Goal: Task Accomplishment & Management: Manage account settings

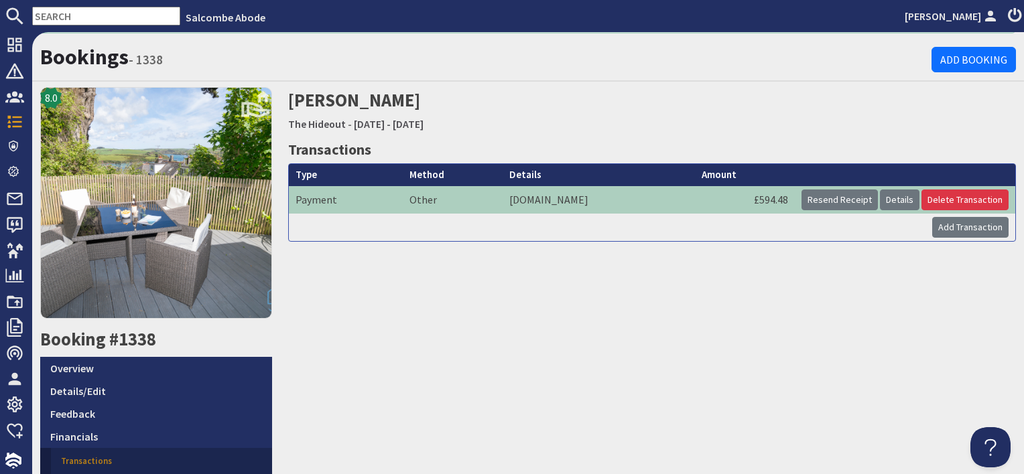
scroll to position [67, 0]
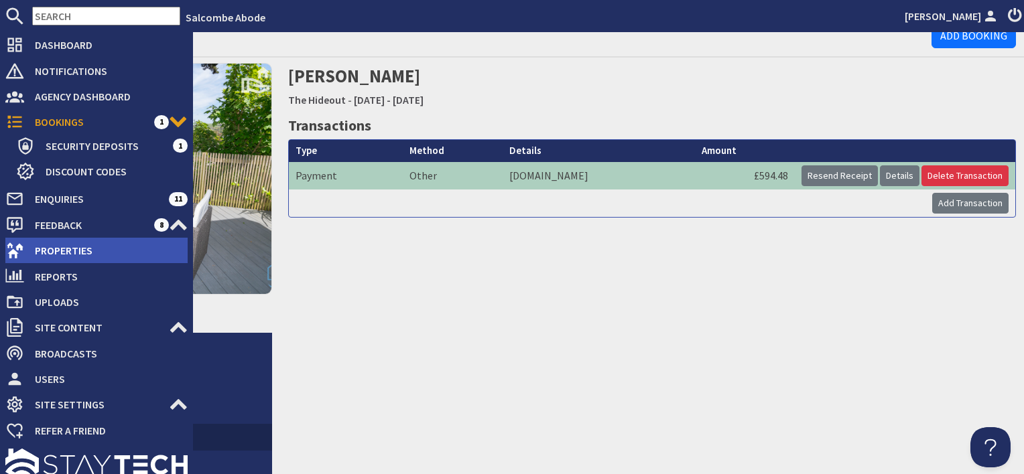
click at [62, 247] on span "Properties" at bounding box center [105, 250] width 163 height 21
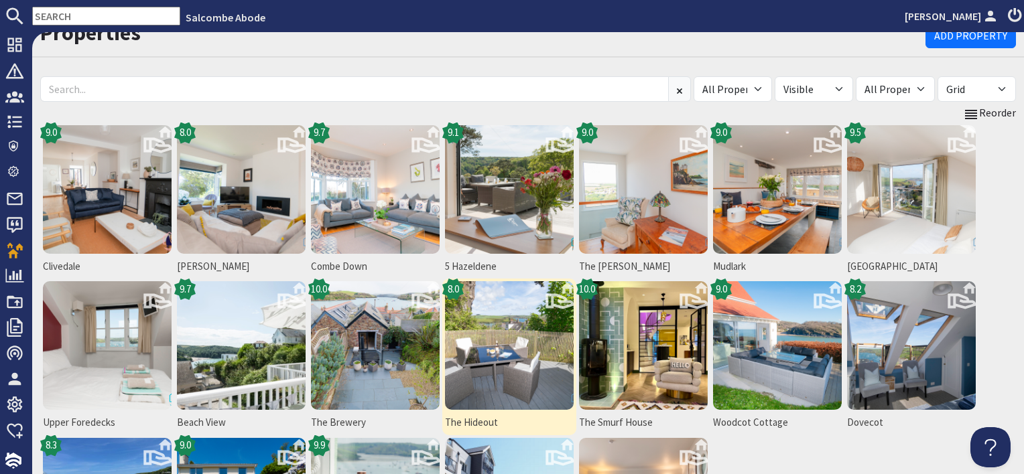
scroll to position [67, 0]
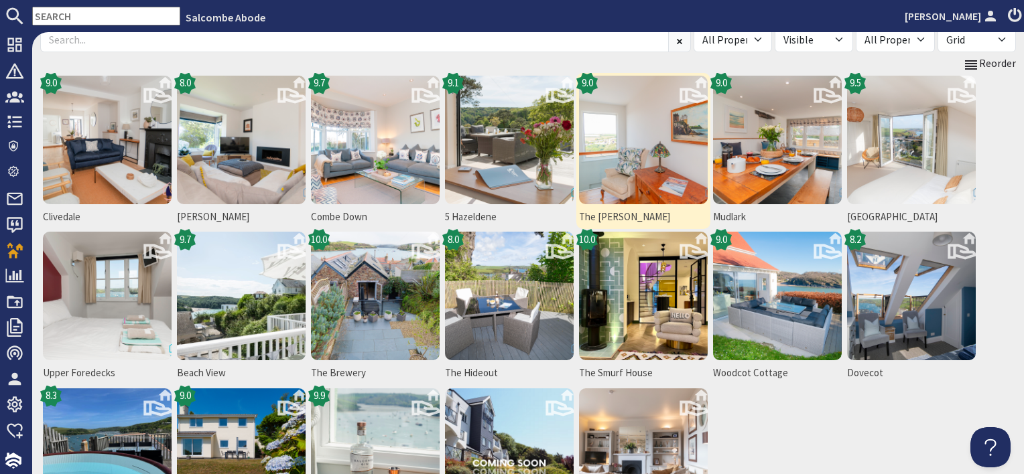
click at [611, 171] on img at bounding box center [643, 140] width 129 height 129
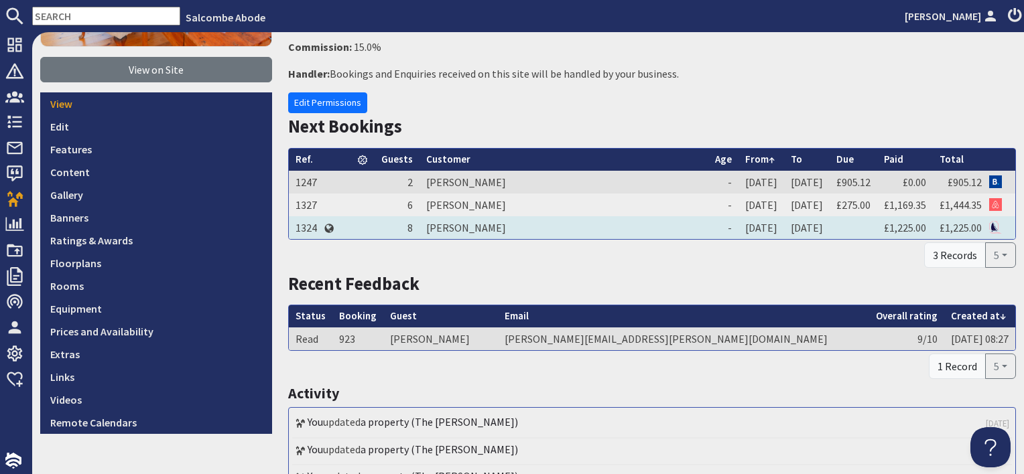
scroll to position [268, 0]
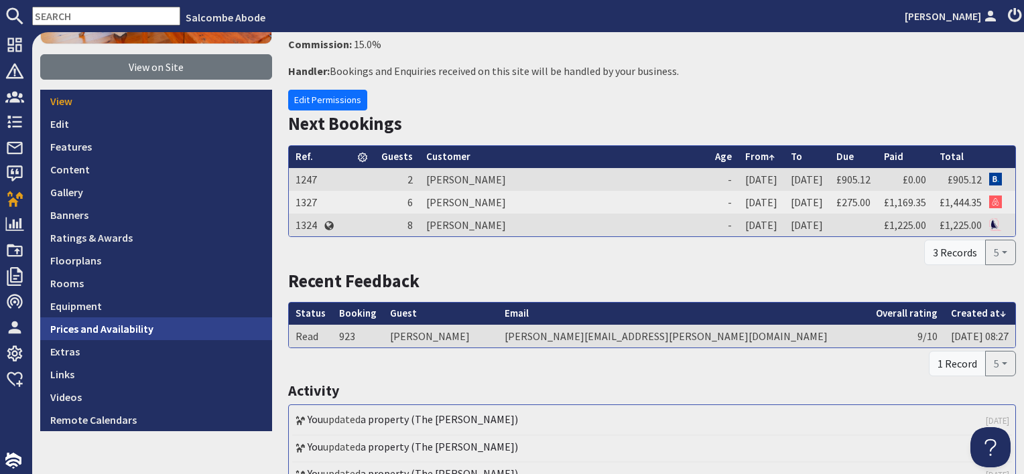
click at [212, 322] on link "Prices and Availability" at bounding box center [156, 329] width 232 height 23
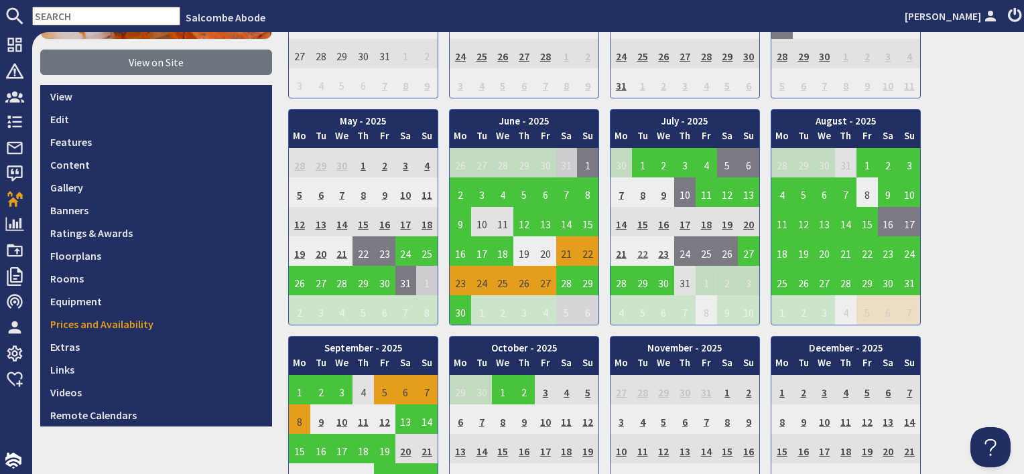
scroll to position [201, 0]
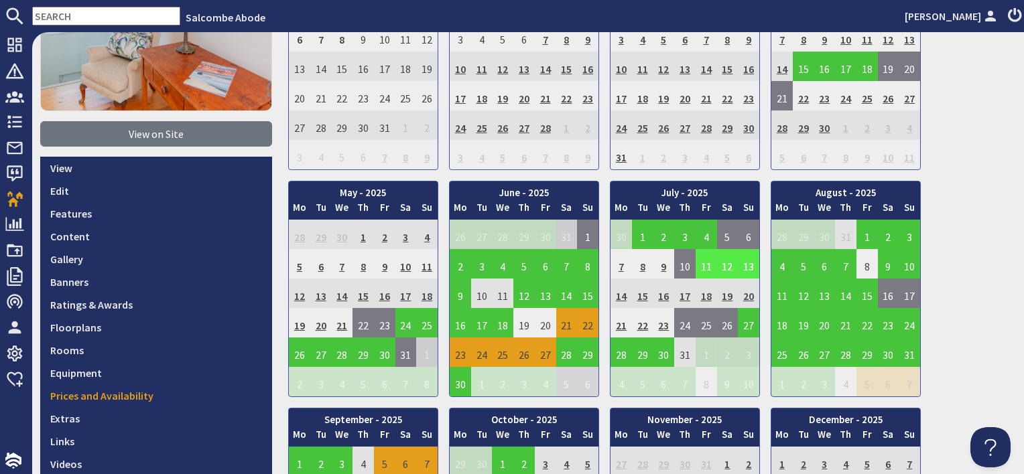
click at [701, 263] on td "11" at bounding box center [705, 263] width 21 height 29
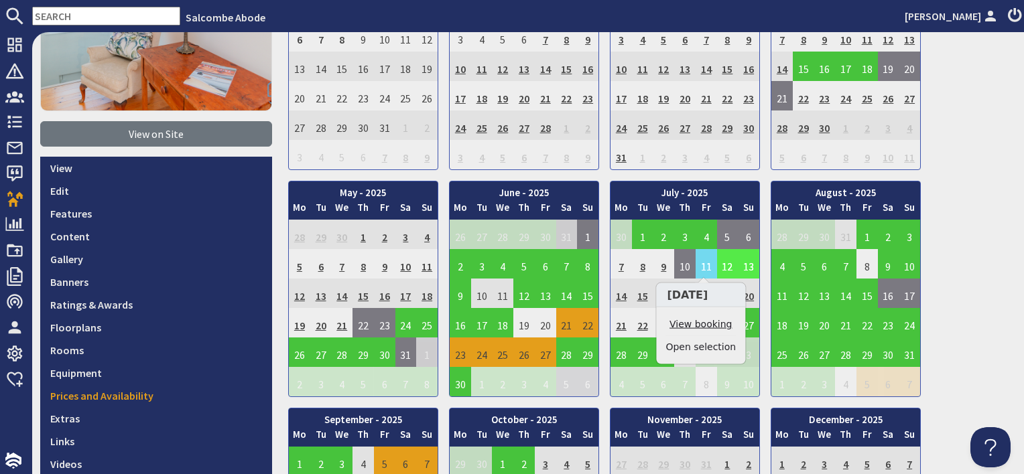
click at [714, 322] on link "View booking" at bounding box center [700, 325] width 70 height 14
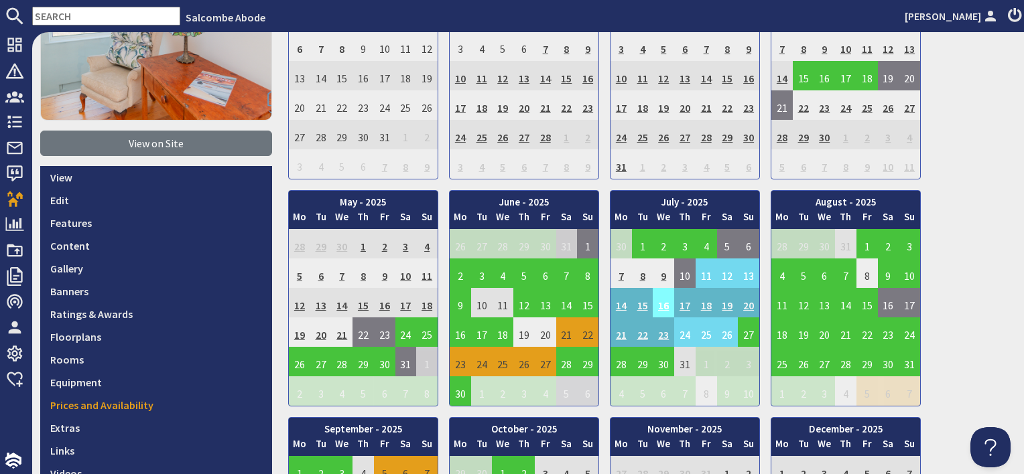
scroll to position [201, 0]
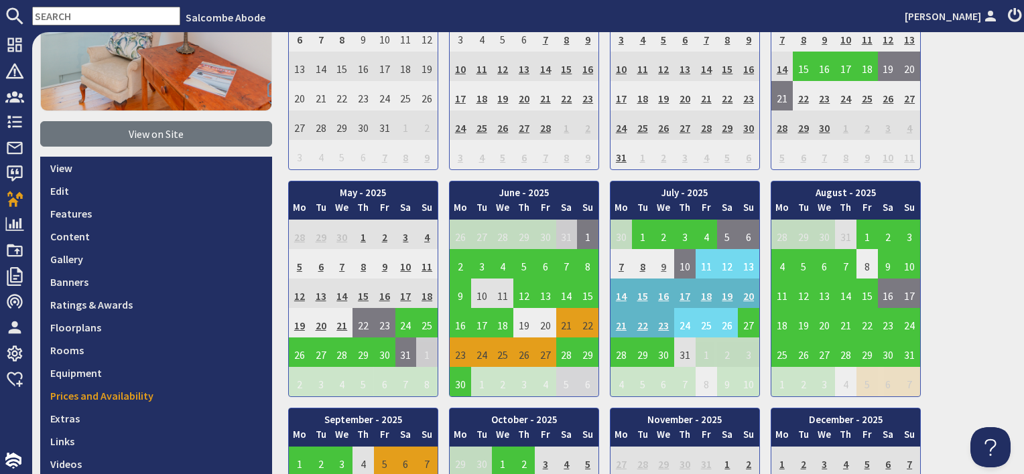
click at [654, 271] on td "9" at bounding box center [663, 263] width 21 height 29
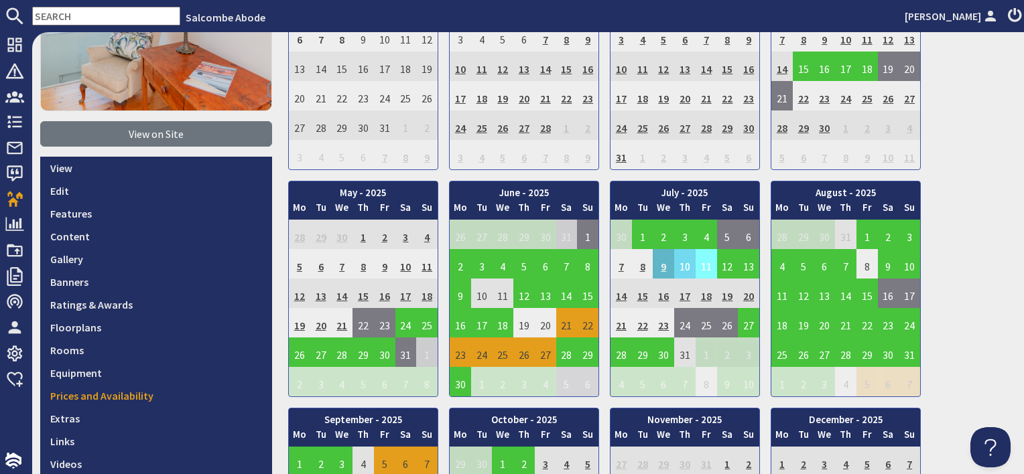
click at [705, 263] on td "11" at bounding box center [705, 263] width 21 height 29
click at [709, 298] on link "Clear selection" at bounding box center [708, 300] width 70 height 14
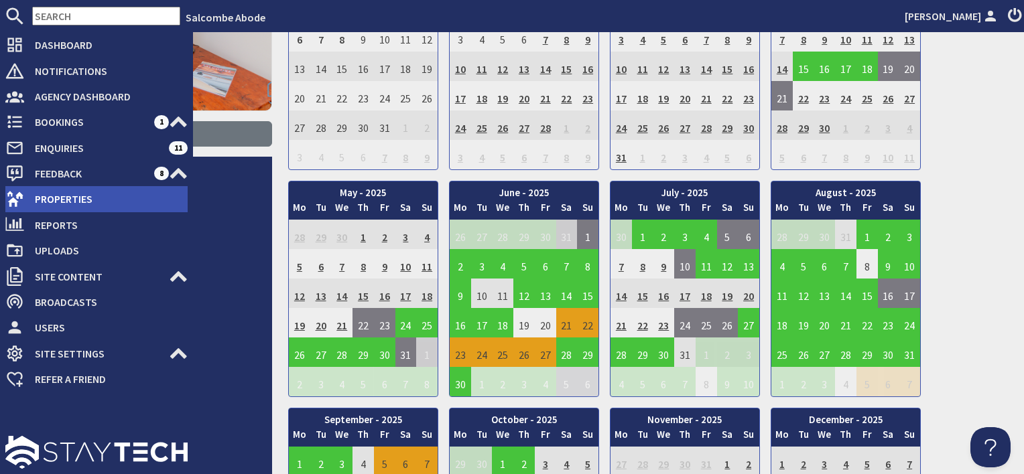
click at [51, 204] on span "Properties" at bounding box center [105, 198] width 163 height 21
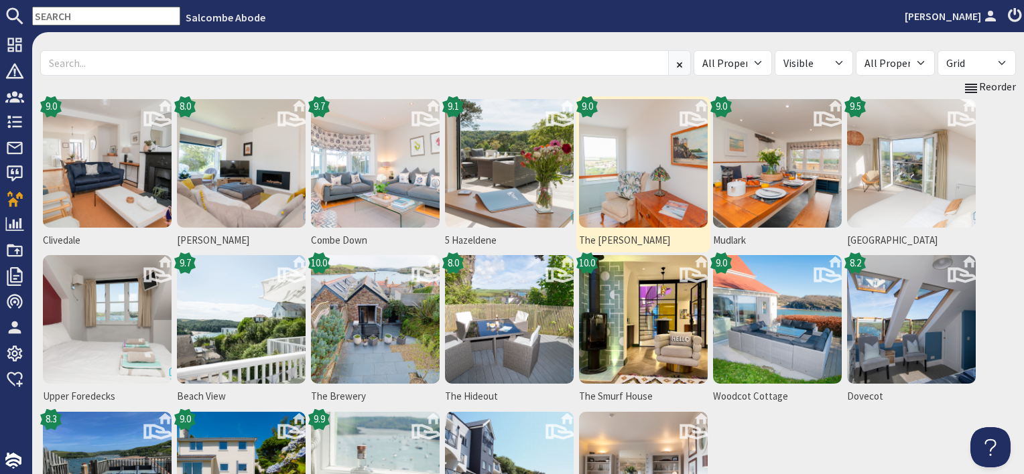
scroll to position [67, 0]
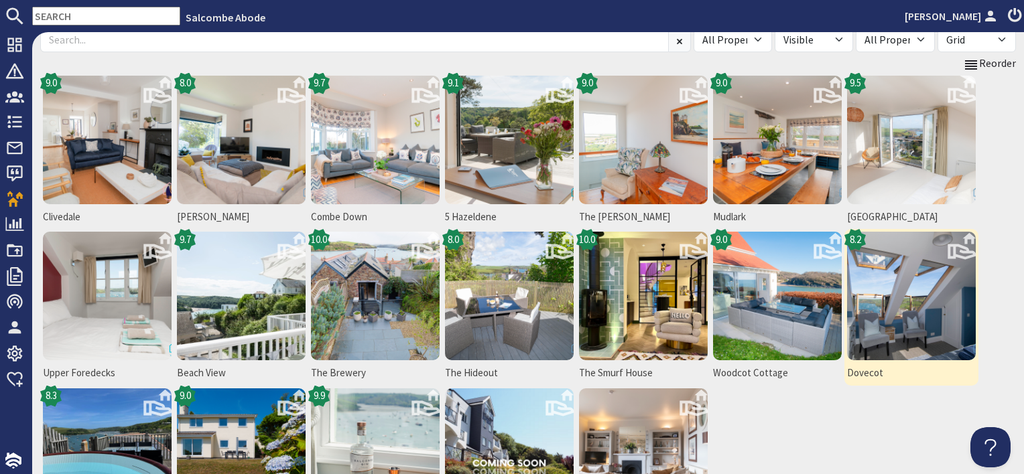
click at [903, 299] on img at bounding box center [911, 296] width 129 height 129
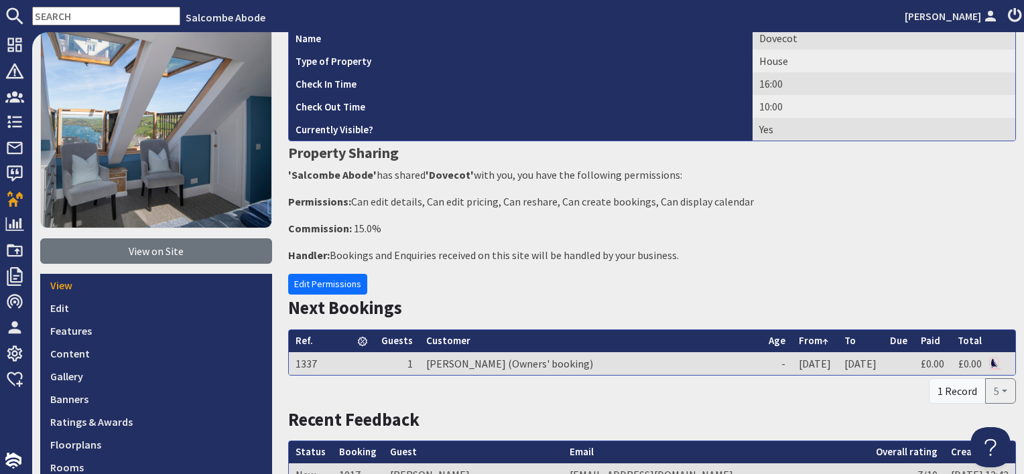
scroll to position [134, 0]
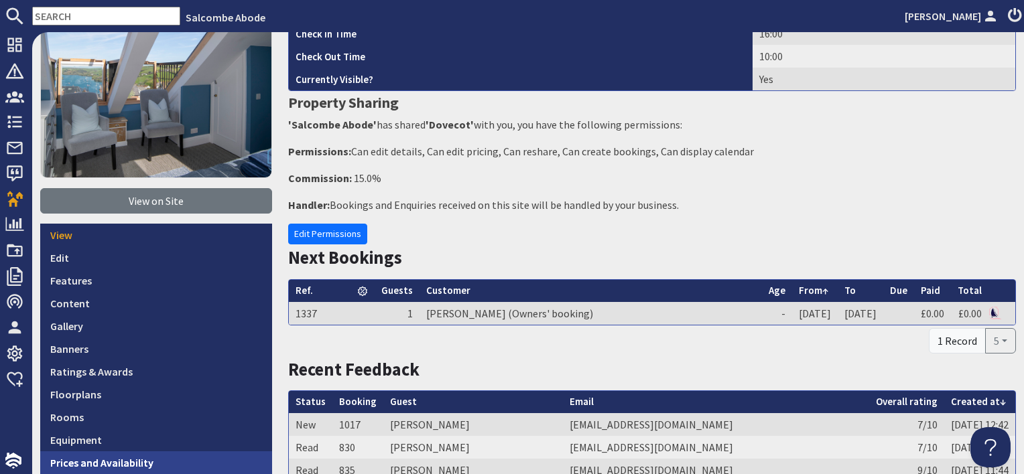
click at [157, 452] on link "Prices and Availability" at bounding box center [156, 463] width 232 height 23
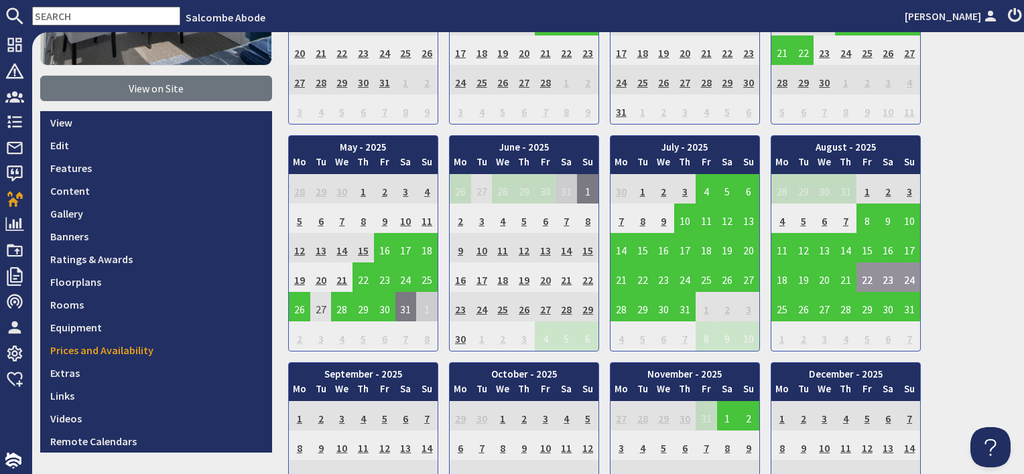
scroll to position [268, 0]
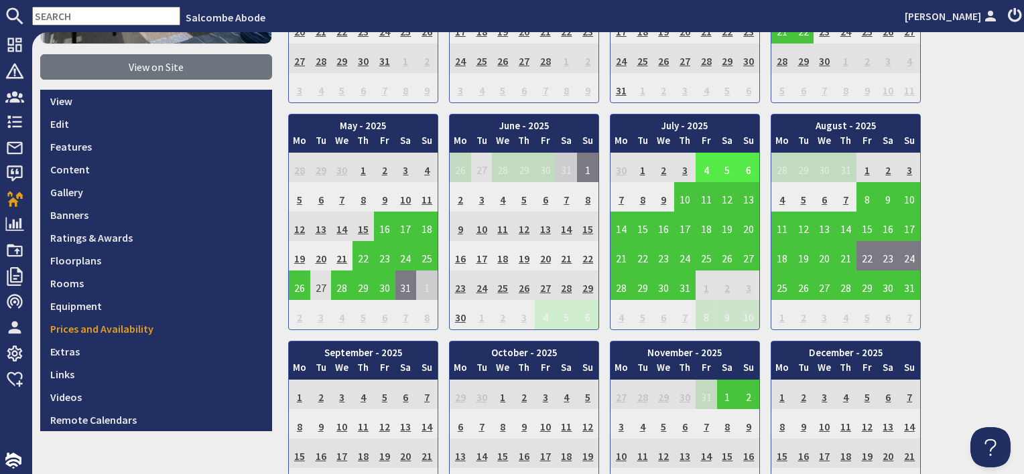
click at [701, 166] on td "4" at bounding box center [705, 167] width 21 height 29
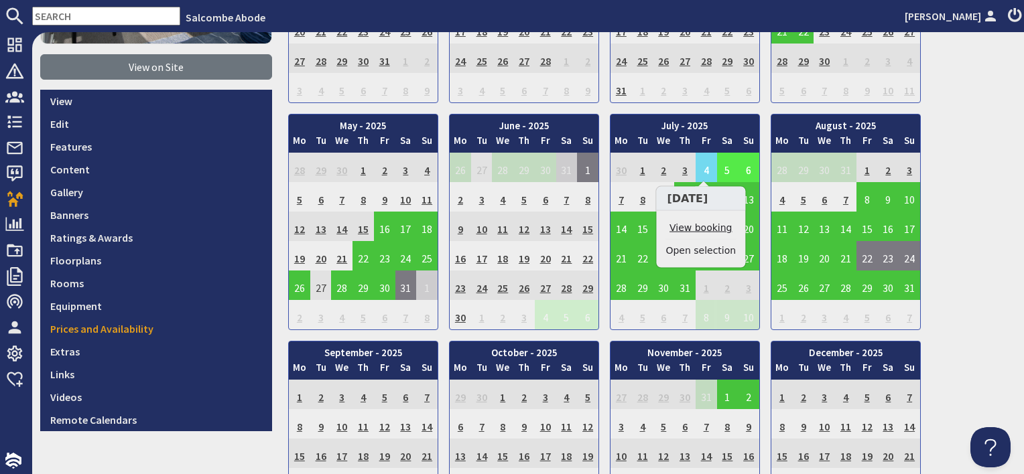
click at [704, 222] on link "View booking" at bounding box center [700, 228] width 70 height 14
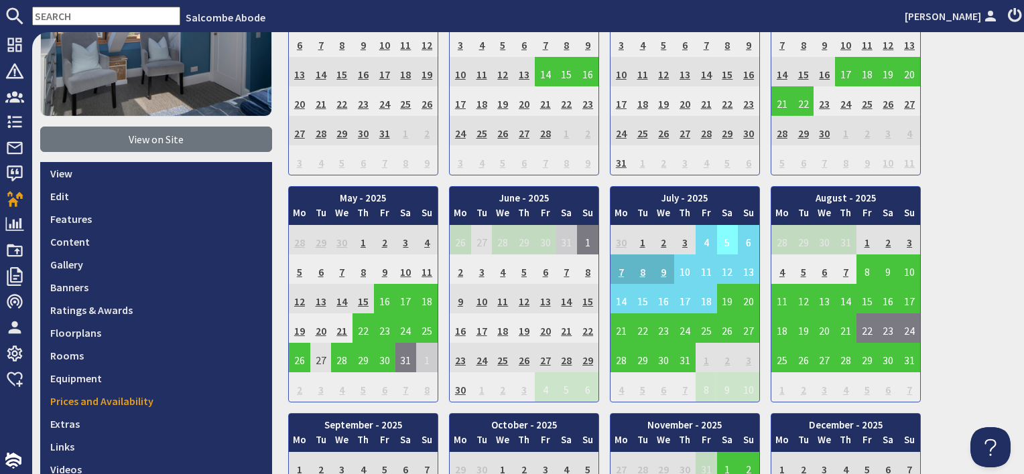
scroll to position [201, 0]
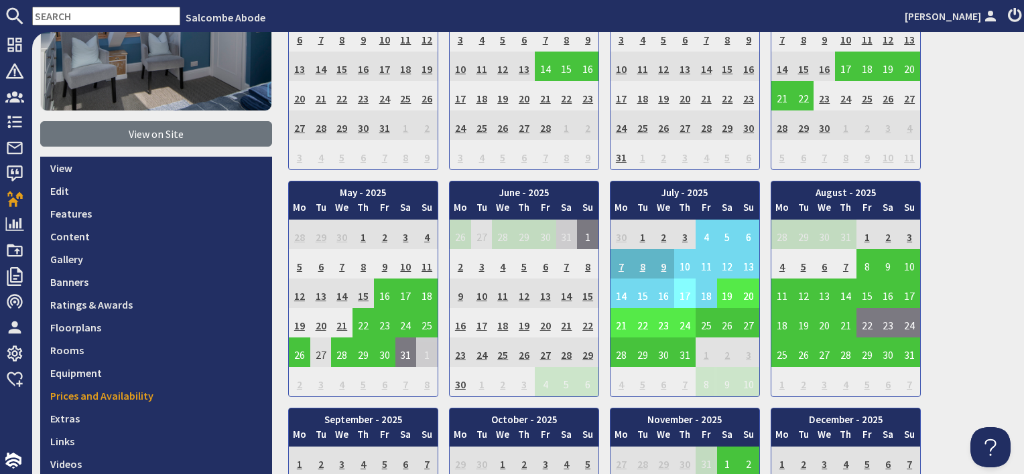
click at [682, 295] on td "17" at bounding box center [684, 293] width 21 height 29
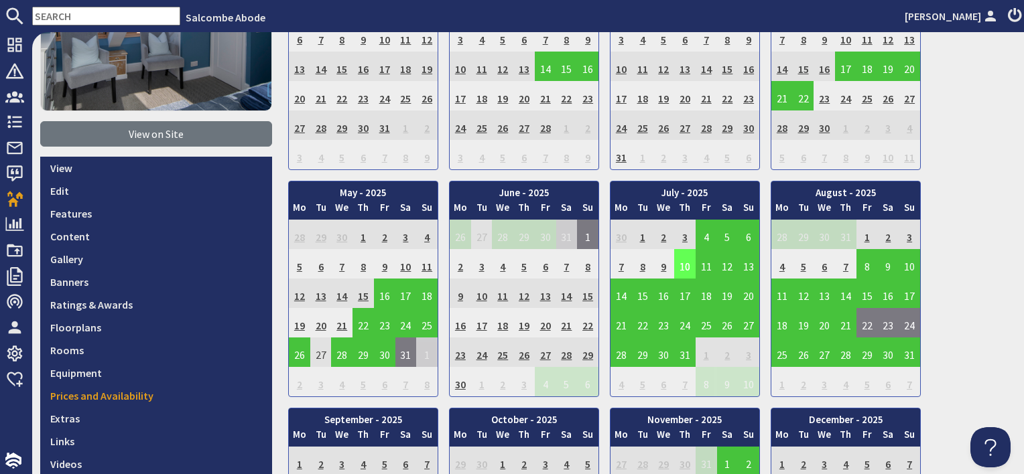
click at [681, 263] on td "10" at bounding box center [684, 263] width 21 height 29
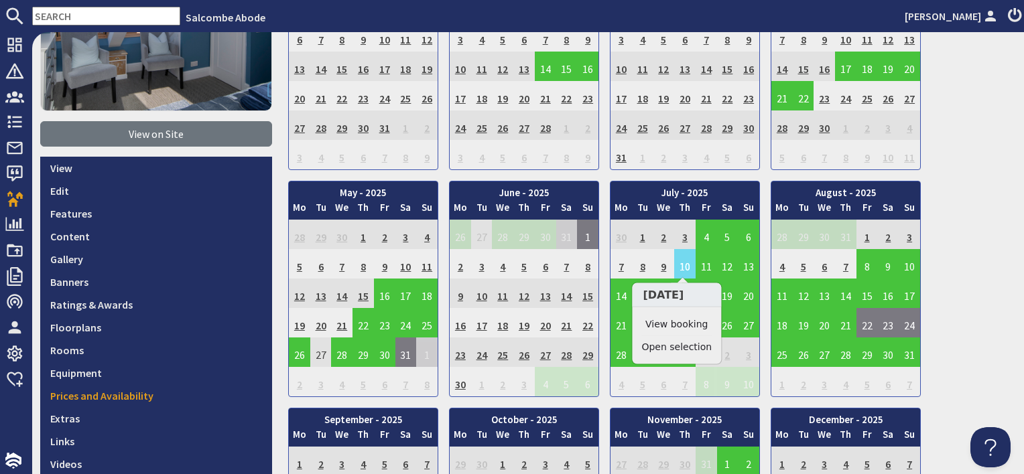
drag, startPoint x: 681, startPoint y: 263, endPoint x: 683, endPoint y: 327, distance: 63.7
click at [683, 327] on link "View booking" at bounding box center [676, 325] width 70 height 14
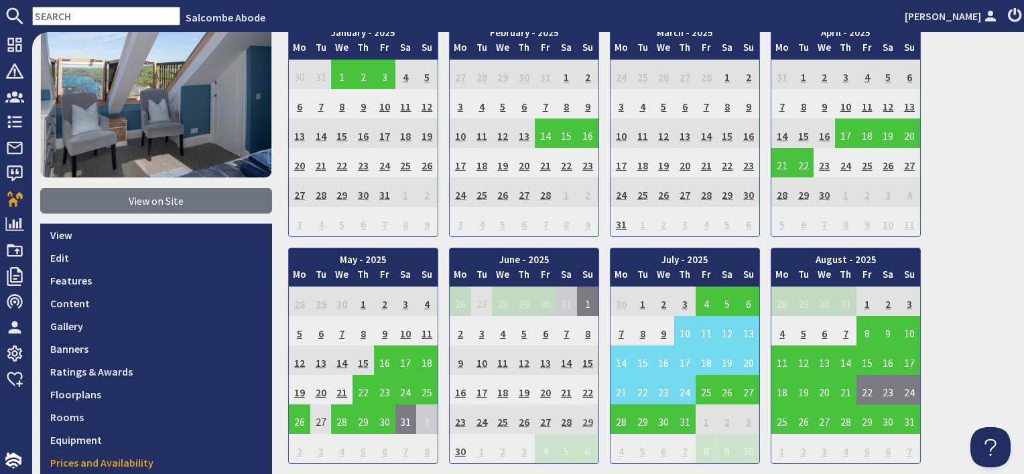
scroll to position [268, 0]
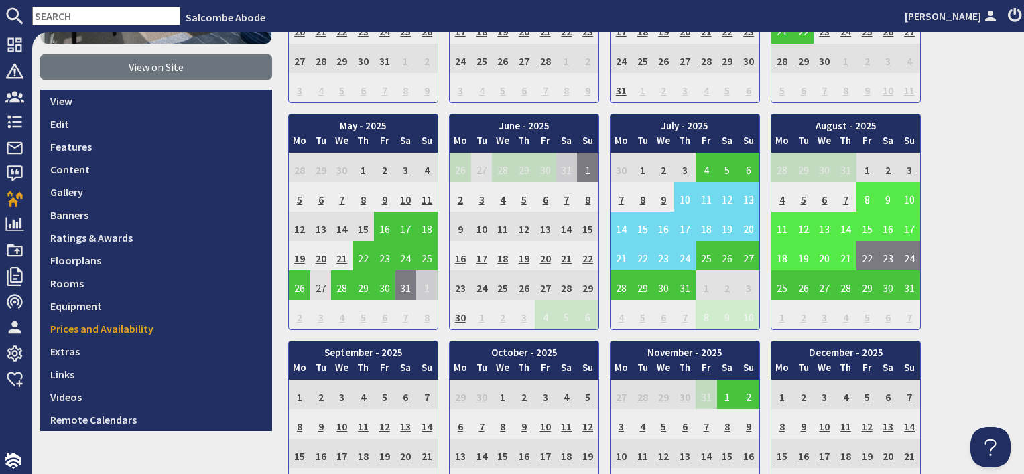
click at [864, 198] on td "8" at bounding box center [866, 196] width 21 height 29
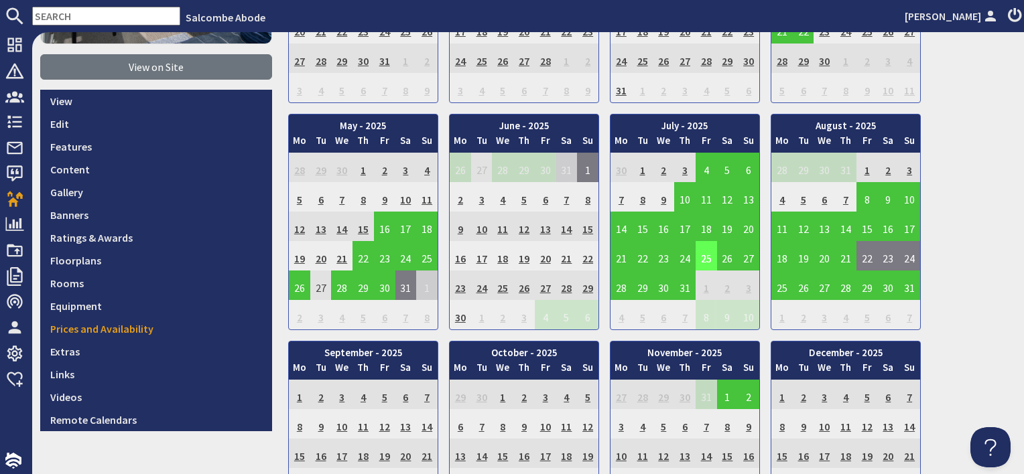
click at [706, 261] on td "25" at bounding box center [705, 255] width 21 height 29
click at [702, 256] on td "25" at bounding box center [705, 255] width 21 height 29
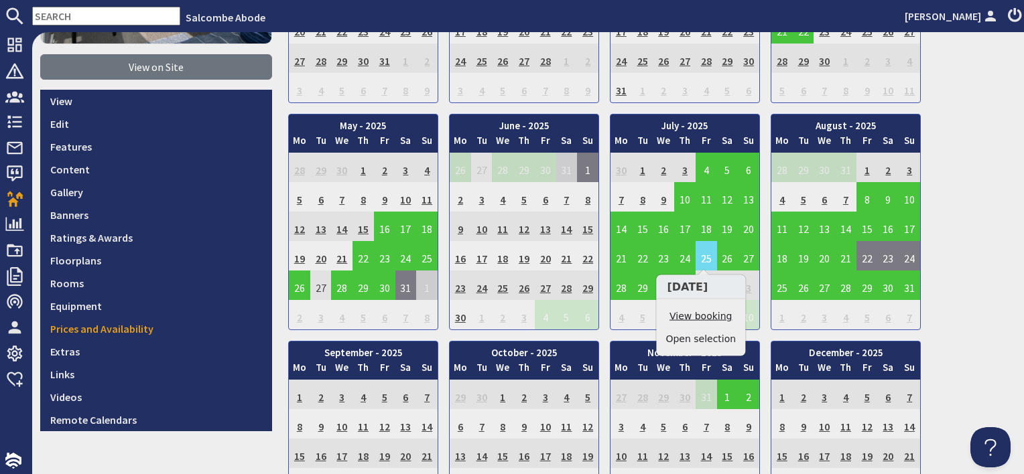
click at [699, 318] on link "View booking" at bounding box center [700, 317] width 70 height 14
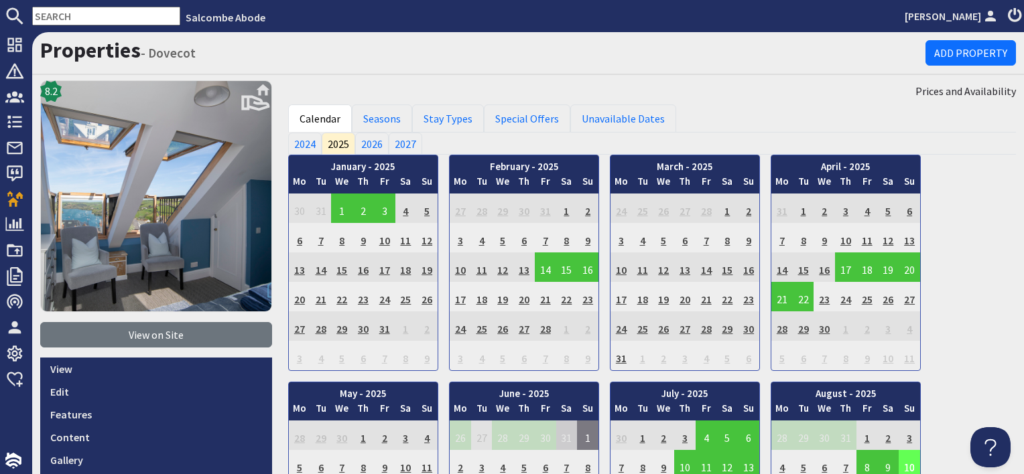
scroll to position [134, 0]
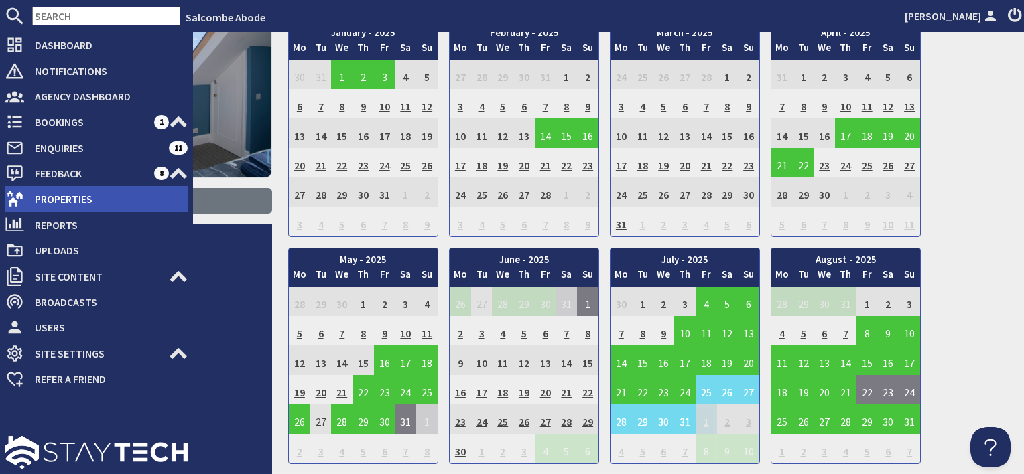
click at [52, 203] on span "Properties" at bounding box center [105, 198] width 163 height 21
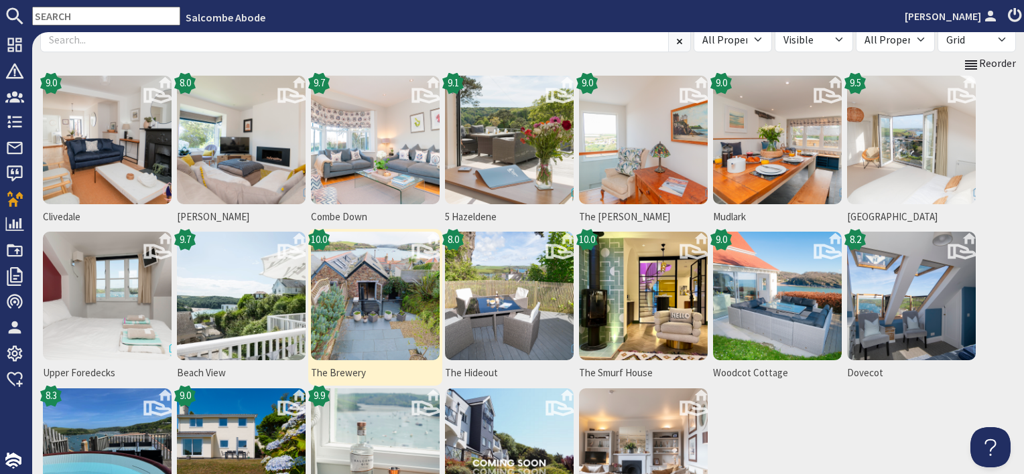
scroll to position [201, 0]
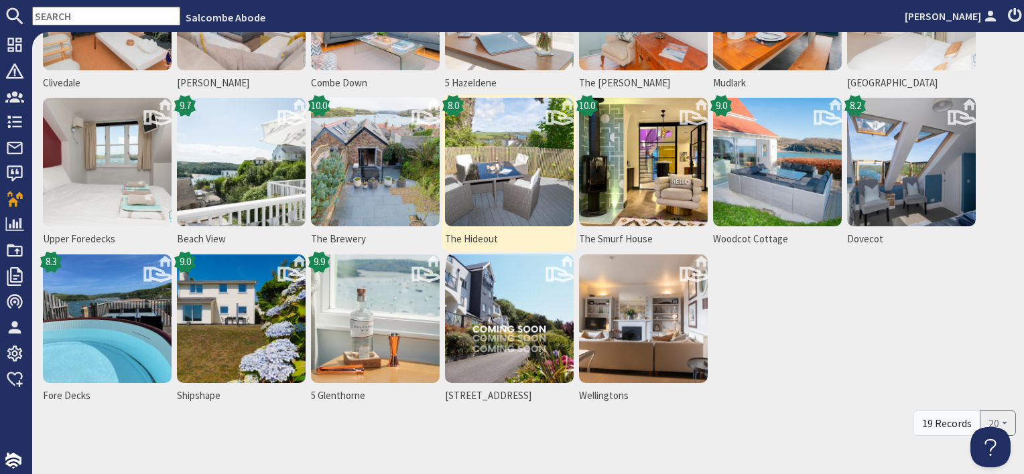
click at [523, 206] on img at bounding box center [509, 162] width 129 height 129
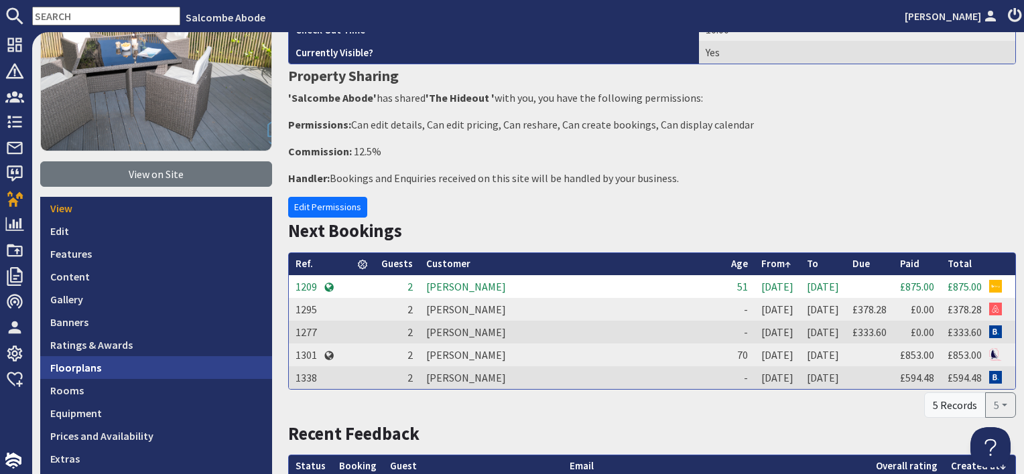
scroll to position [201, 0]
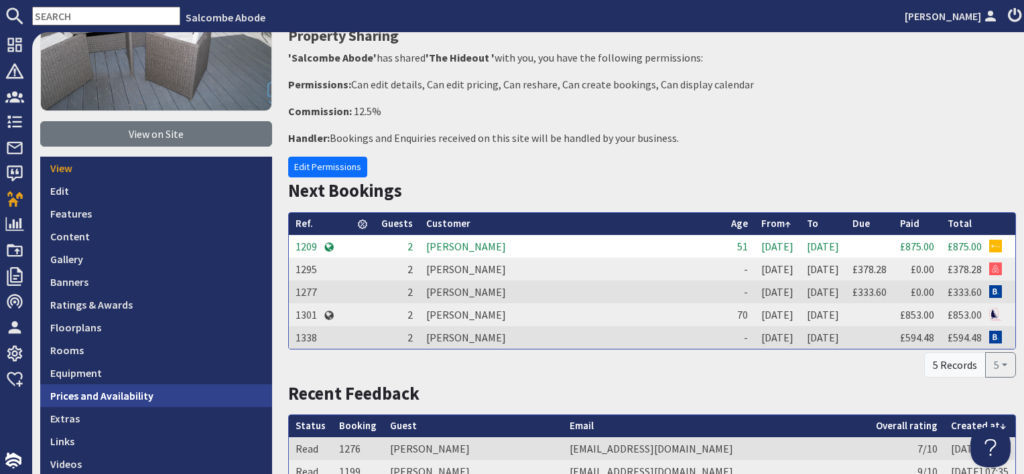
click at [161, 385] on link "Prices and Availability" at bounding box center [156, 396] width 232 height 23
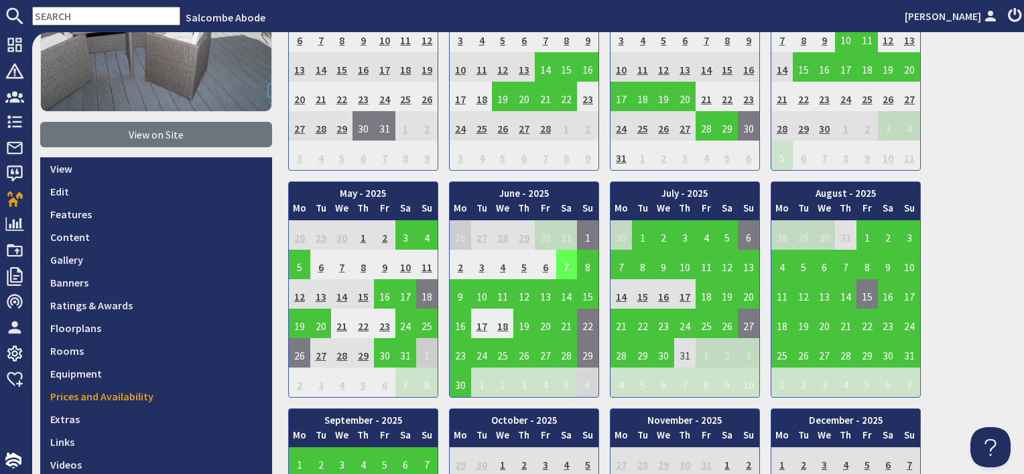
scroll to position [201, 0]
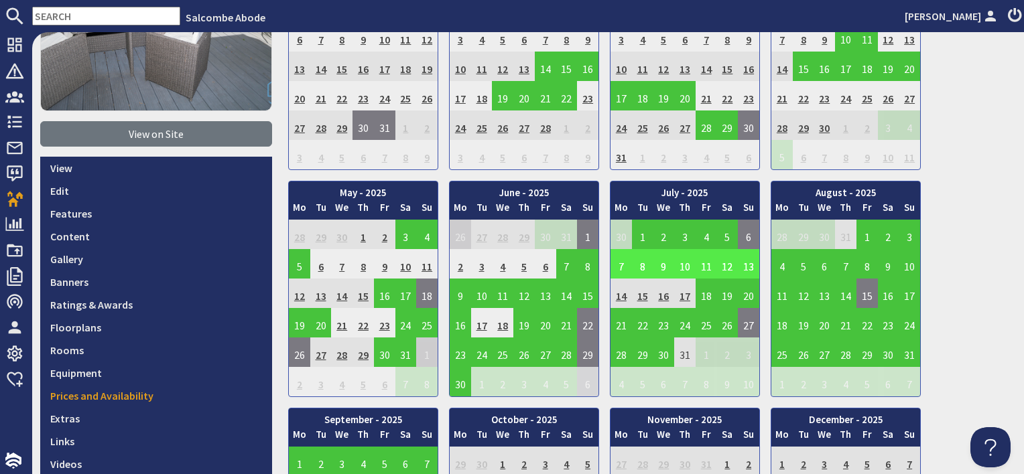
click at [689, 266] on td "10" at bounding box center [684, 263] width 21 height 29
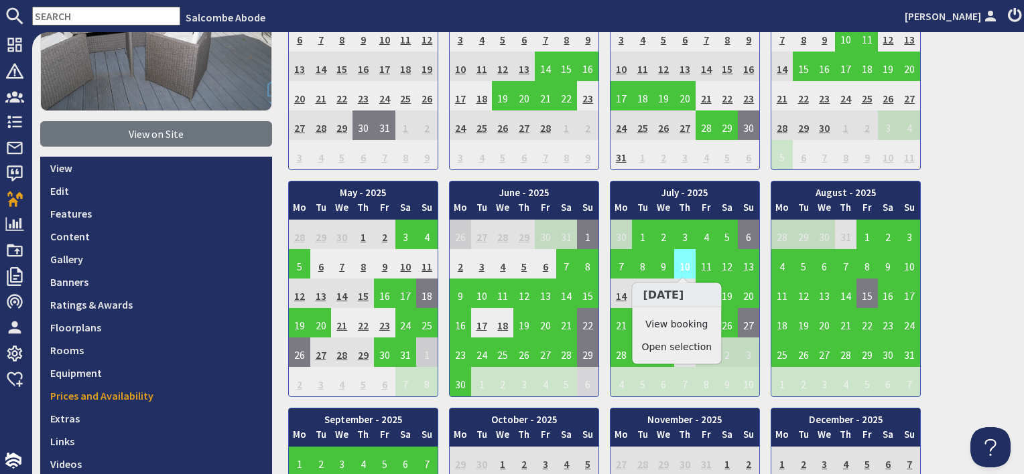
click at [683, 263] on td "10" at bounding box center [684, 263] width 21 height 29
click at [686, 319] on link "View booking" at bounding box center [676, 325] width 70 height 14
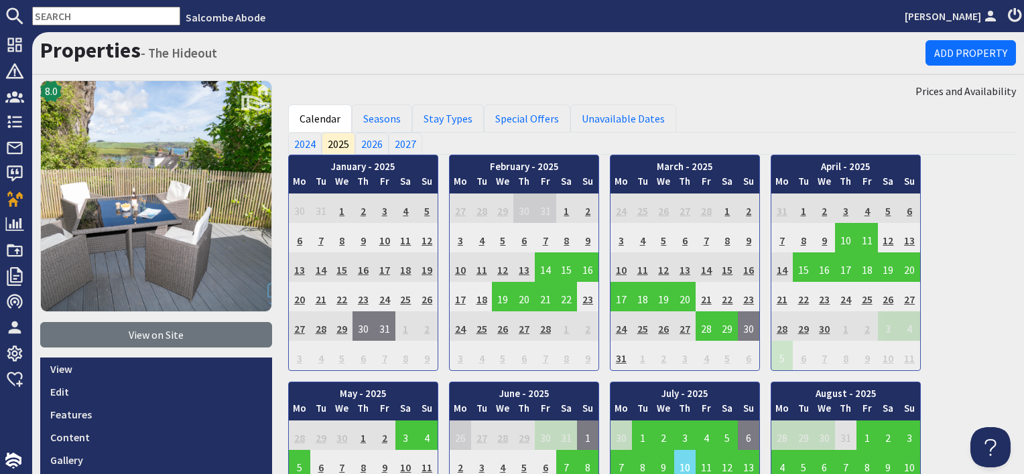
scroll to position [268, 0]
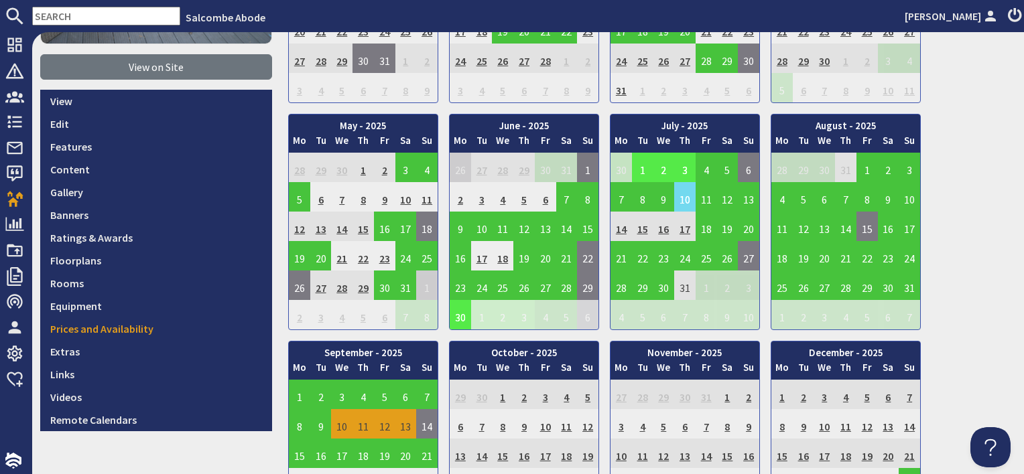
click at [634, 166] on td "1" at bounding box center [642, 167] width 21 height 29
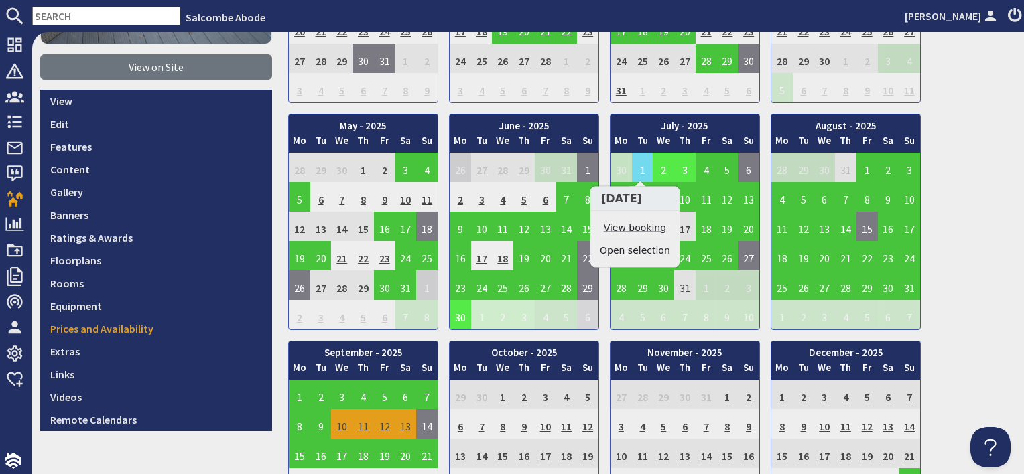
click at [641, 228] on link "View booking" at bounding box center [635, 228] width 70 height 14
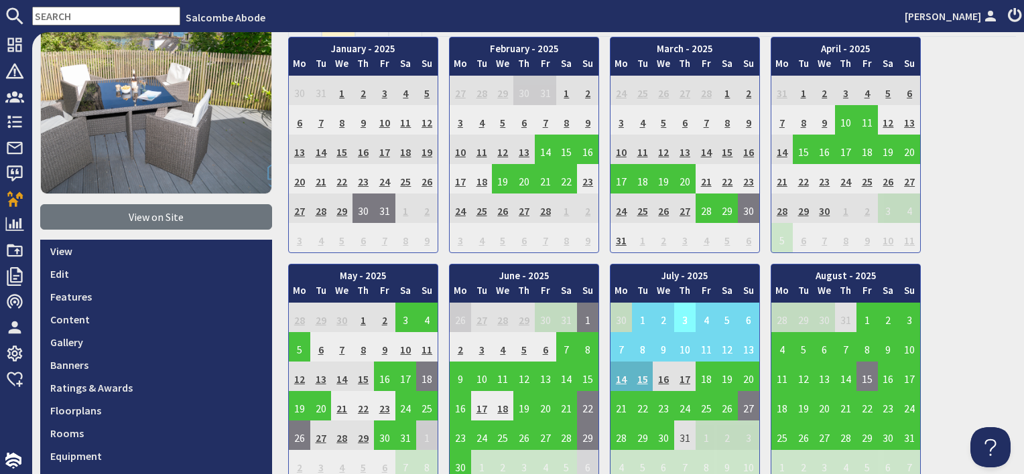
scroll to position [201, 0]
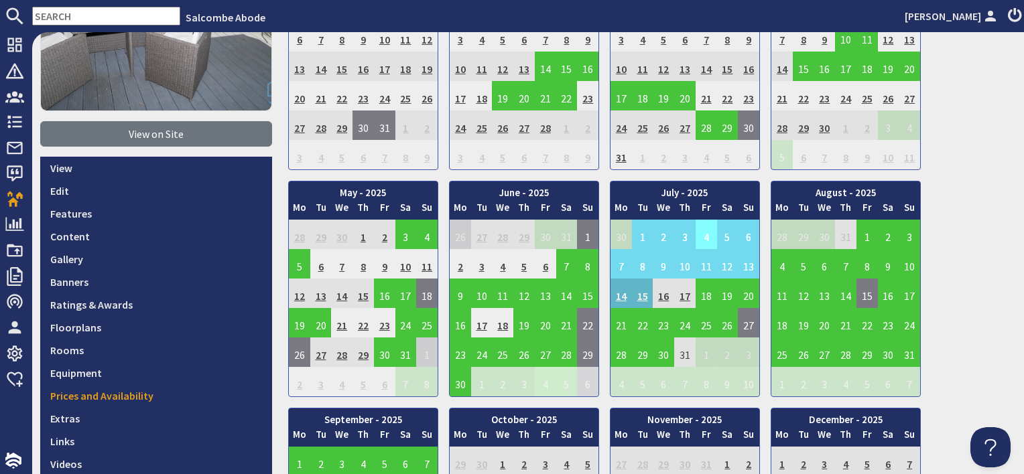
click at [705, 235] on td "4" at bounding box center [705, 234] width 21 height 29
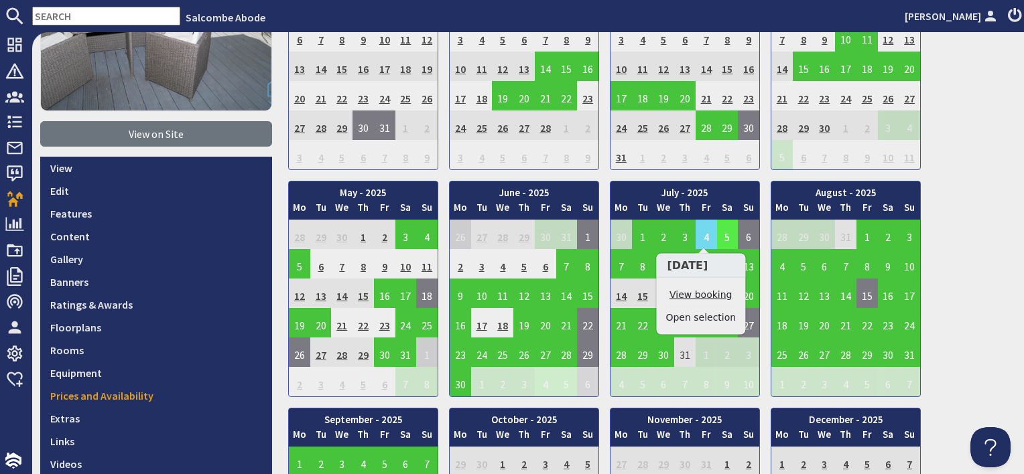
click at [705, 293] on link "View booking" at bounding box center [700, 295] width 70 height 14
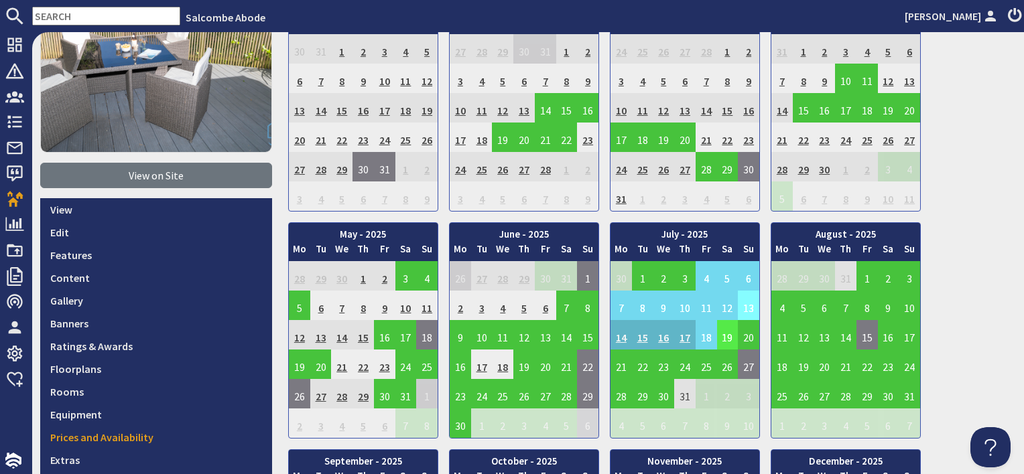
scroll to position [201, 0]
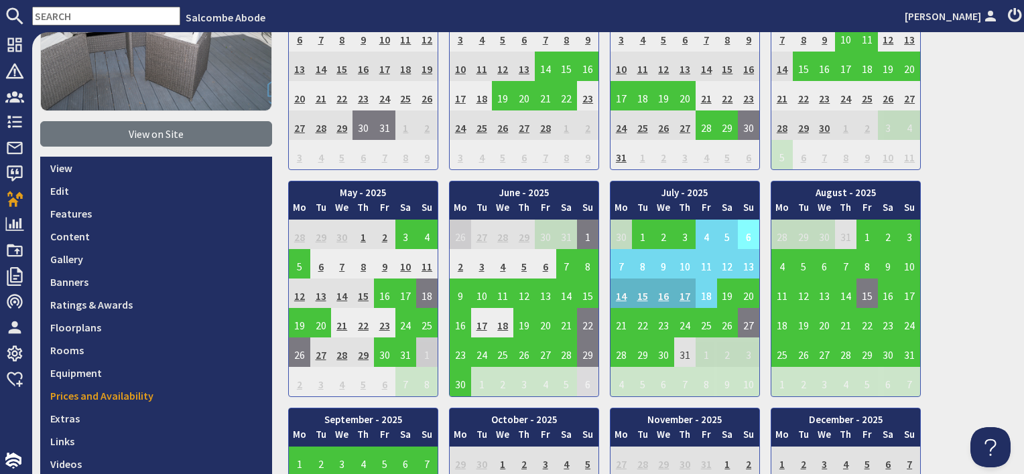
click at [747, 234] on td "6" at bounding box center [748, 234] width 21 height 29
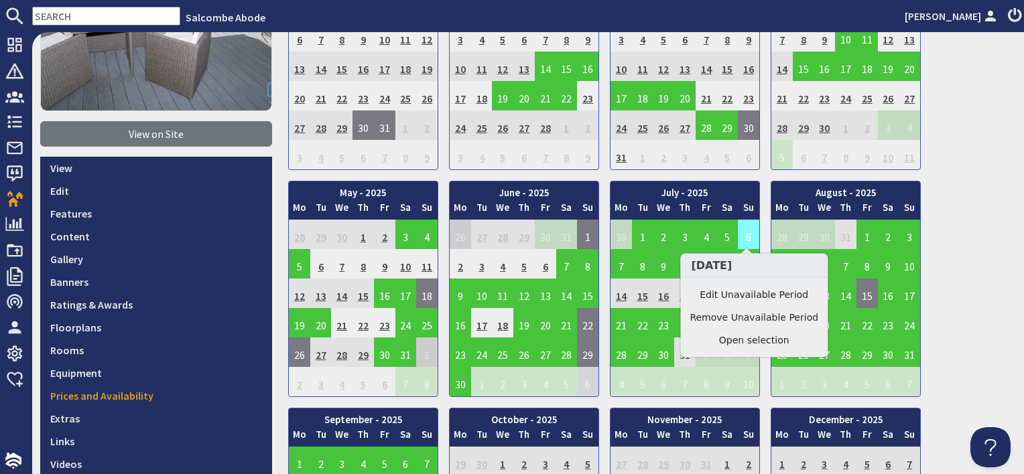
click at [747, 236] on td "6" at bounding box center [748, 234] width 21 height 29
click at [616, 267] on td "7" at bounding box center [620, 263] width 21 height 29
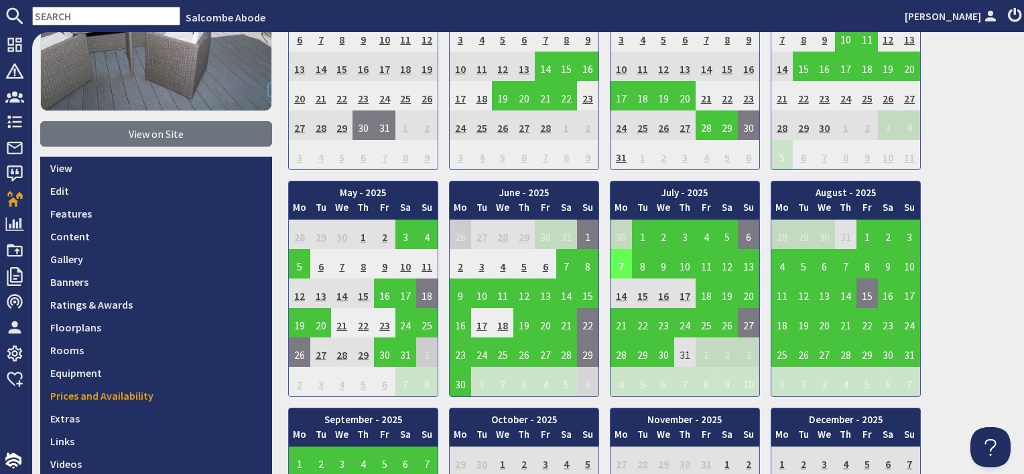
click at [616, 265] on td "7" at bounding box center [620, 263] width 21 height 29
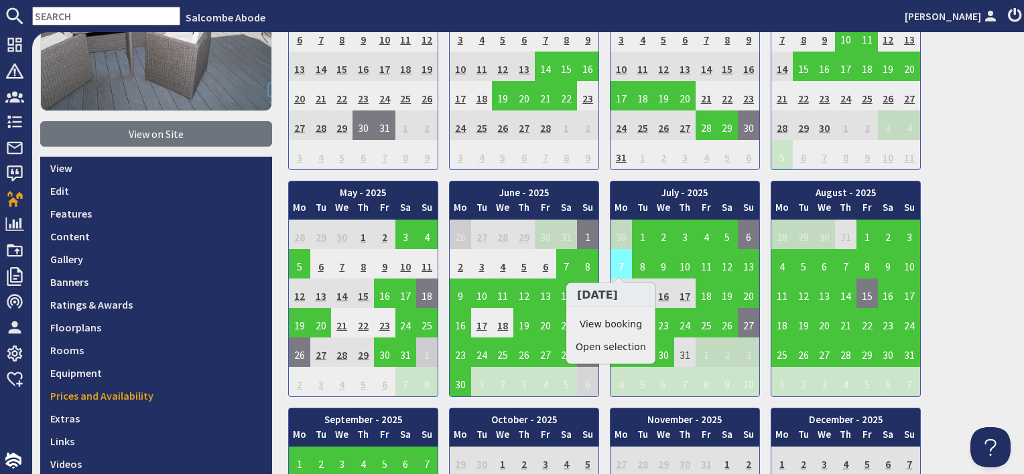
click at [622, 265] on td "7" at bounding box center [620, 263] width 21 height 29
click at [624, 323] on link "View booking" at bounding box center [611, 325] width 70 height 14
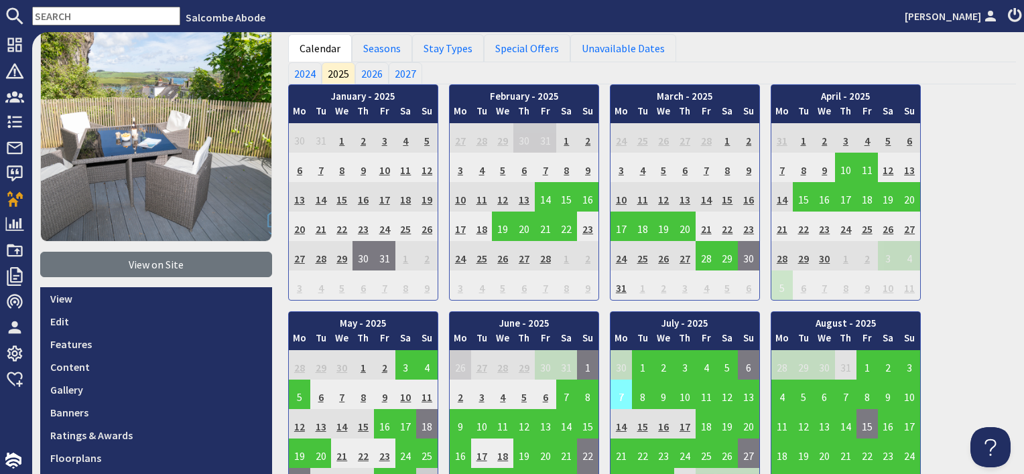
scroll to position [201, 0]
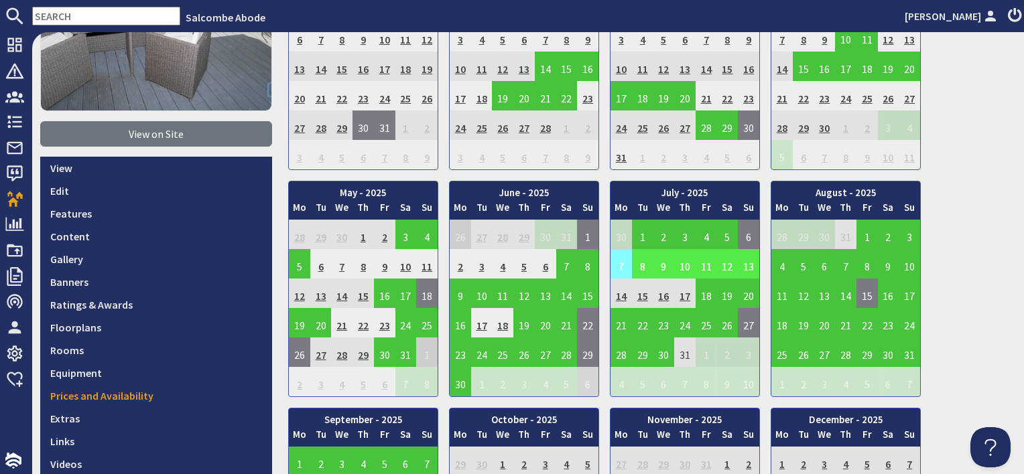
click at [624, 265] on td "7" at bounding box center [620, 263] width 21 height 29
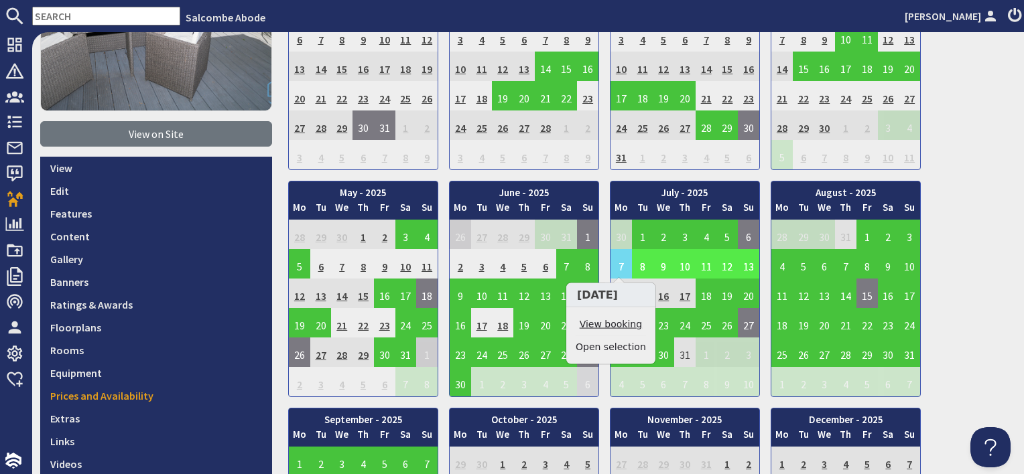
click at [622, 320] on link "View booking" at bounding box center [611, 325] width 70 height 14
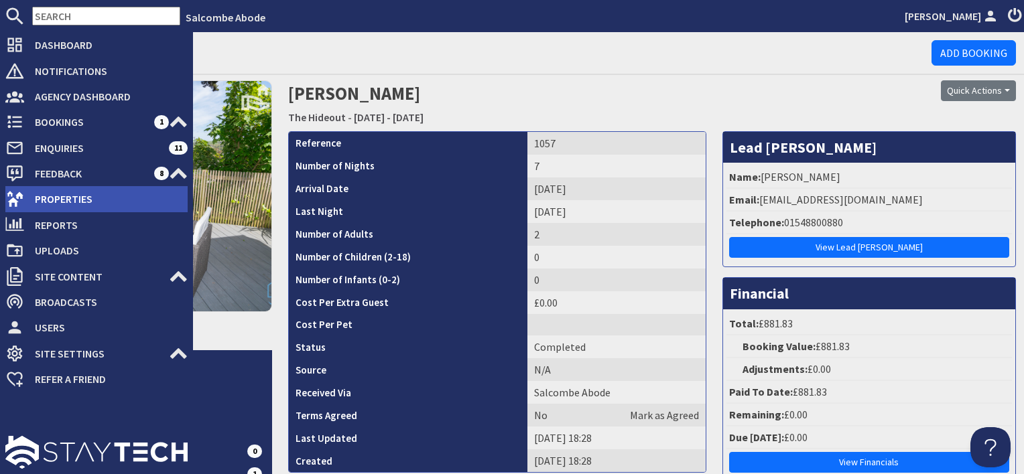
click at [48, 198] on span "Properties" at bounding box center [105, 198] width 163 height 21
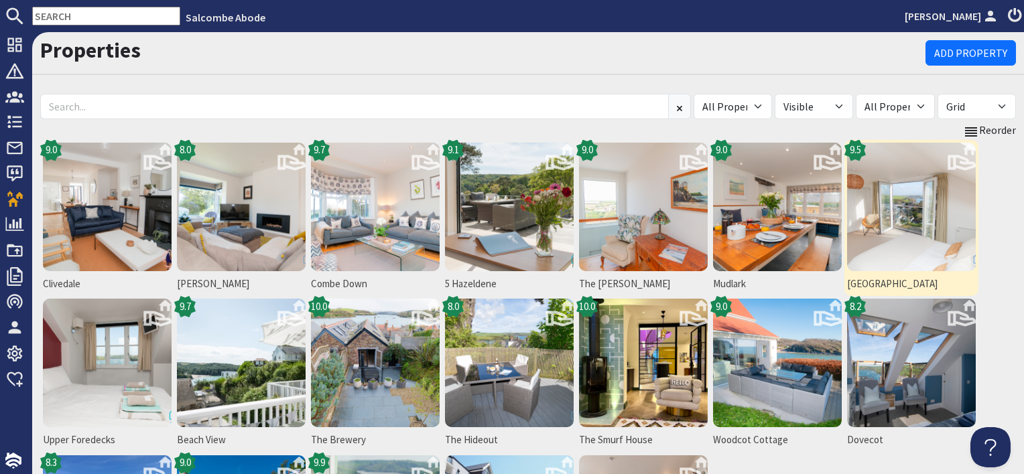
click at [899, 228] on img at bounding box center [911, 207] width 129 height 129
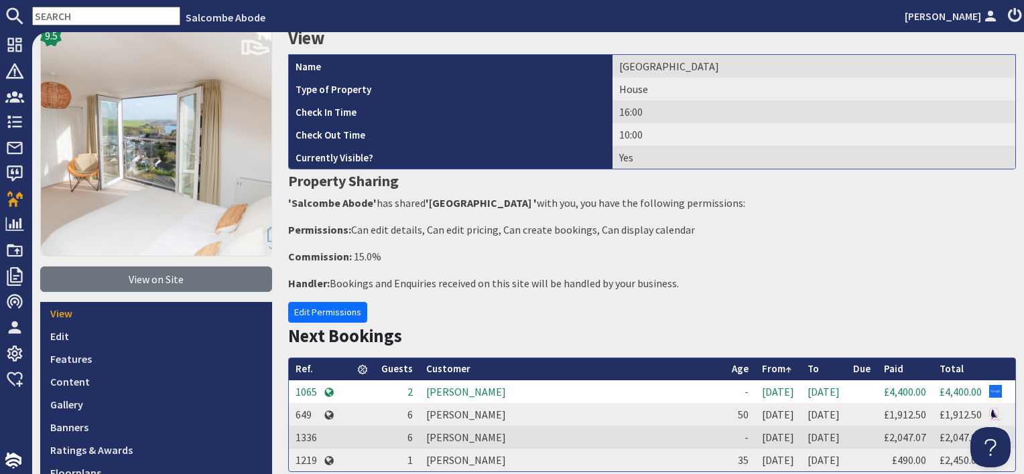
scroll to position [201, 0]
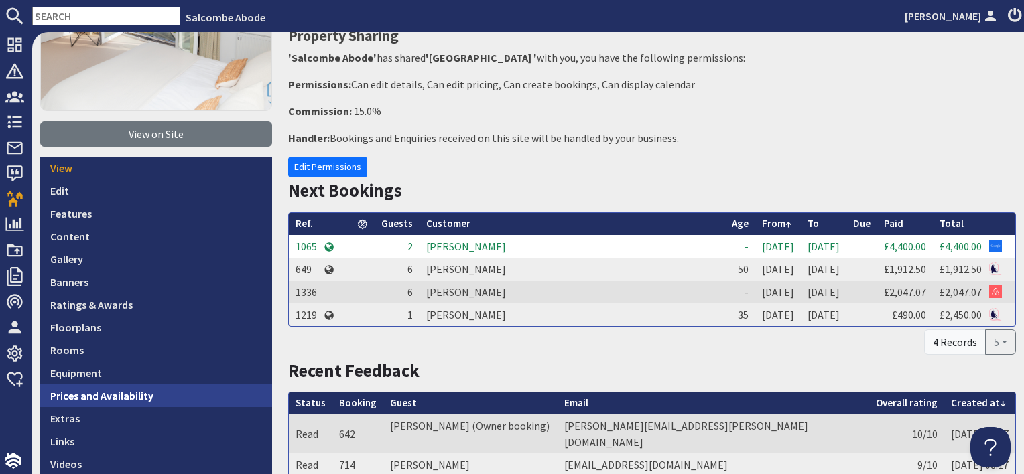
click at [184, 397] on link "Prices and Availability" at bounding box center [156, 396] width 232 height 23
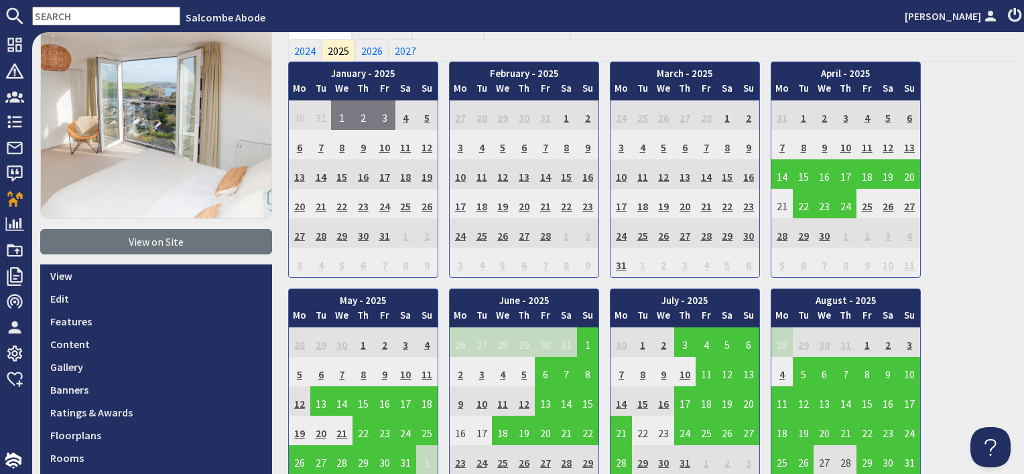
scroll to position [201, 0]
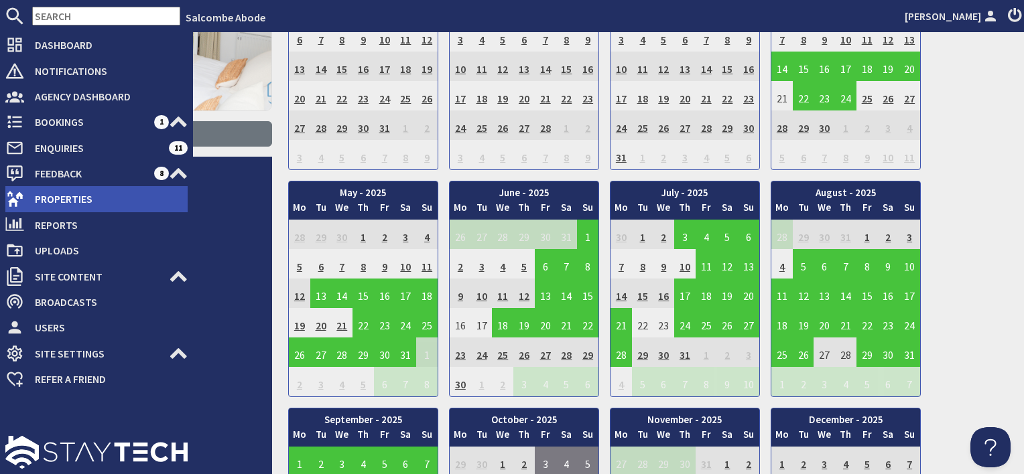
click at [72, 198] on span "Properties" at bounding box center [105, 198] width 163 height 21
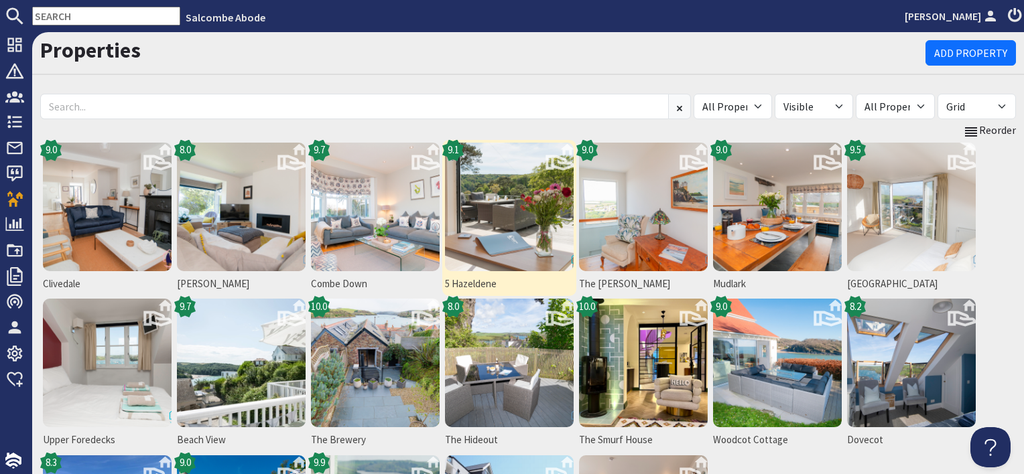
click at [504, 212] on img at bounding box center [509, 207] width 129 height 129
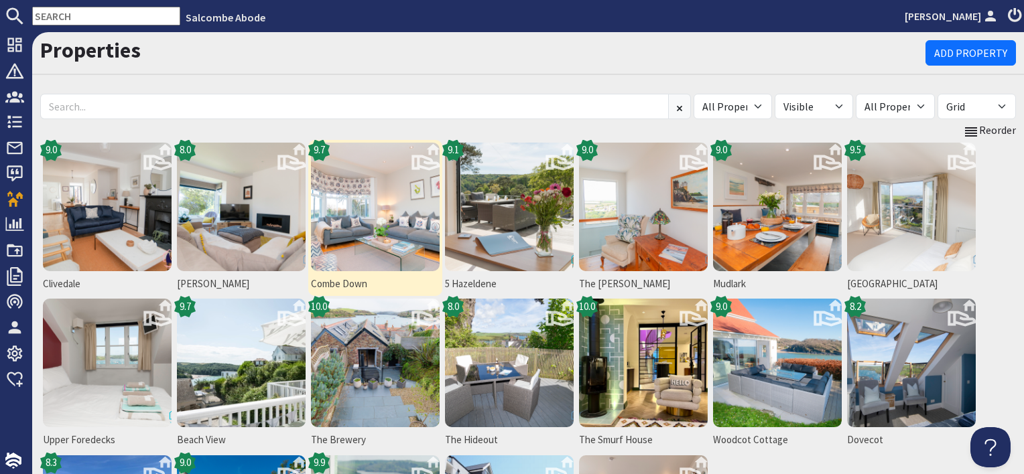
click at [429, 235] on img at bounding box center [375, 207] width 129 height 129
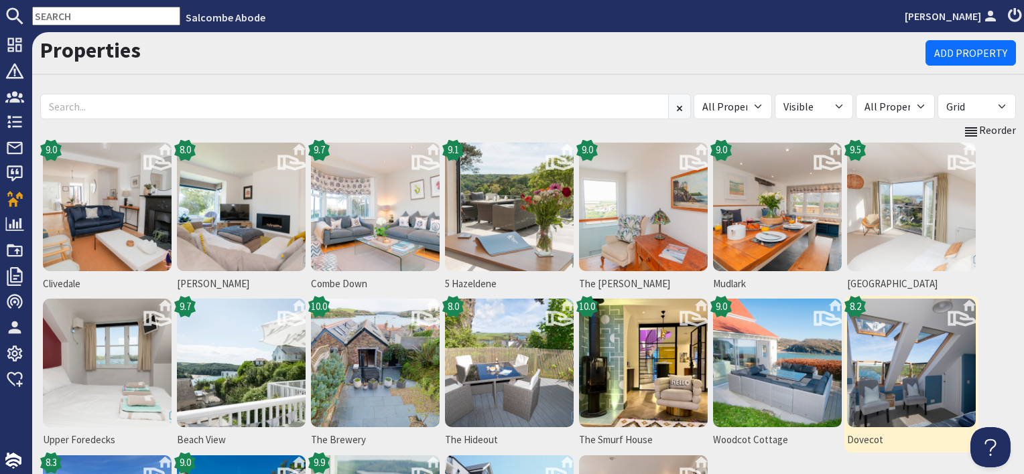
click at [889, 359] on img at bounding box center [911, 363] width 129 height 129
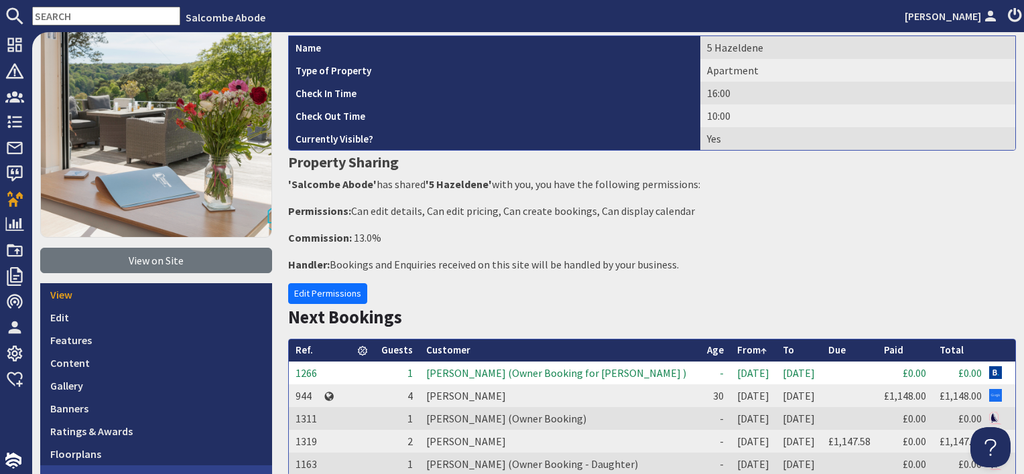
scroll to position [201, 0]
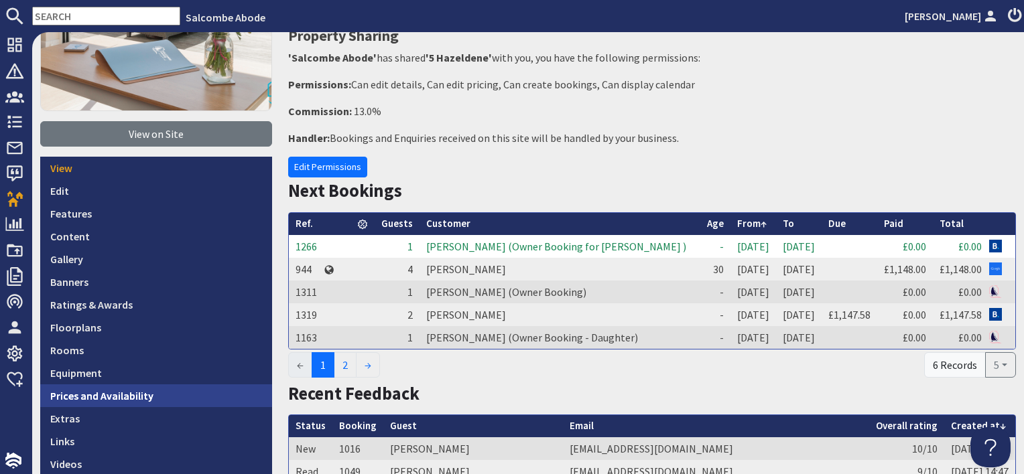
click at [137, 385] on link "Prices and Availability" at bounding box center [156, 396] width 232 height 23
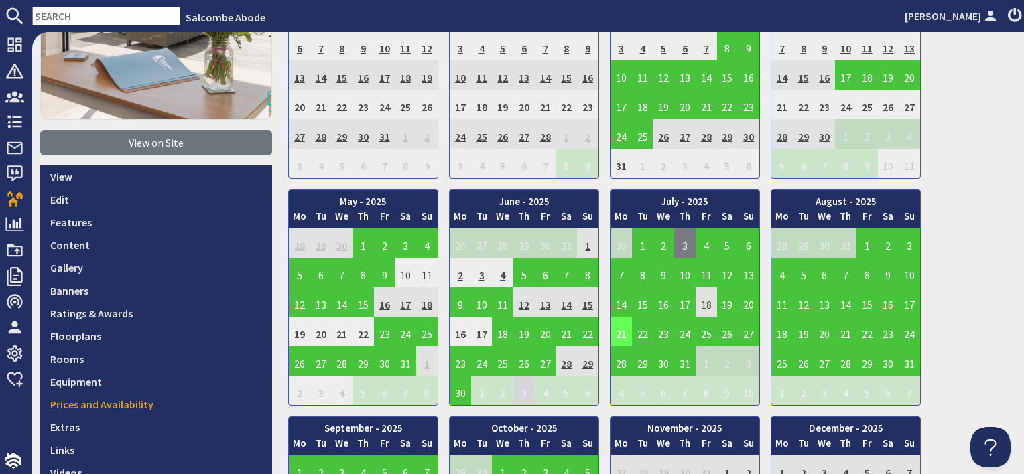
scroll to position [201, 0]
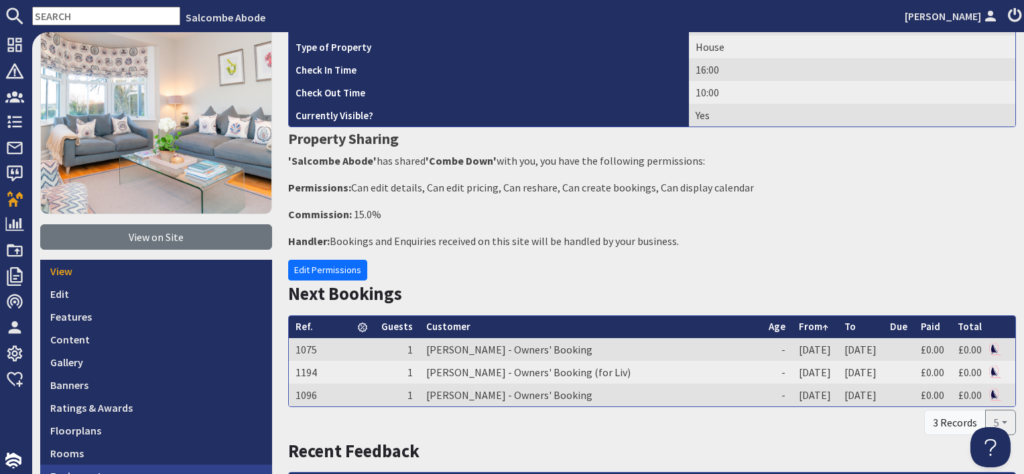
scroll to position [268, 0]
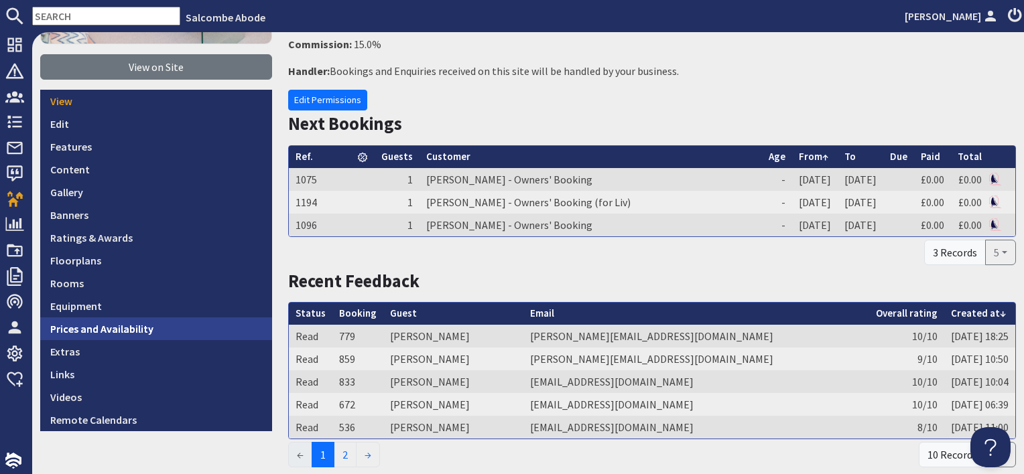
click at [192, 327] on link "Prices and Availability" at bounding box center [156, 329] width 232 height 23
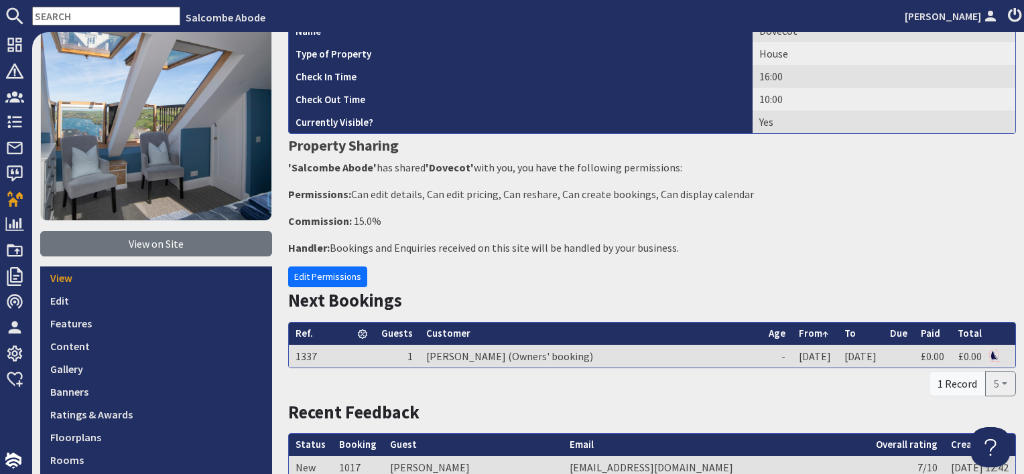
scroll to position [201, 0]
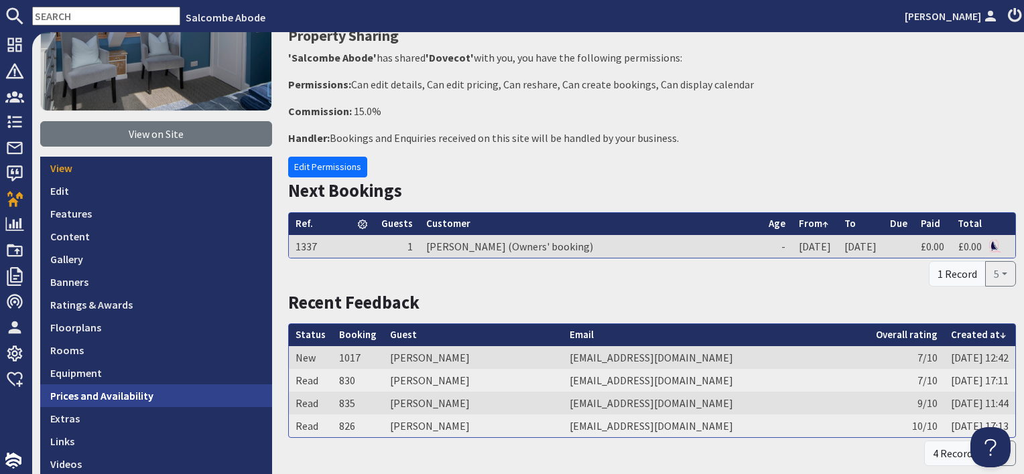
click at [131, 392] on link "Prices and Availability" at bounding box center [156, 396] width 232 height 23
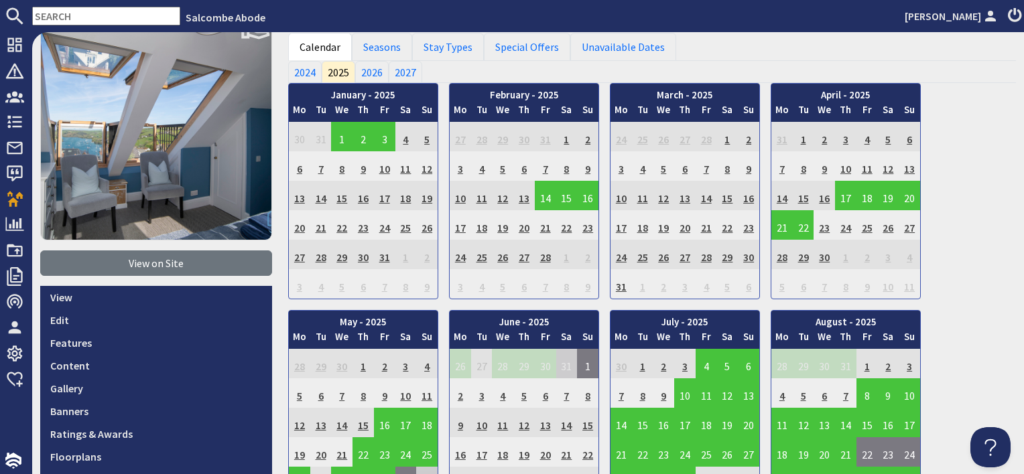
scroll to position [134, 0]
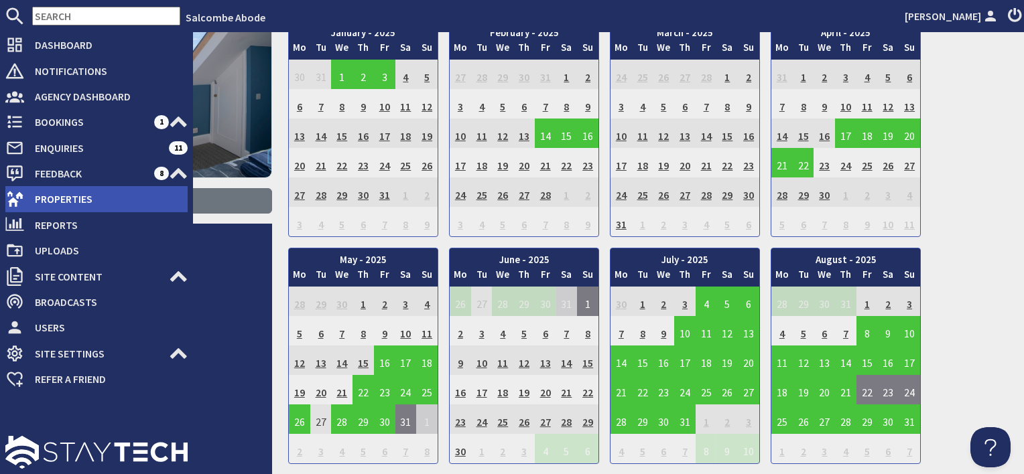
click at [48, 196] on span "Properties" at bounding box center [105, 198] width 163 height 21
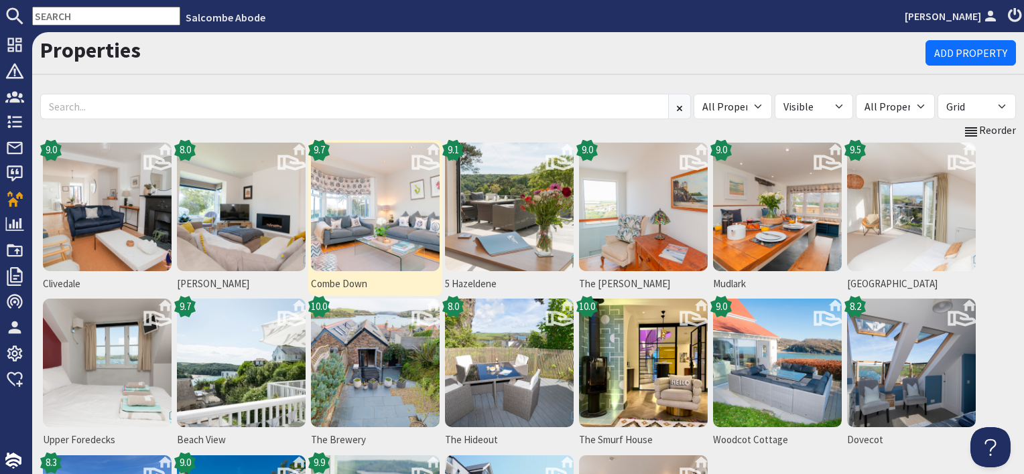
click at [403, 249] on img at bounding box center [375, 207] width 129 height 129
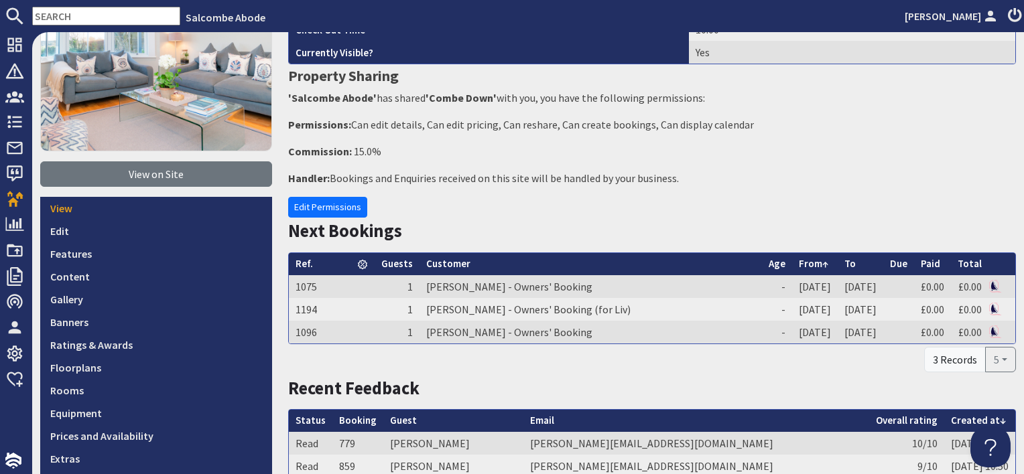
scroll to position [201, 0]
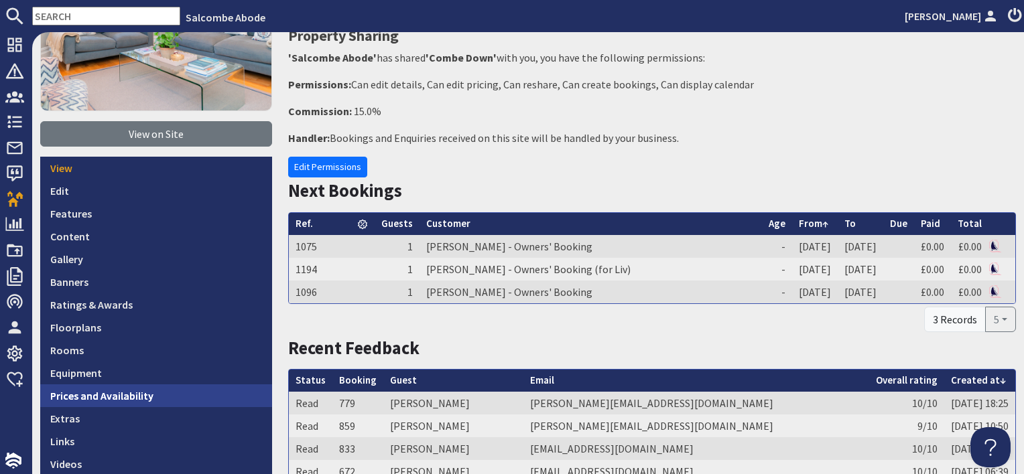
click at [196, 396] on link "Prices and Availability" at bounding box center [156, 396] width 232 height 23
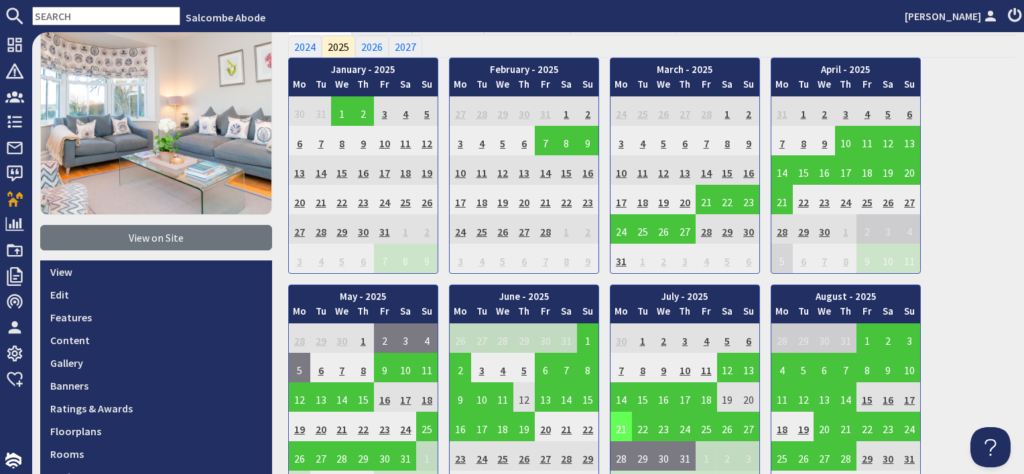
scroll to position [268, 0]
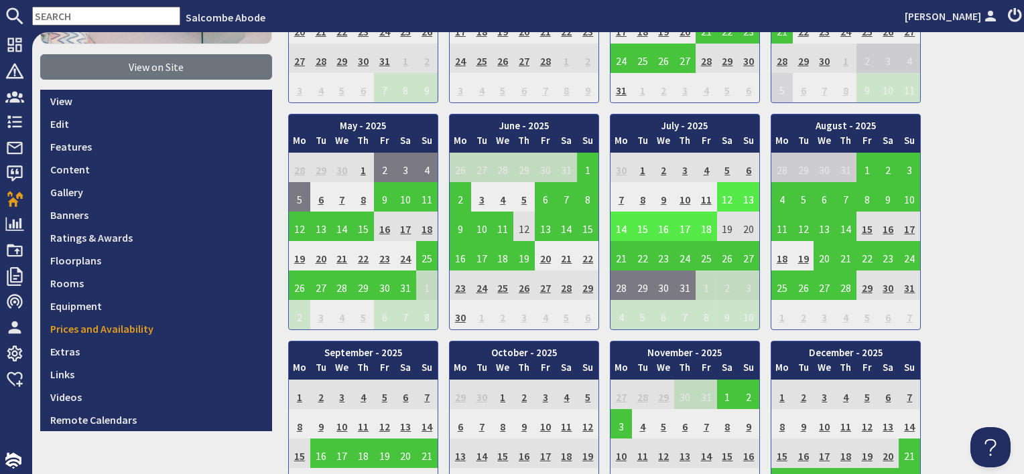
click at [720, 194] on td "12" at bounding box center [727, 196] width 21 height 29
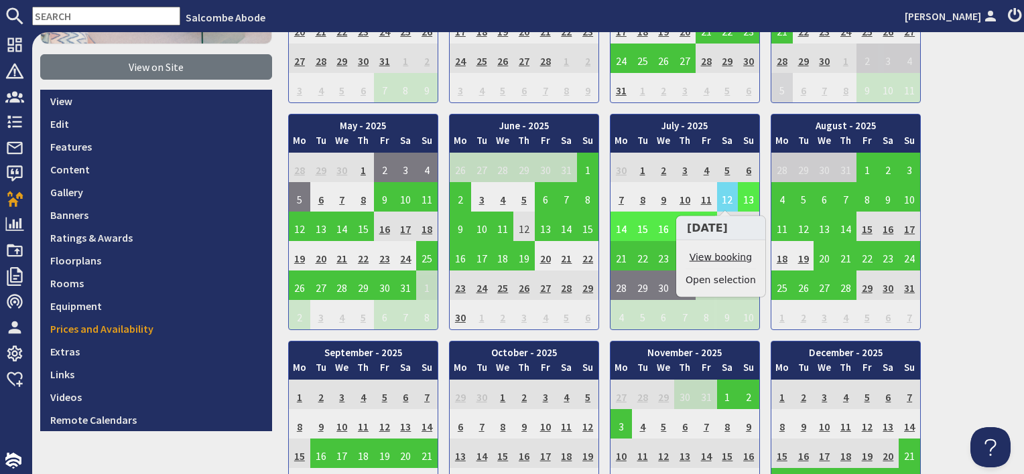
click at [726, 257] on link "View booking" at bounding box center [720, 258] width 70 height 14
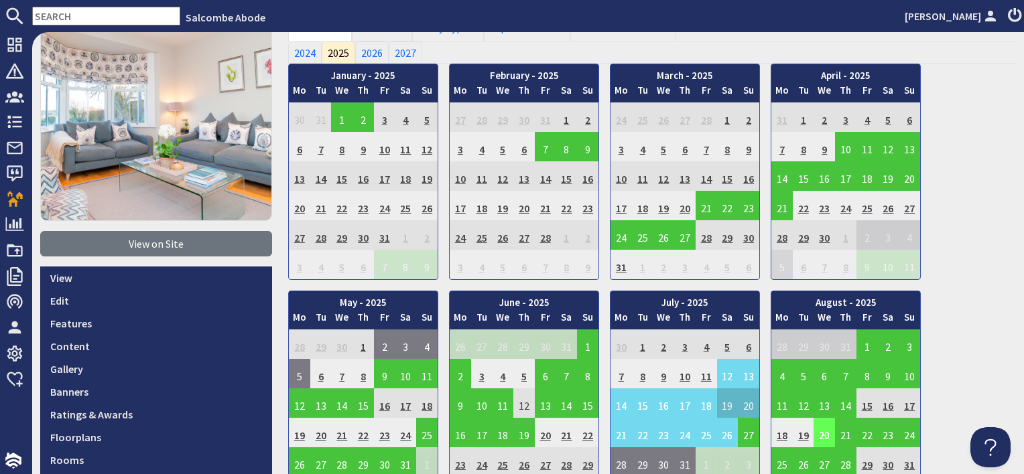
scroll to position [201, 0]
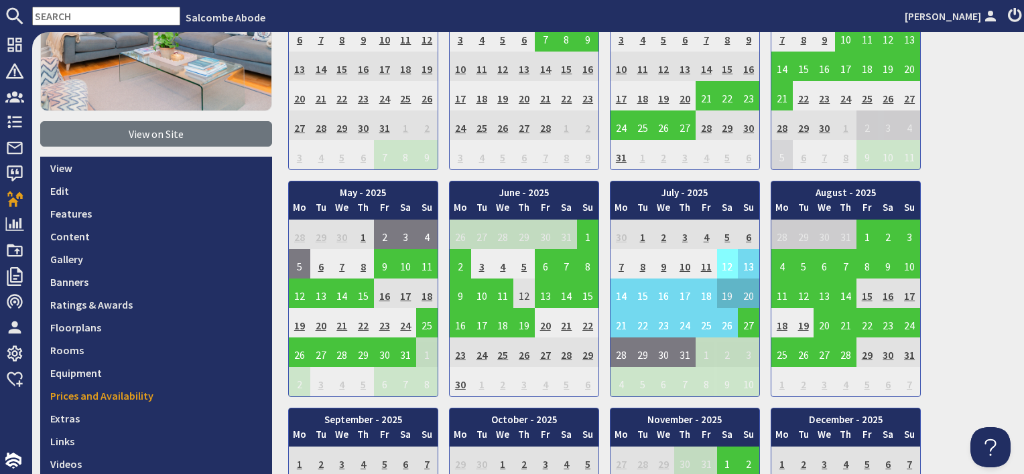
click at [718, 260] on td "12" at bounding box center [727, 263] width 21 height 29
click at [640, 330] on td "22" at bounding box center [642, 322] width 21 height 29
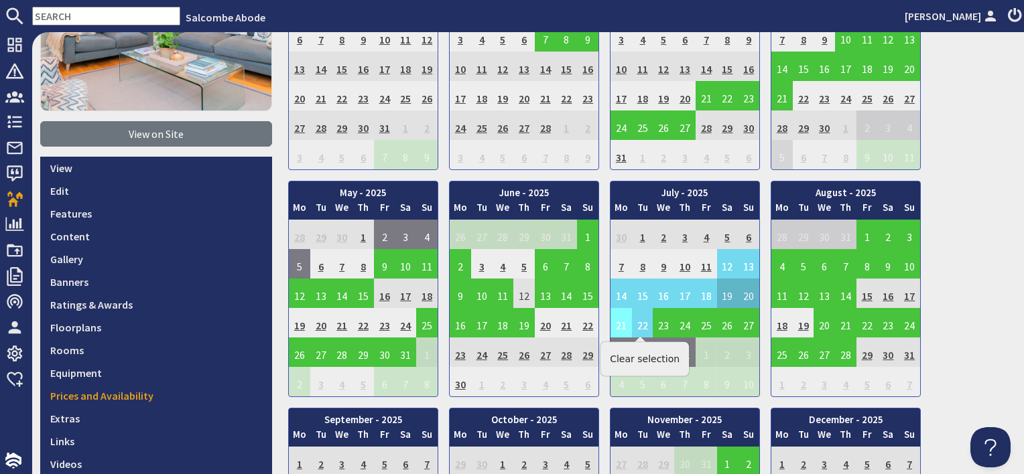
click at [614, 324] on td "21" at bounding box center [620, 322] width 21 height 29
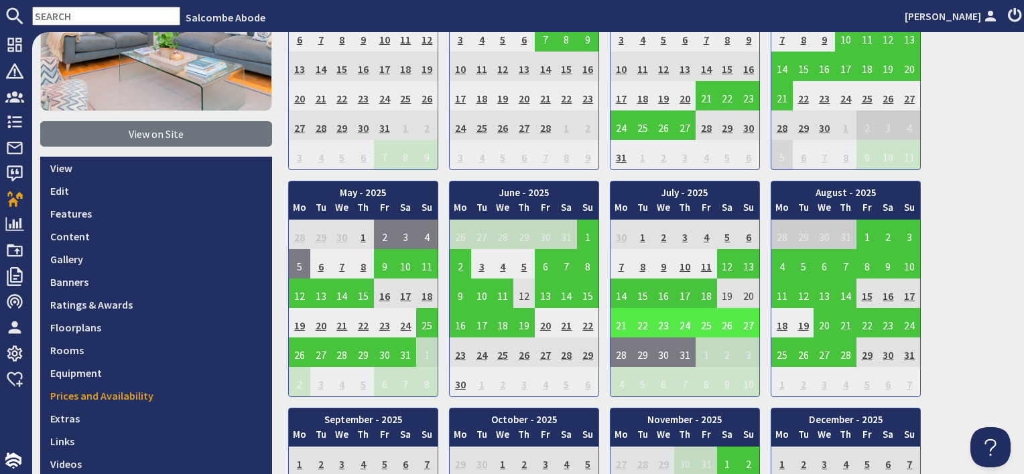
click at [622, 314] on td "21" at bounding box center [620, 322] width 21 height 29
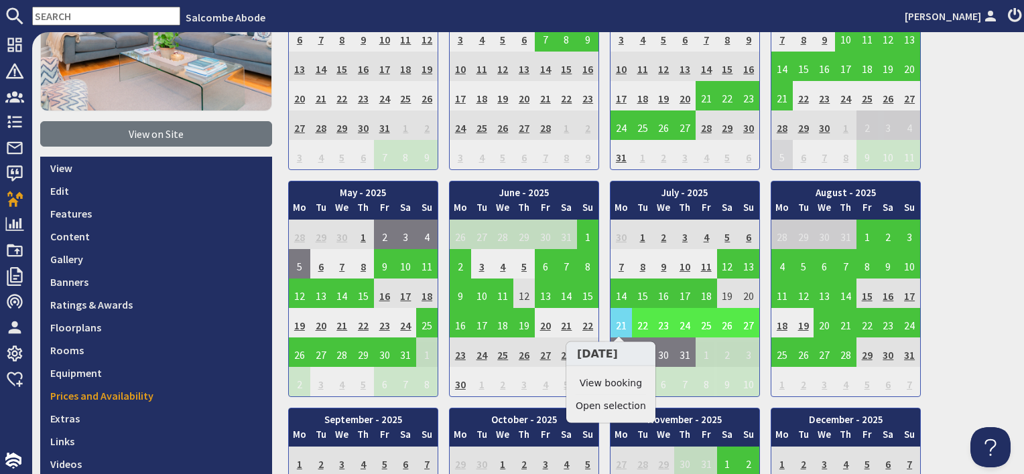
click at [620, 375] on li "View booking" at bounding box center [611, 384] width 70 height 23
click at [618, 381] on link "View booking" at bounding box center [611, 384] width 70 height 14
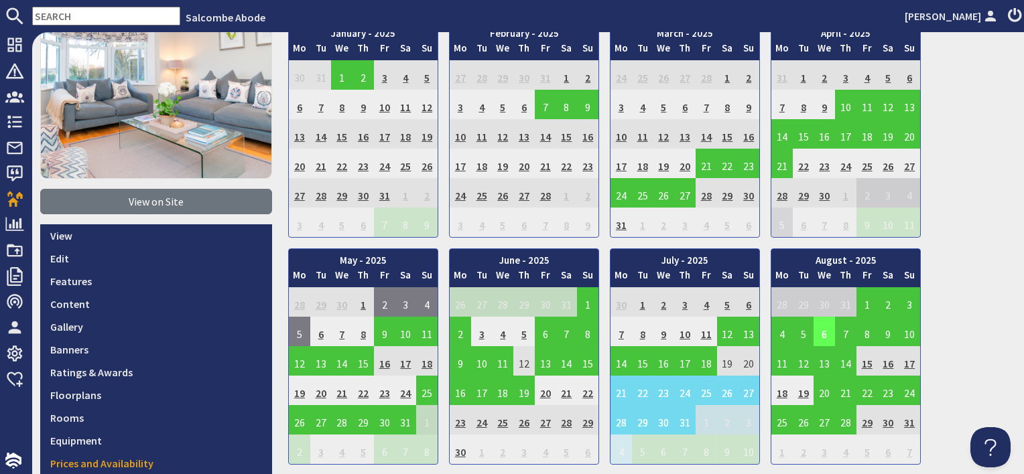
scroll to position [134, 0]
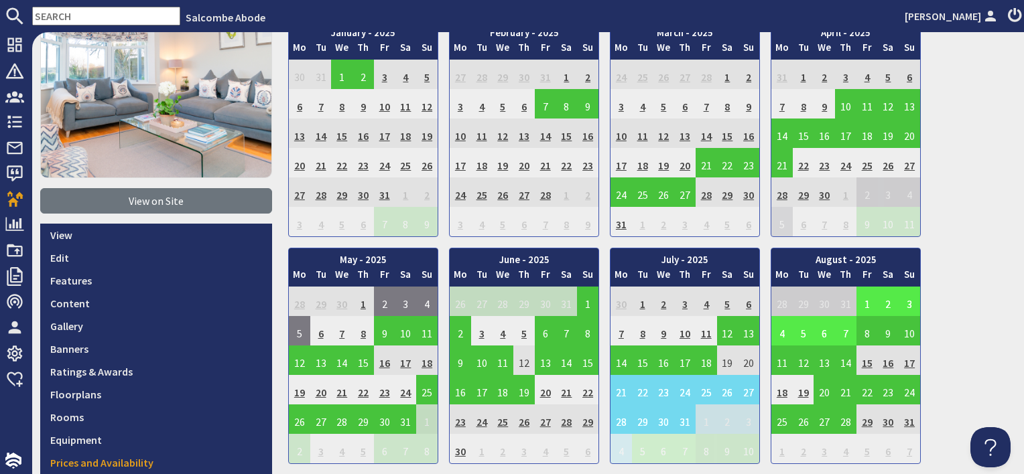
click at [863, 302] on td "1" at bounding box center [866, 301] width 21 height 29
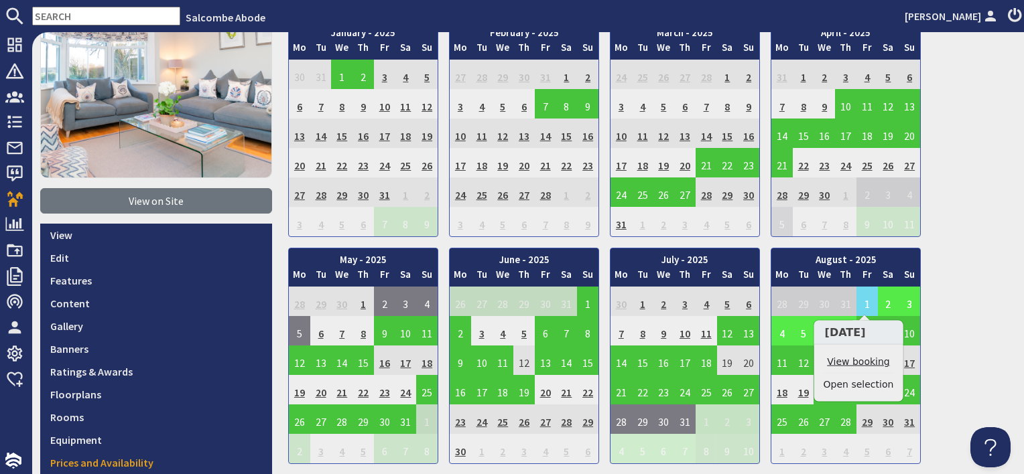
click at [865, 356] on link "View booking" at bounding box center [858, 362] width 70 height 14
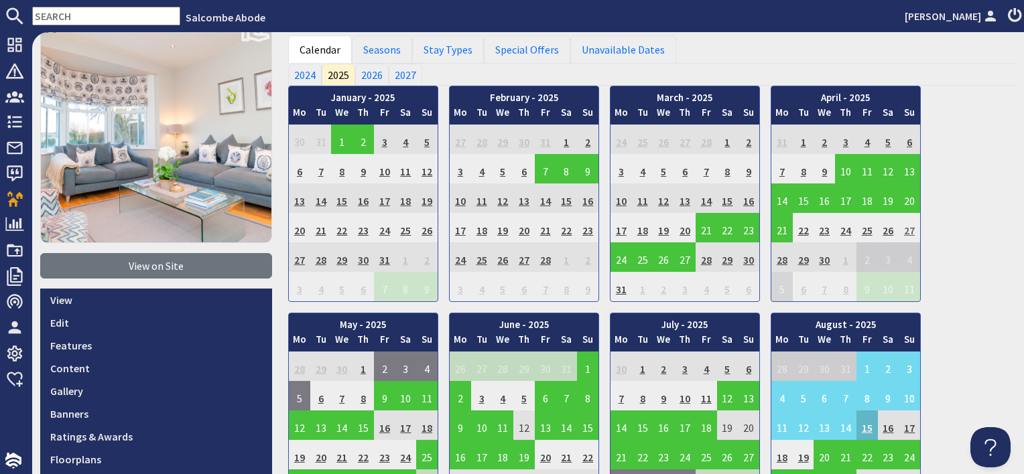
scroll to position [201, 0]
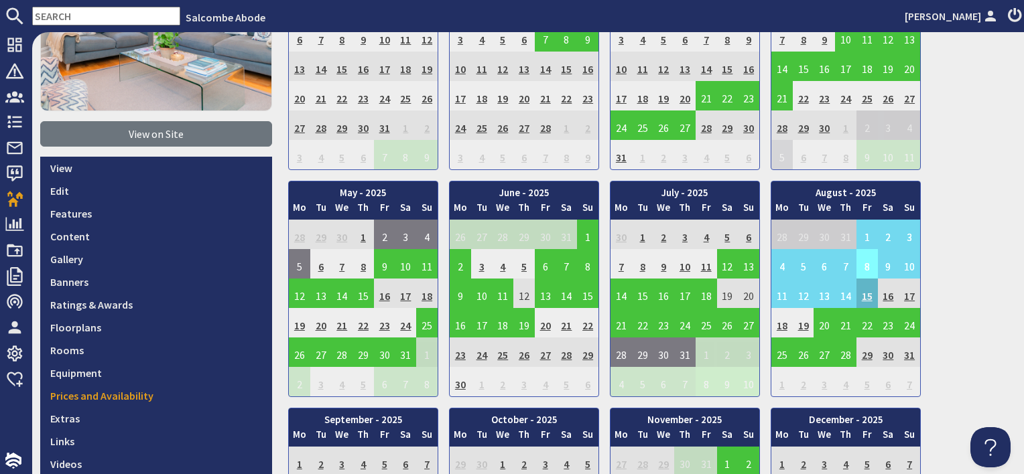
click at [860, 263] on td "8" at bounding box center [866, 263] width 21 height 29
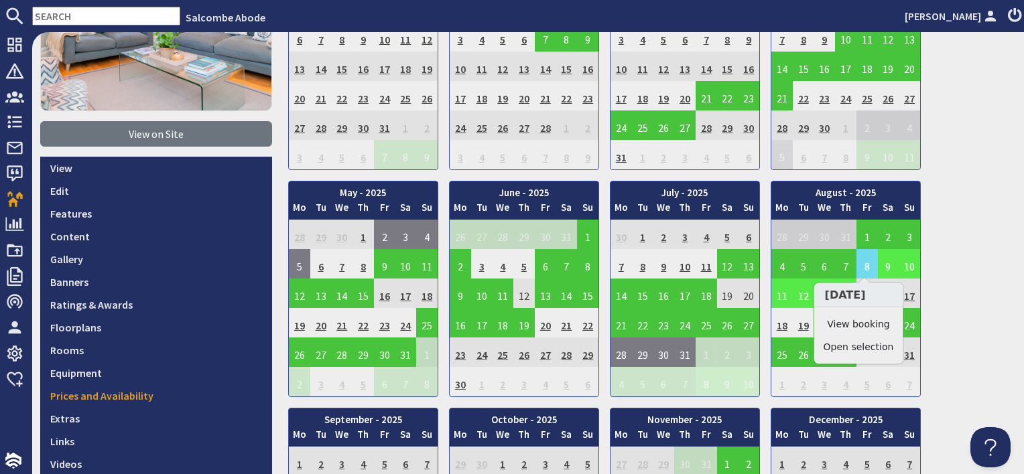
click at [862, 326] on link "View booking" at bounding box center [858, 325] width 70 height 14
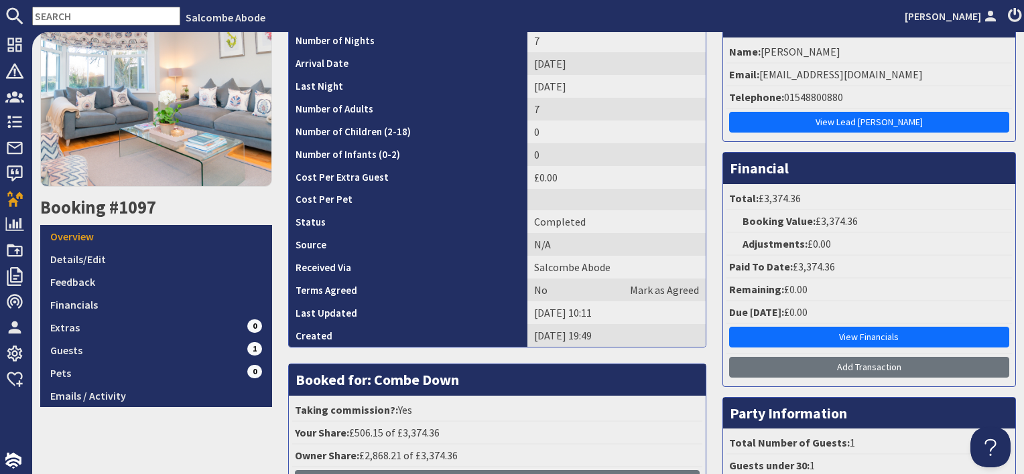
scroll to position [134, 0]
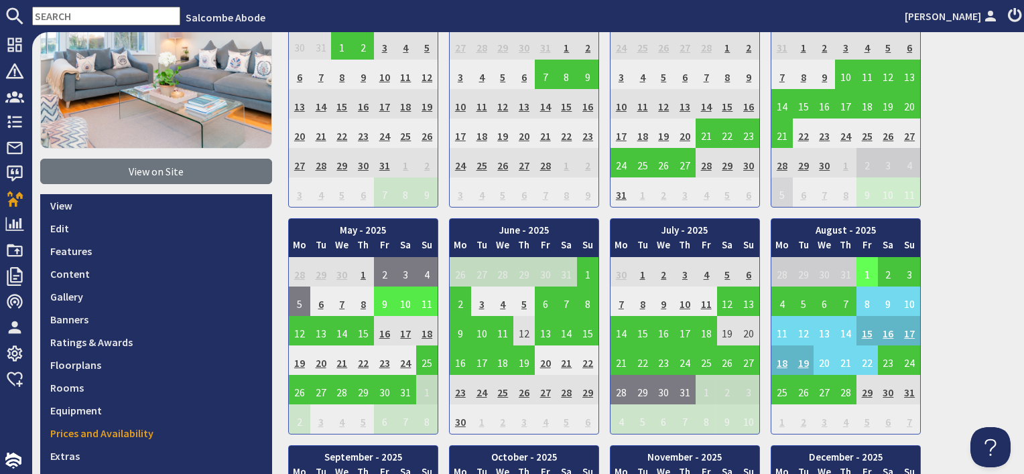
scroll to position [201, 0]
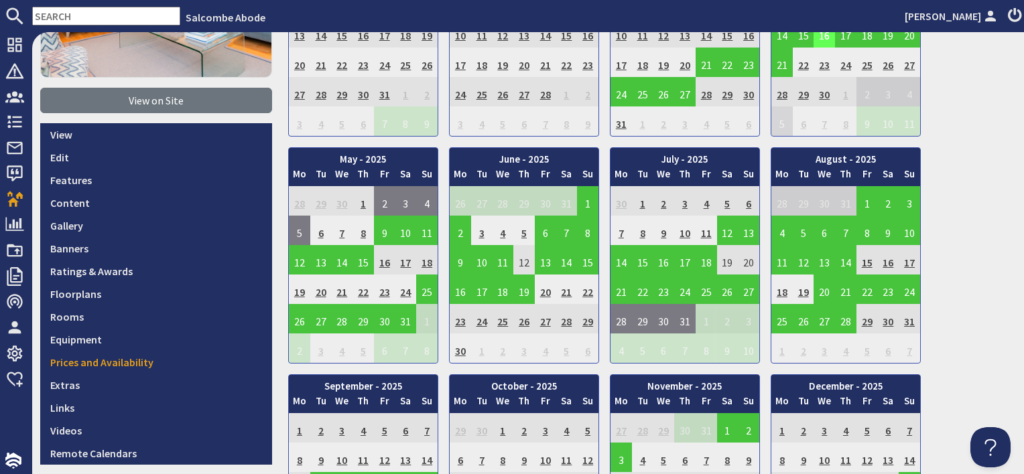
scroll to position [268, 0]
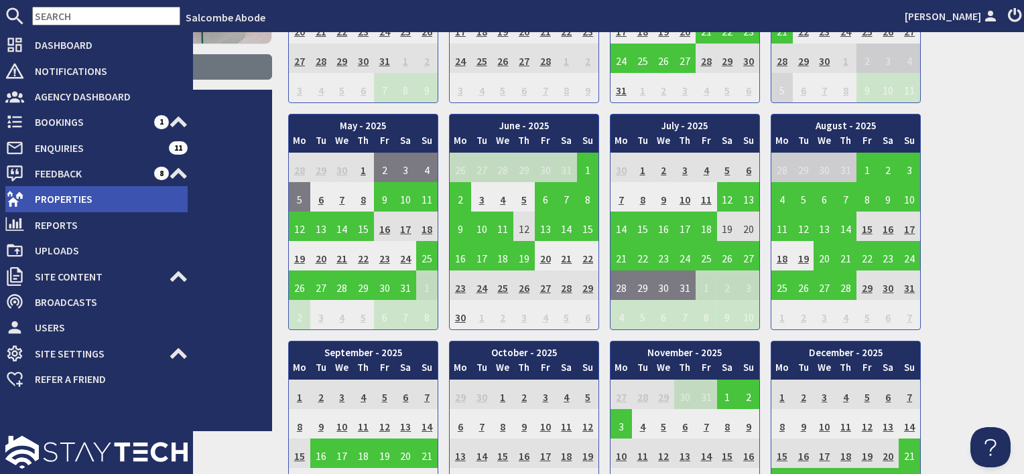
click at [76, 195] on span "Properties" at bounding box center [105, 198] width 163 height 21
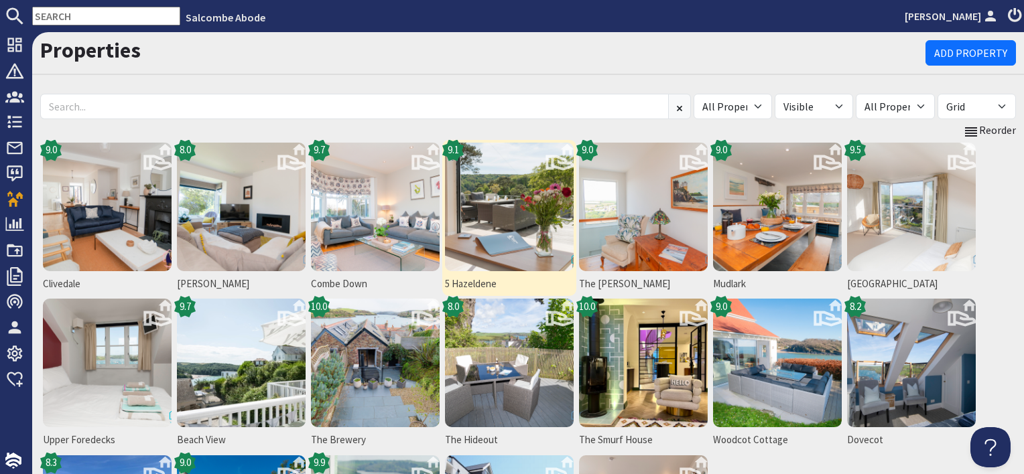
click at [529, 228] on img at bounding box center [509, 207] width 129 height 129
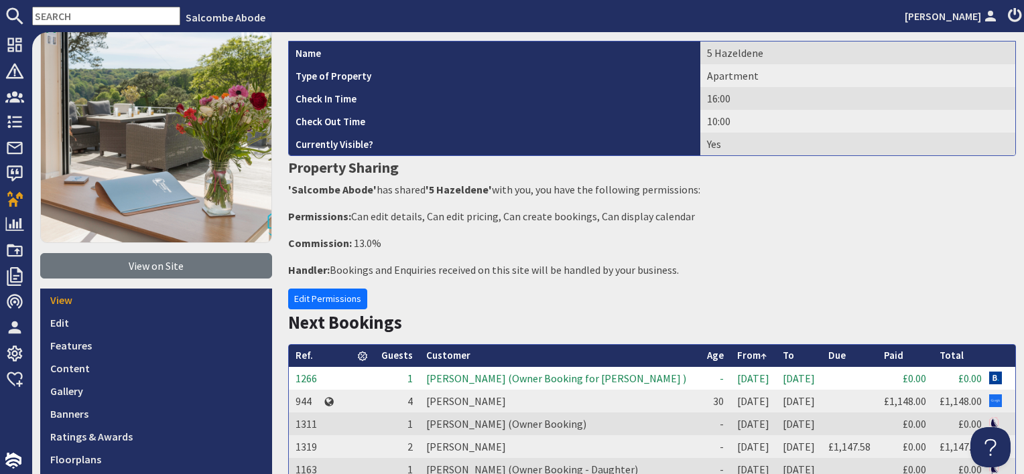
scroll to position [201, 0]
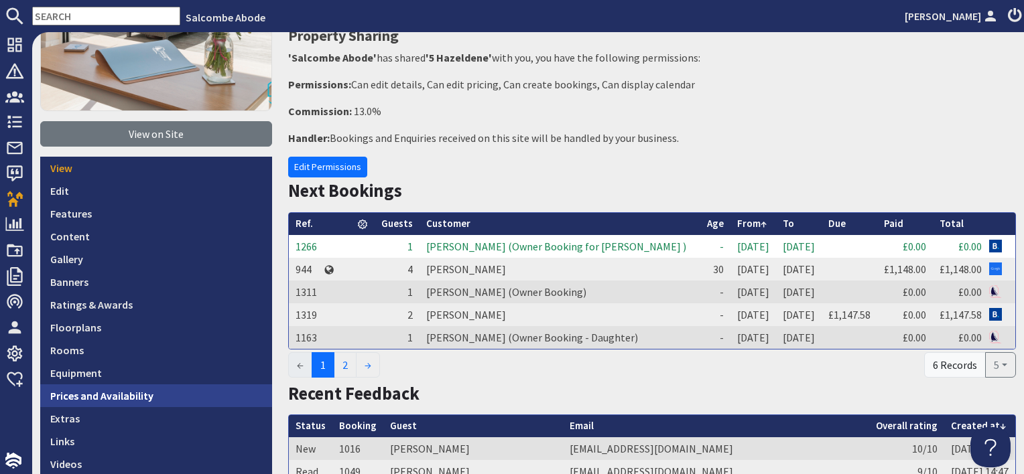
click at [137, 397] on link "Prices and Availability" at bounding box center [156, 396] width 232 height 23
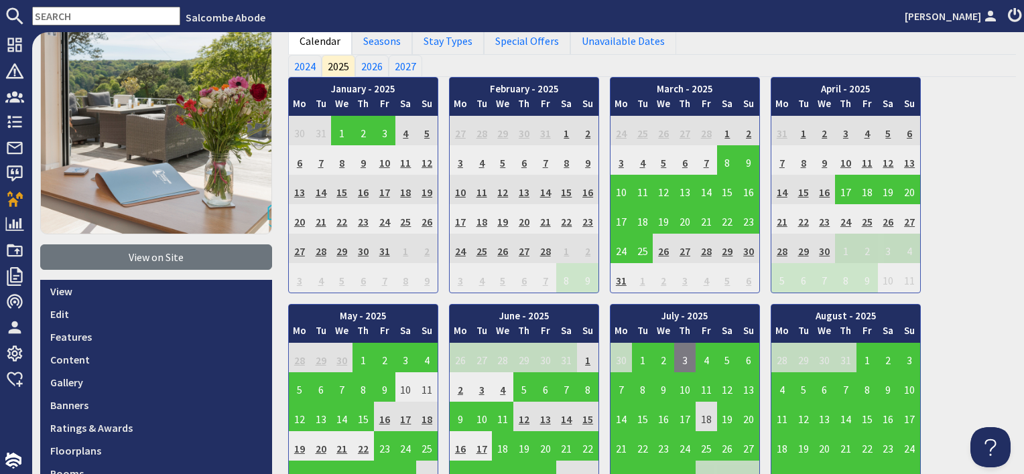
scroll to position [201, 0]
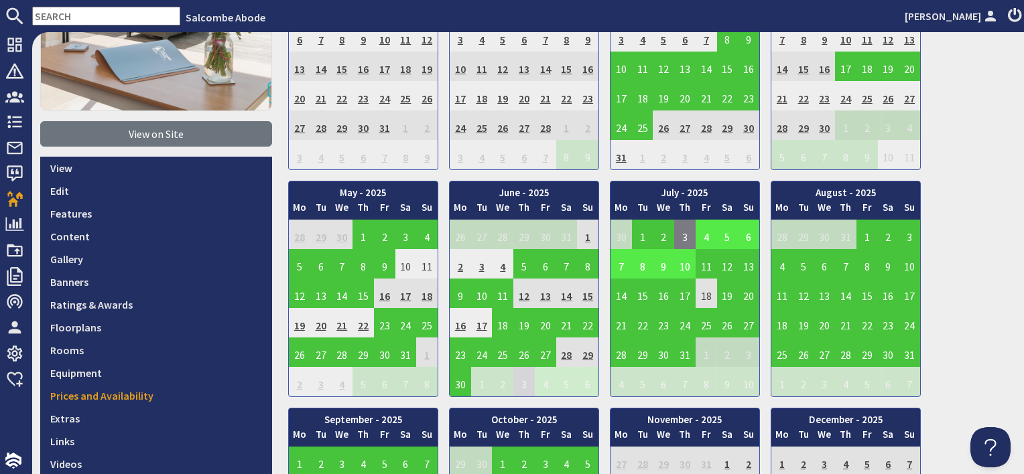
click at [698, 233] on td "4" at bounding box center [705, 234] width 21 height 29
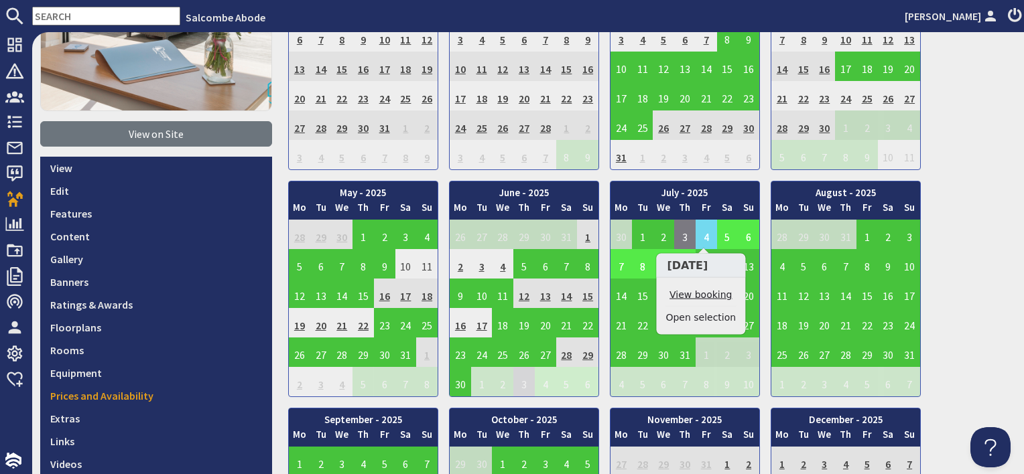
click at [699, 291] on link "View booking" at bounding box center [700, 295] width 70 height 14
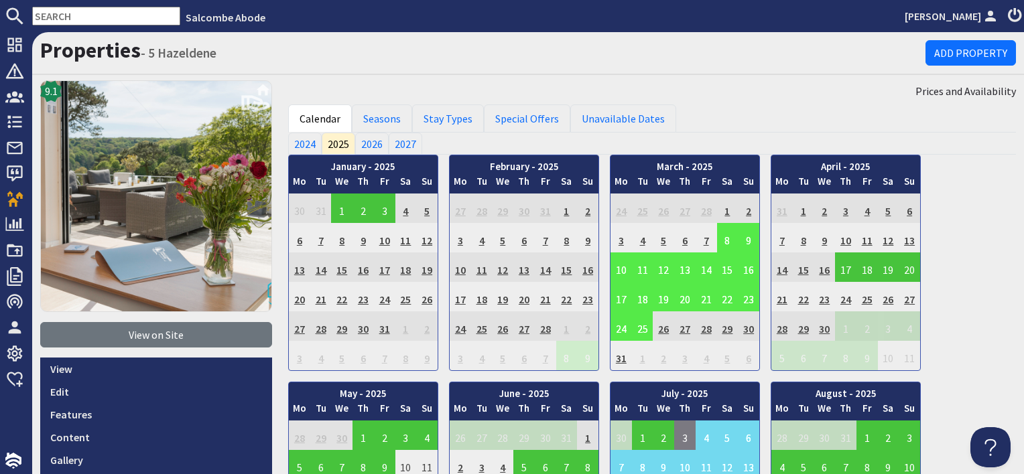
scroll to position [134, 0]
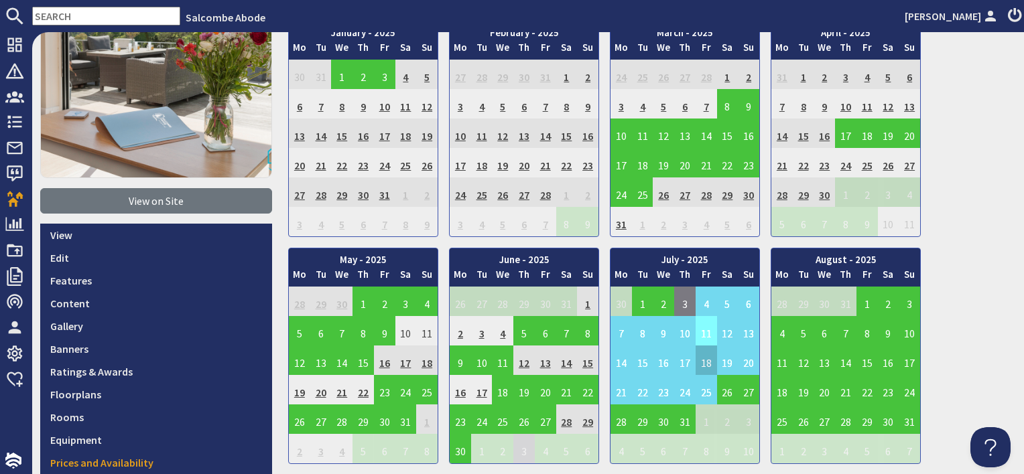
click at [700, 329] on td "11" at bounding box center [705, 330] width 21 height 29
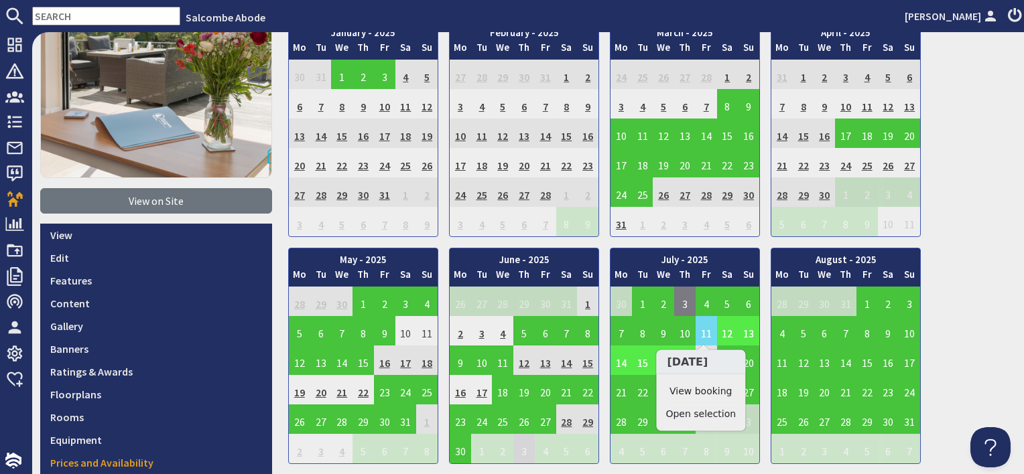
click at [706, 387] on link "View booking" at bounding box center [700, 392] width 70 height 14
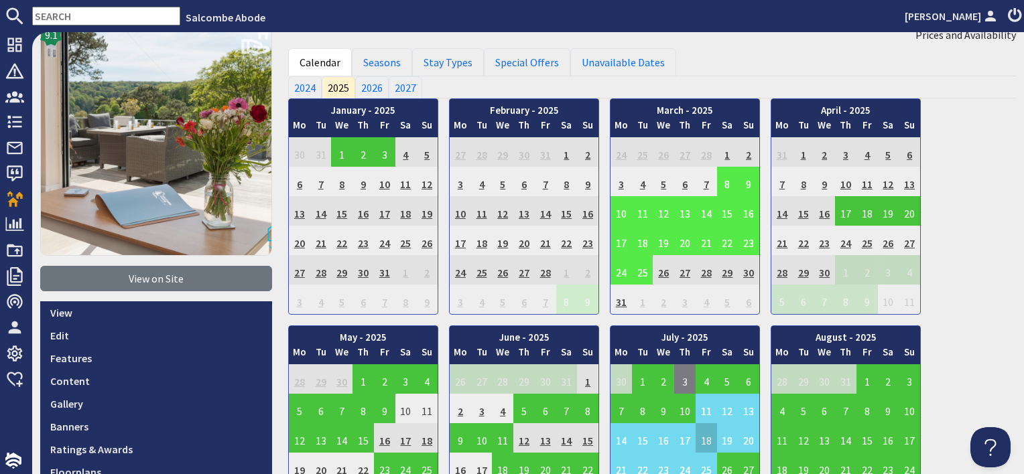
scroll to position [201, 0]
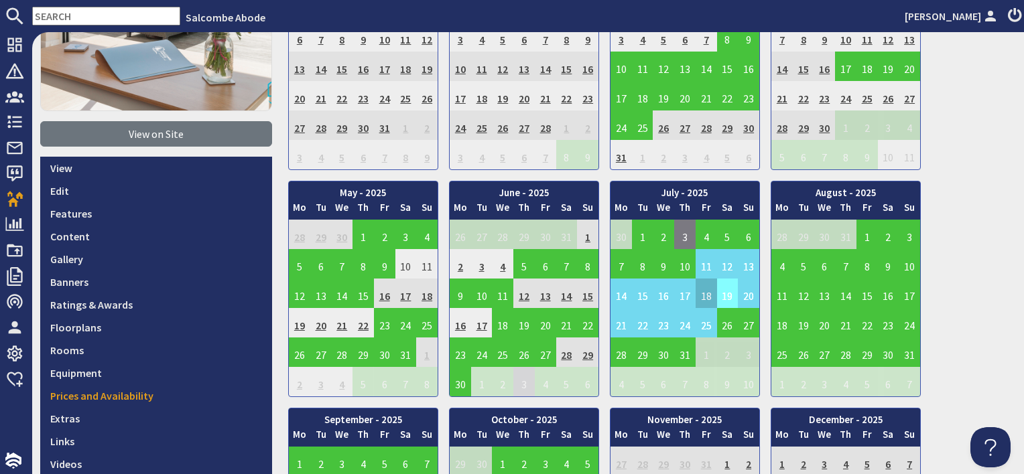
click at [720, 289] on td "19" at bounding box center [727, 293] width 21 height 29
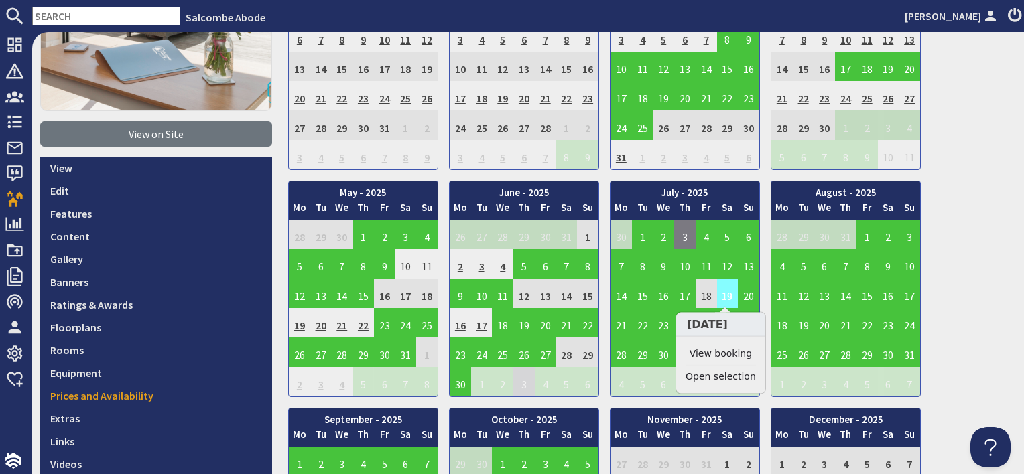
click at [727, 296] on td "19" at bounding box center [727, 293] width 21 height 29
click at [726, 356] on link "View booking" at bounding box center [720, 354] width 70 height 14
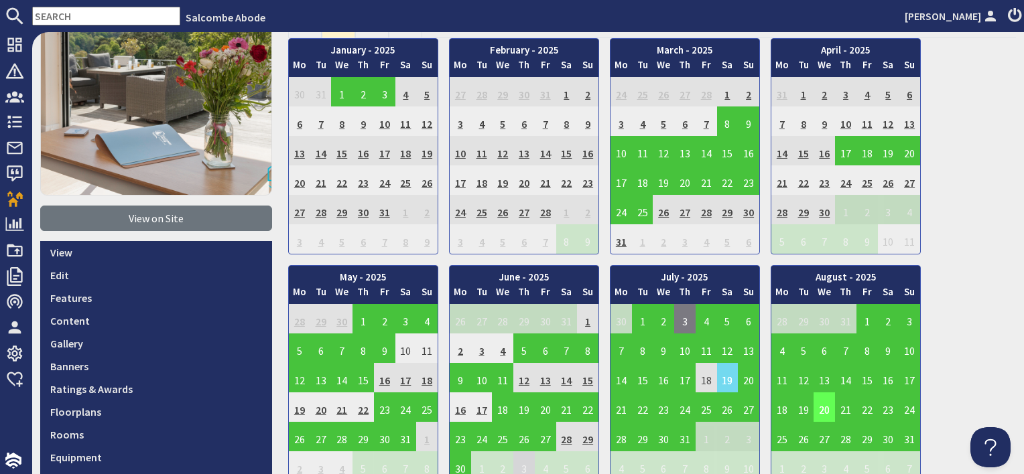
scroll to position [201, 0]
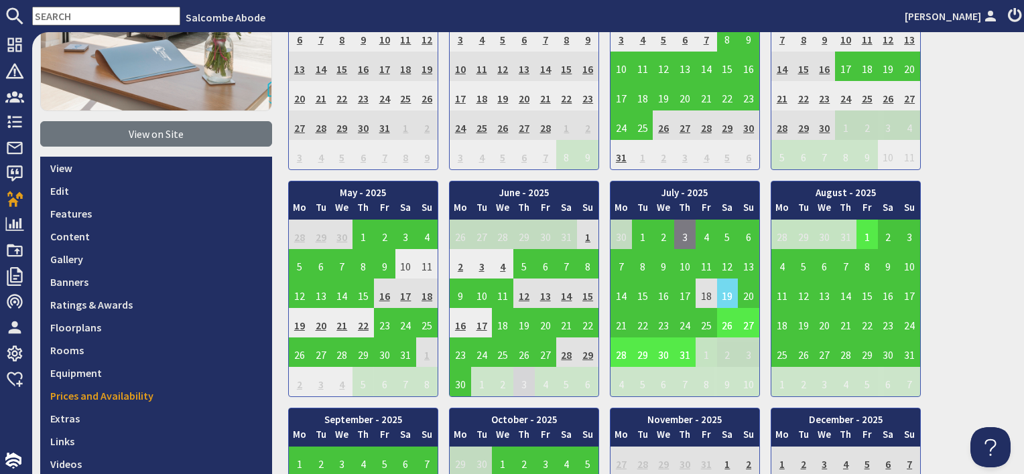
click at [726, 327] on td "26" at bounding box center [727, 322] width 21 height 29
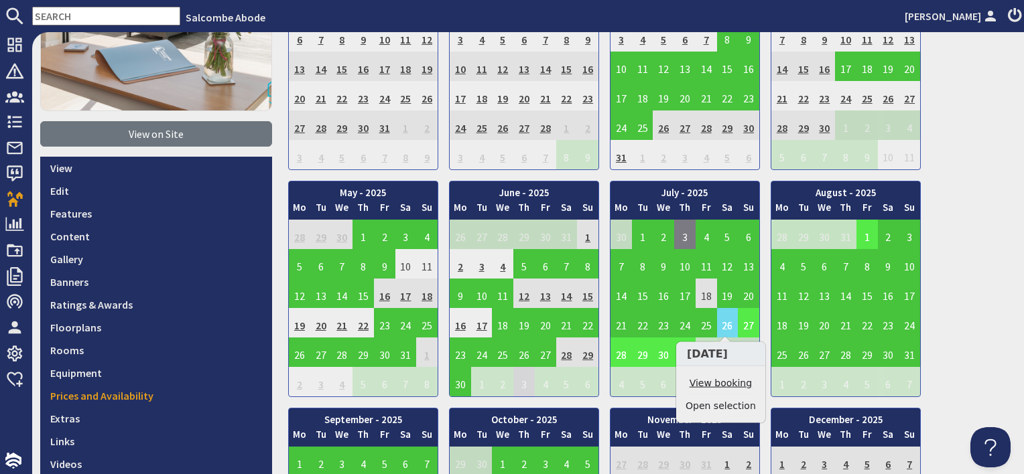
click at [729, 388] on link "View booking" at bounding box center [720, 384] width 70 height 14
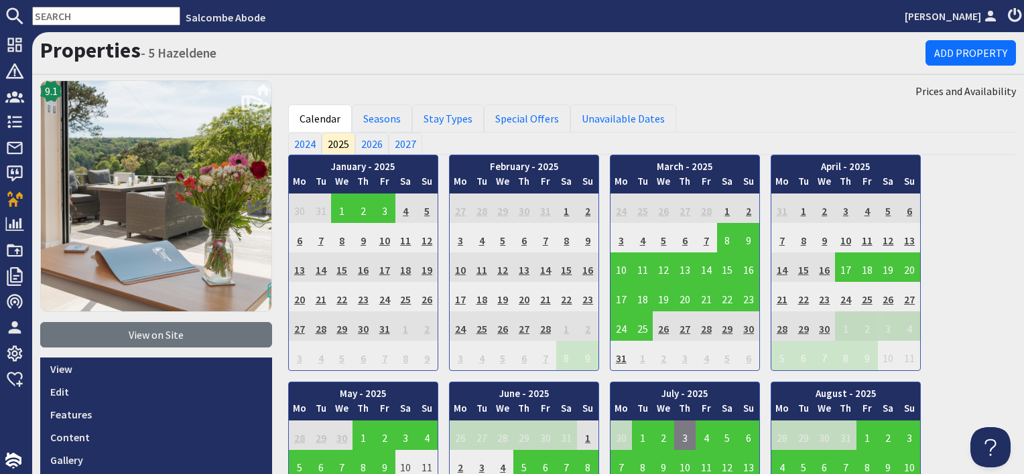
scroll to position [201, 0]
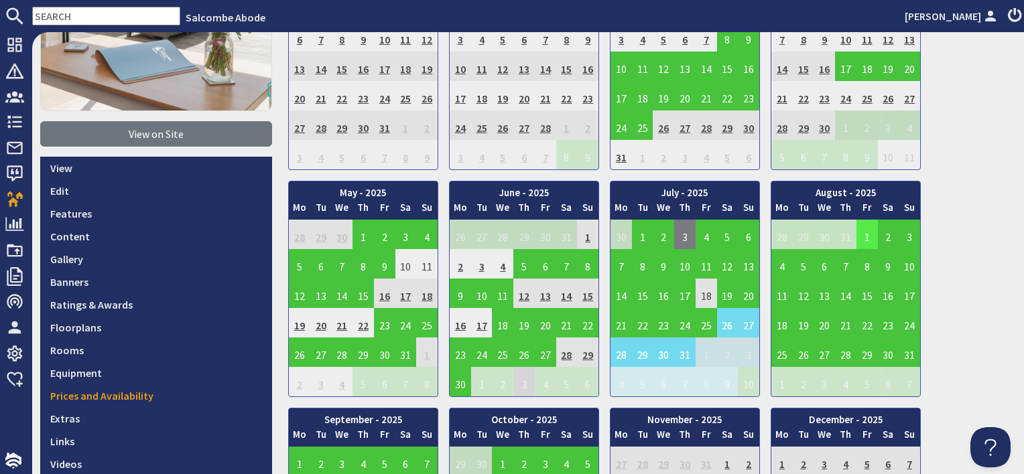
click at [867, 236] on td "1" at bounding box center [866, 234] width 21 height 29
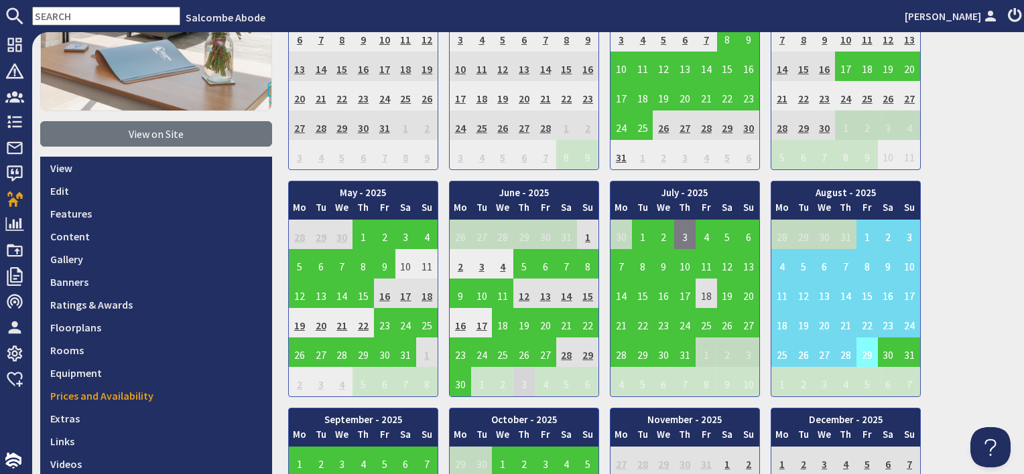
click at [861, 364] on td "29" at bounding box center [866, 352] width 21 height 29
click at [867, 389] on link "Clear selection" at bounding box center [869, 389] width 70 height 14
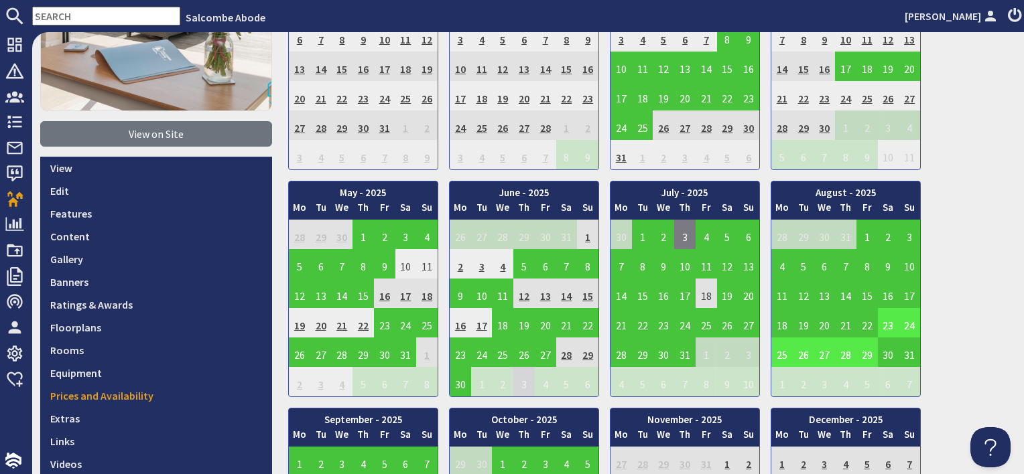
click at [864, 360] on td "29" at bounding box center [866, 352] width 21 height 29
click at [887, 354] on td "30" at bounding box center [888, 352] width 21 height 29
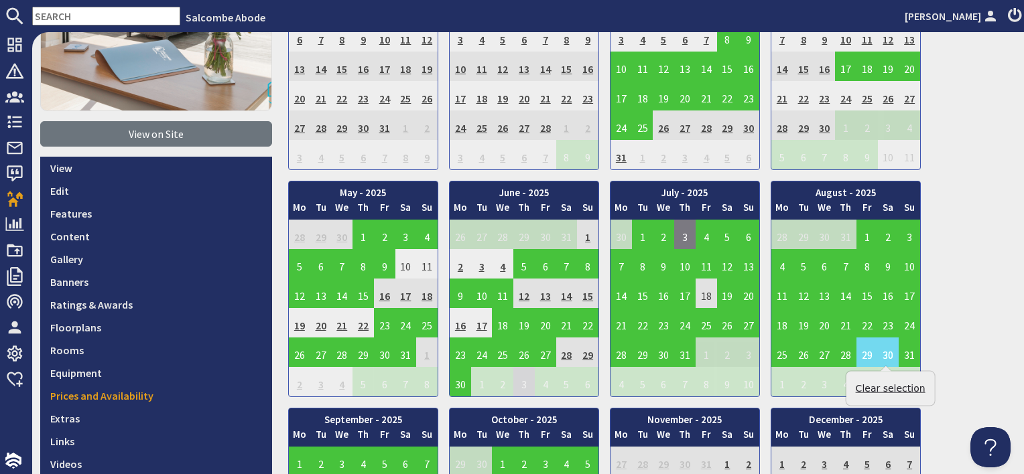
click at [884, 385] on link "Clear selection" at bounding box center [891, 389] width 70 height 14
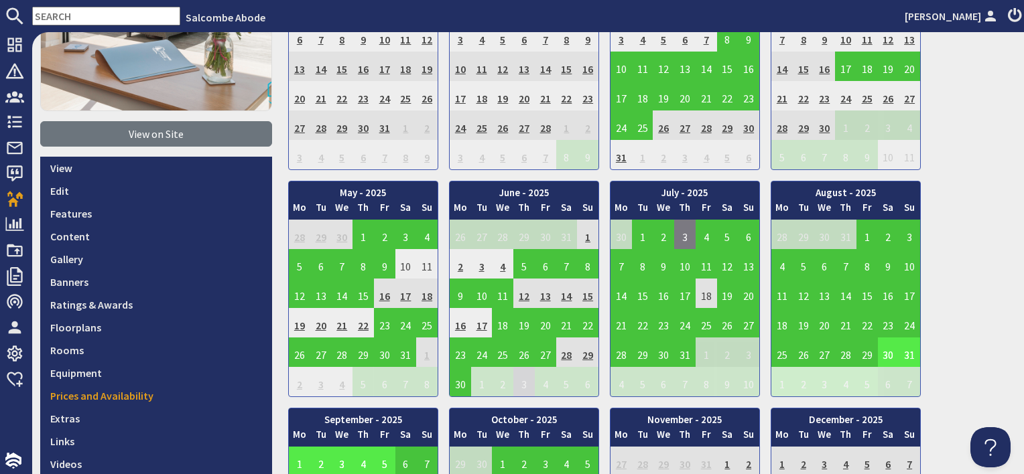
click at [884, 356] on td "30" at bounding box center [888, 352] width 21 height 29
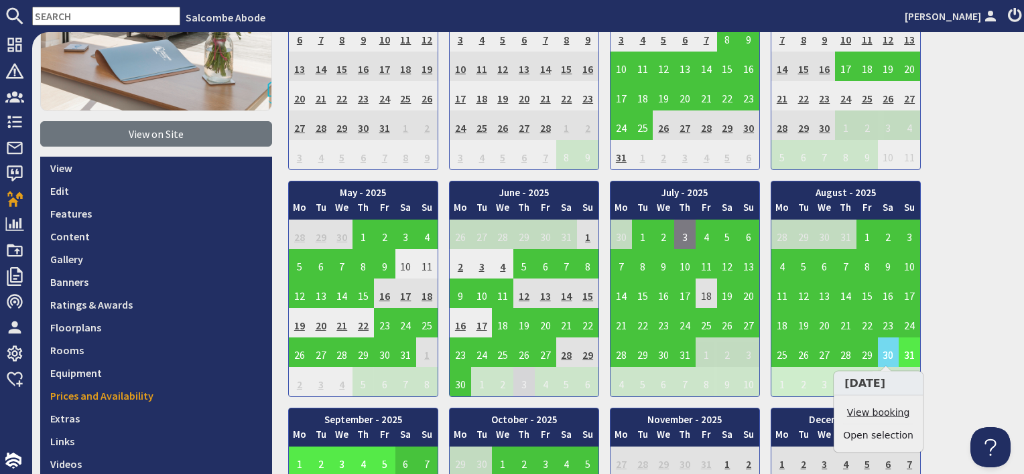
click at [887, 410] on link "View booking" at bounding box center [878, 413] width 70 height 14
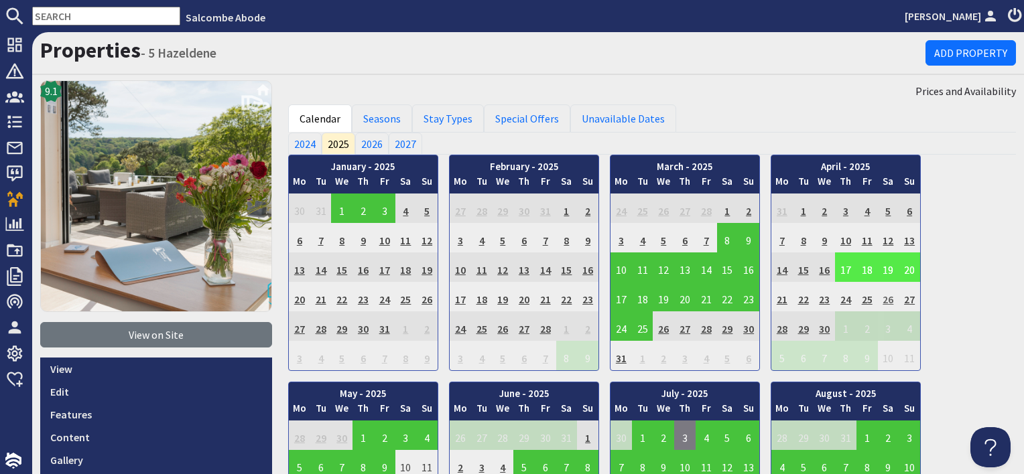
scroll to position [134, 0]
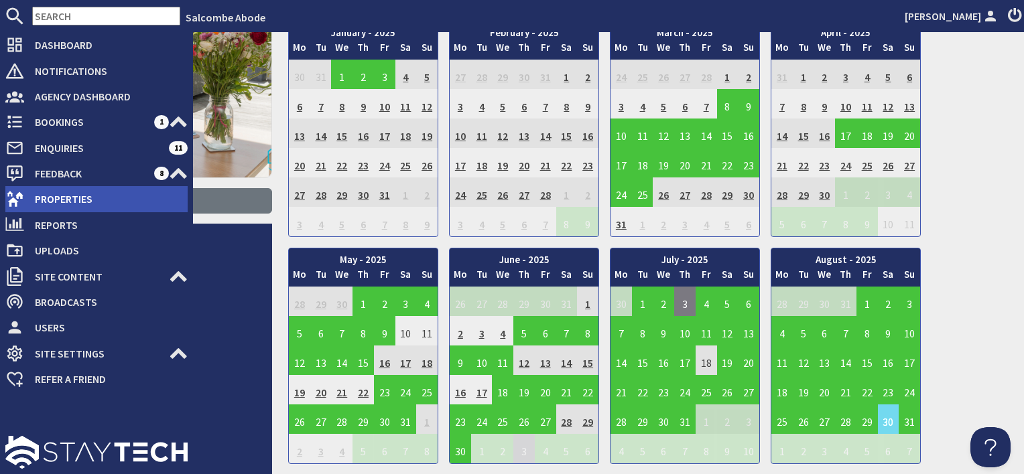
click at [38, 195] on span "Properties" at bounding box center [105, 198] width 163 height 21
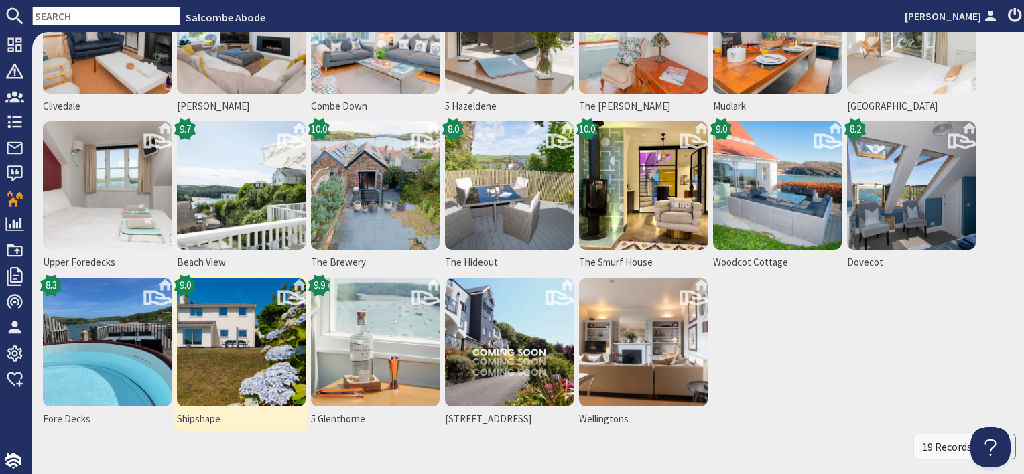
scroll to position [201, 0]
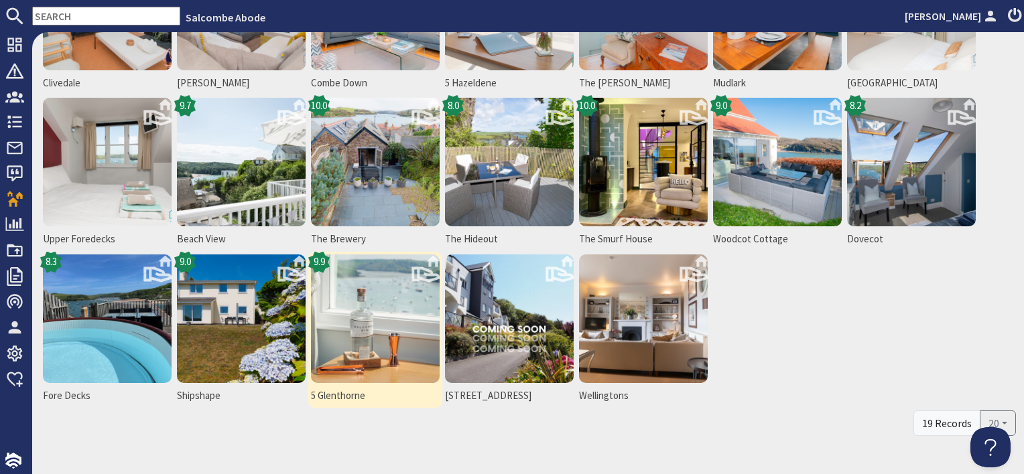
click at [369, 302] on img at bounding box center [375, 319] width 129 height 129
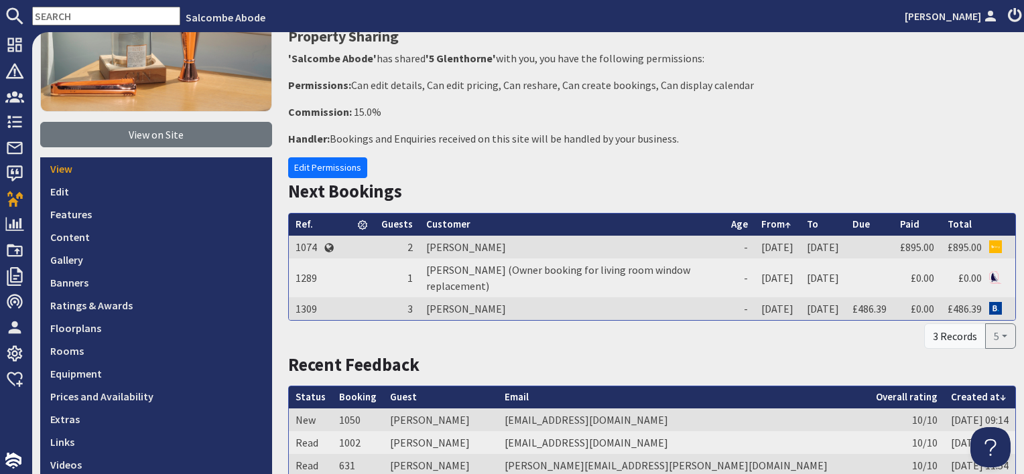
scroll to position [201, 0]
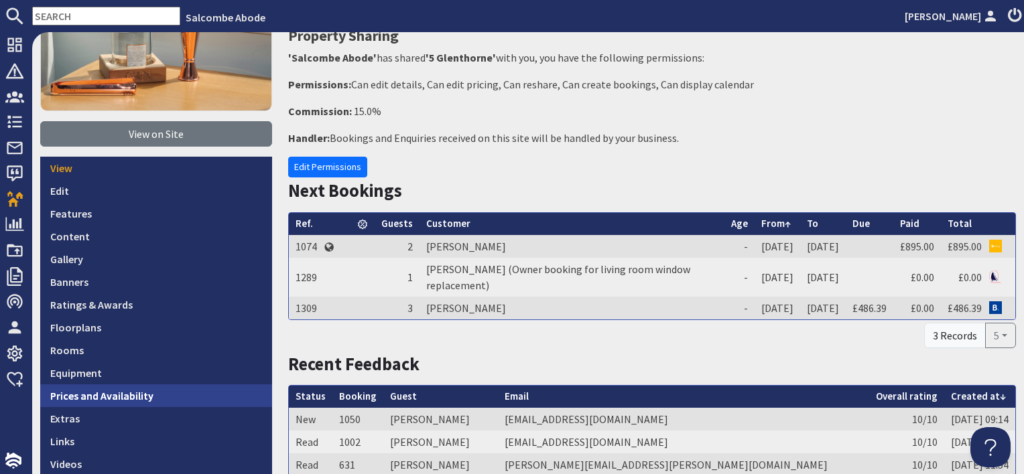
click at [166, 399] on link "Prices and Availability" at bounding box center [156, 396] width 232 height 23
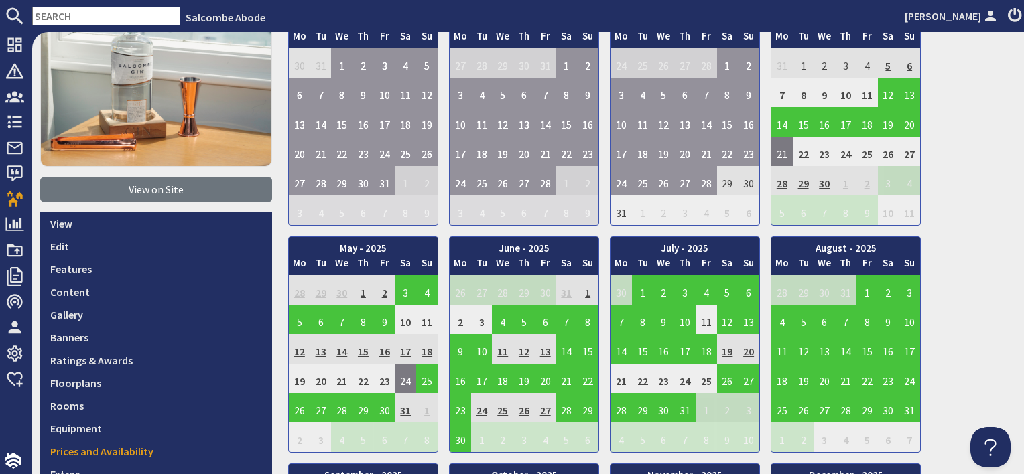
scroll to position [201, 0]
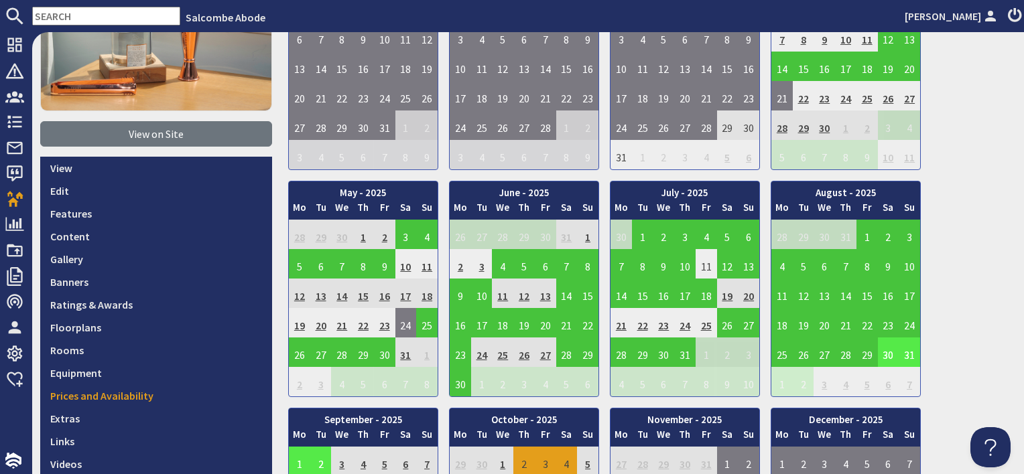
click at [883, 352] on td "30" at bounding box center [888, 352] width 21 height 29
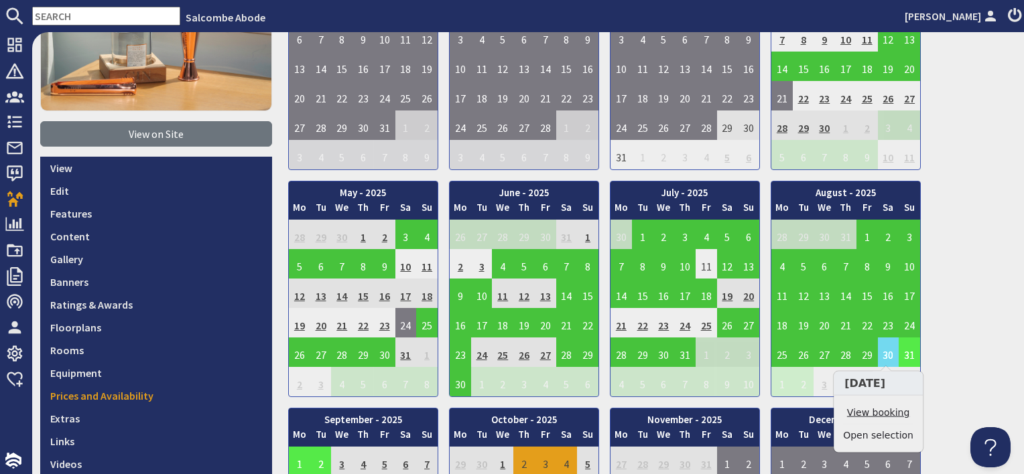
click at [884, 410] on link "View booking" at bounding box center [878, 413] width 70 height 14
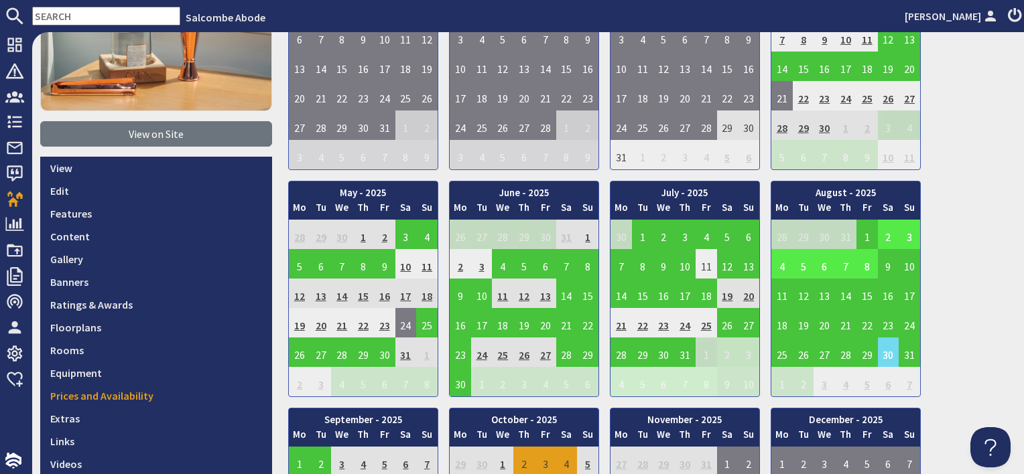
scroll to position [335, 0]
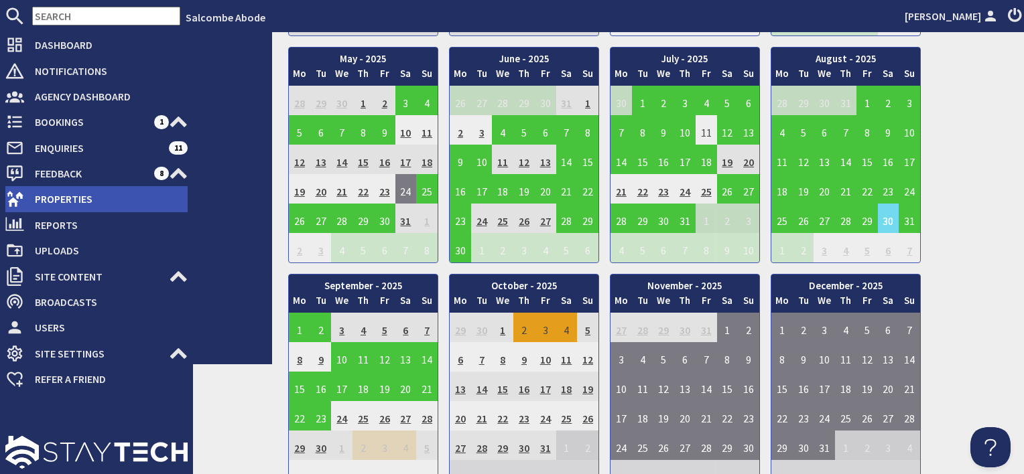
click at [44, 191] on span "Properties" at bounding box center [105, 198] width 163 height 21
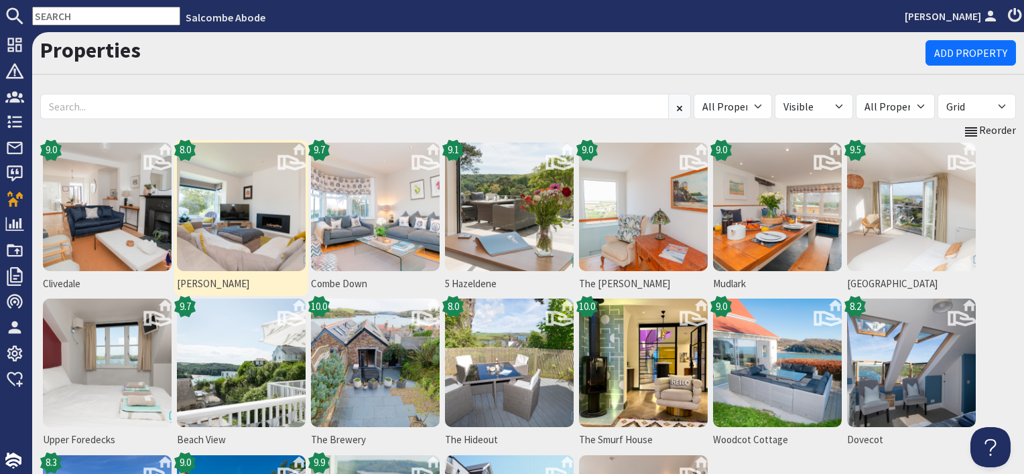
click at [233, 251] on img at bounding box center [241, 207] width 129 height 129
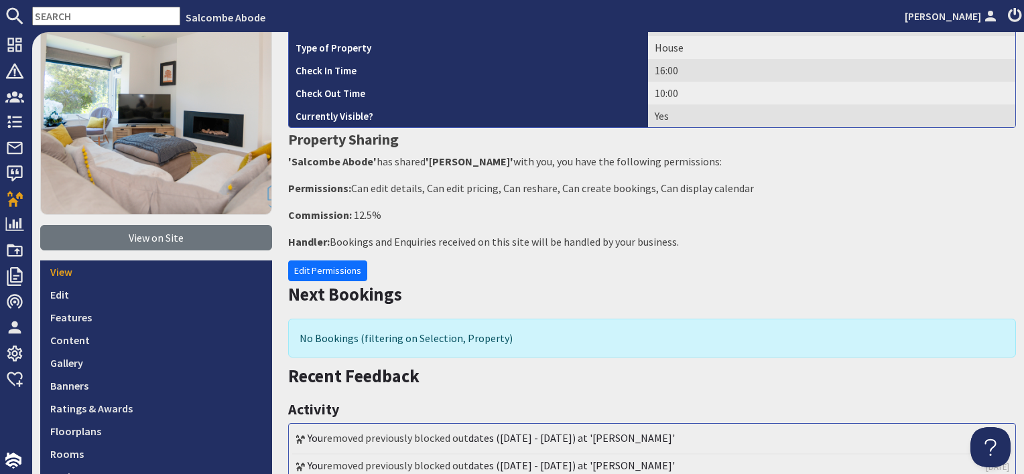
scroll to position [268, 0]
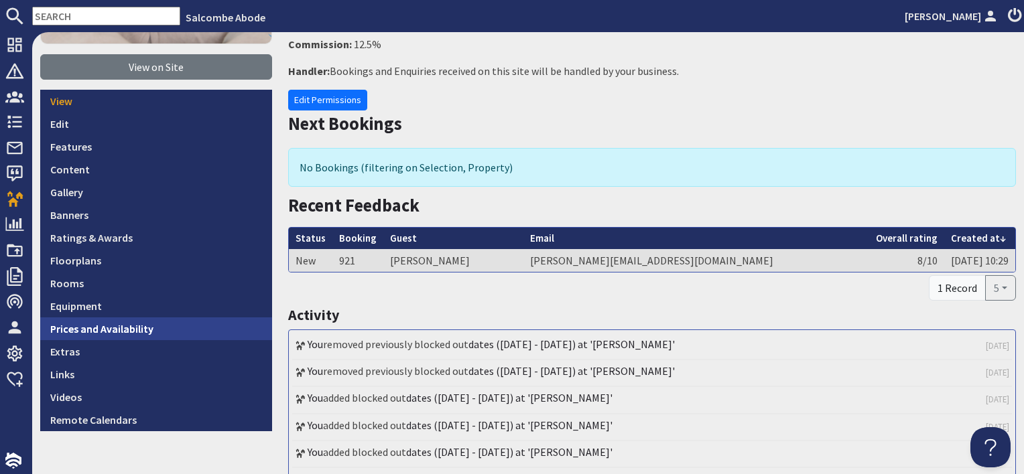
click at [212, 321] on link "Prices and Availability" at bounding box center [156, 329] width 232 height 23
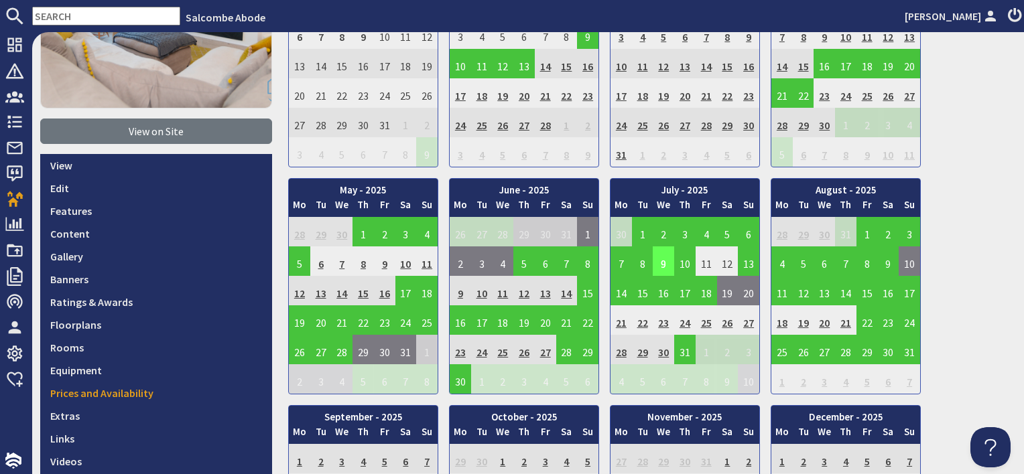
scroll to position [268, 0]
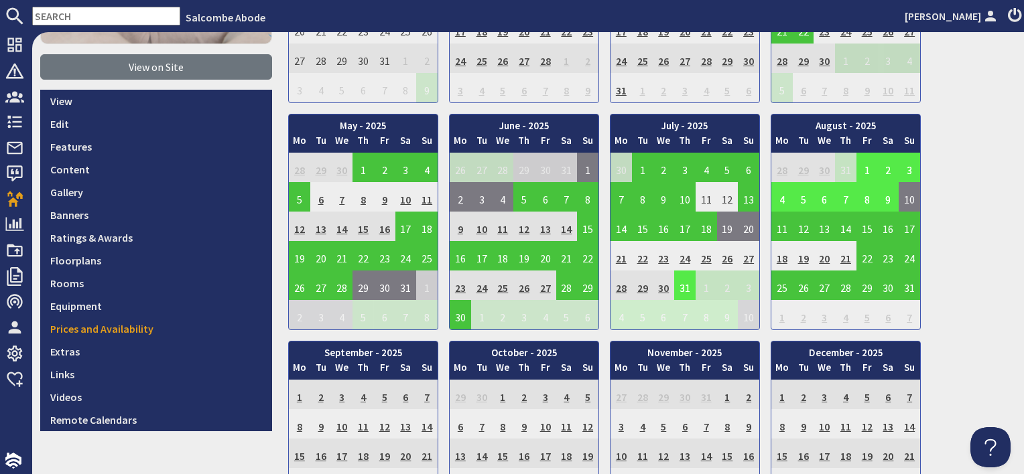
click at [674, 291] on td "31" at bounding box center [684, 285] width 21 height 29
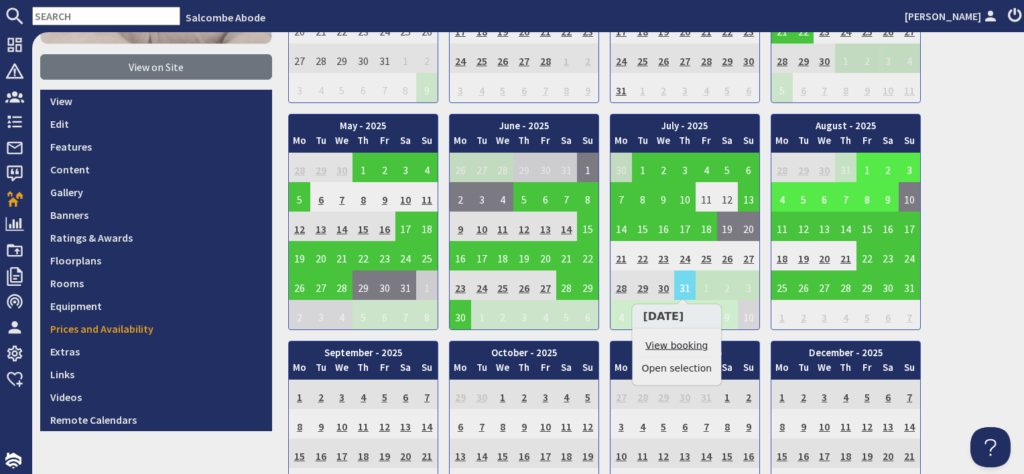
click at [675, 352] on link "View booking" at bounding box center [676, 346] width 70 height 14
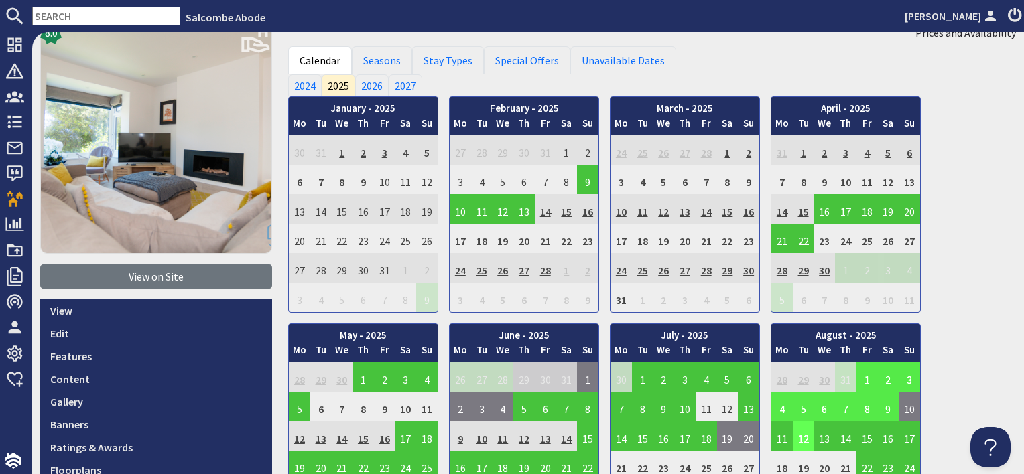
scroll to position [201, 0]
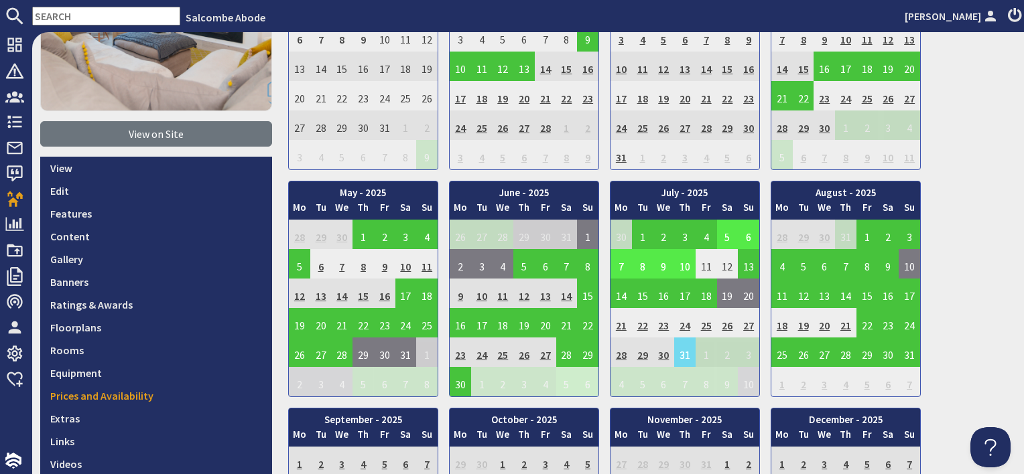
click at [726, 233] on td "5" at bounding box center [727, 234] width 21 height 29
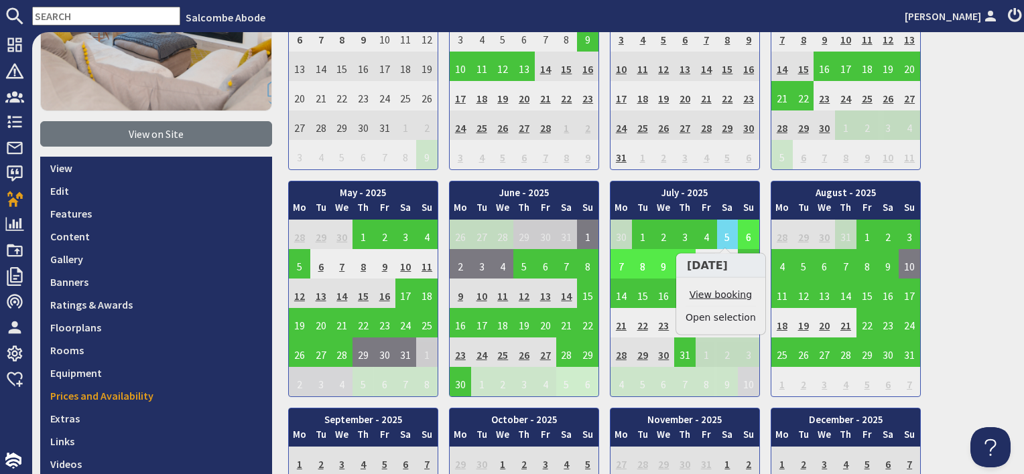
click at [726, 298] on link "View booking" at bounding box center [720, 295] width 70 height 14
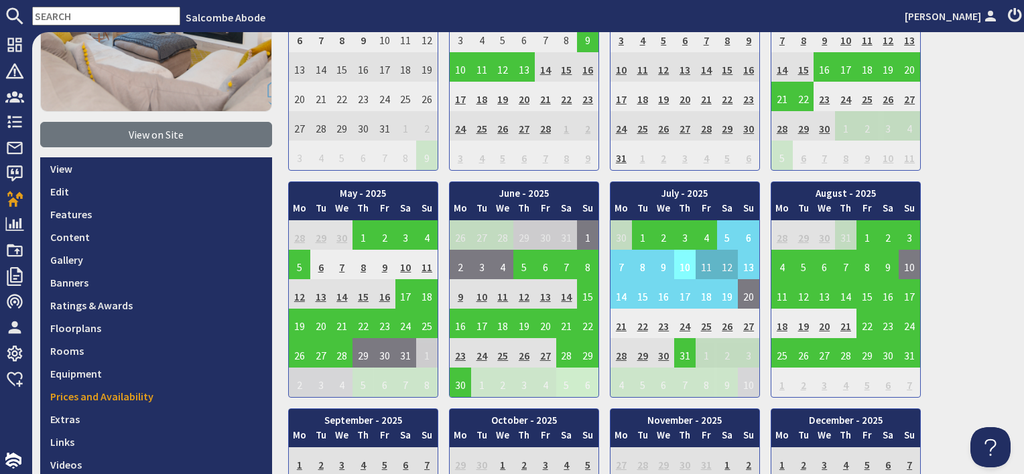
scroll to position [201, 0]
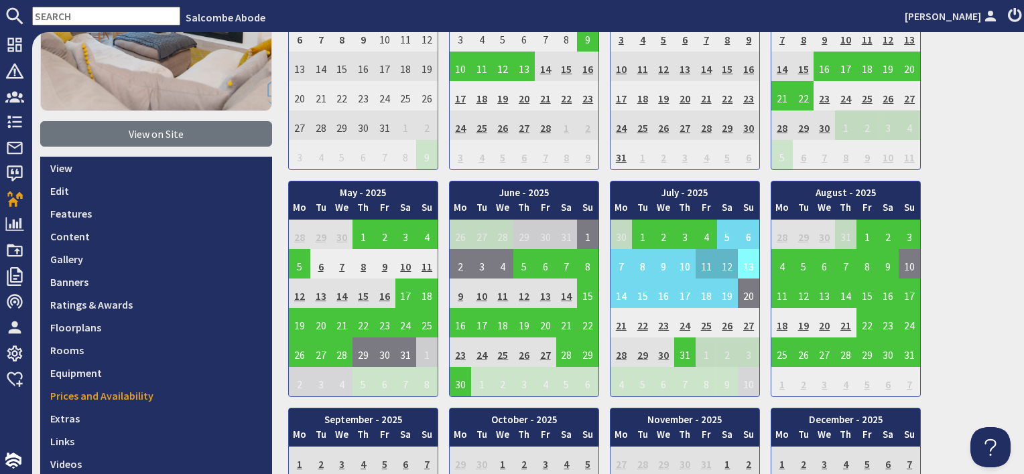
click at [745, 265] on td "13" at bounding box center [748, 263] width 21 height 29
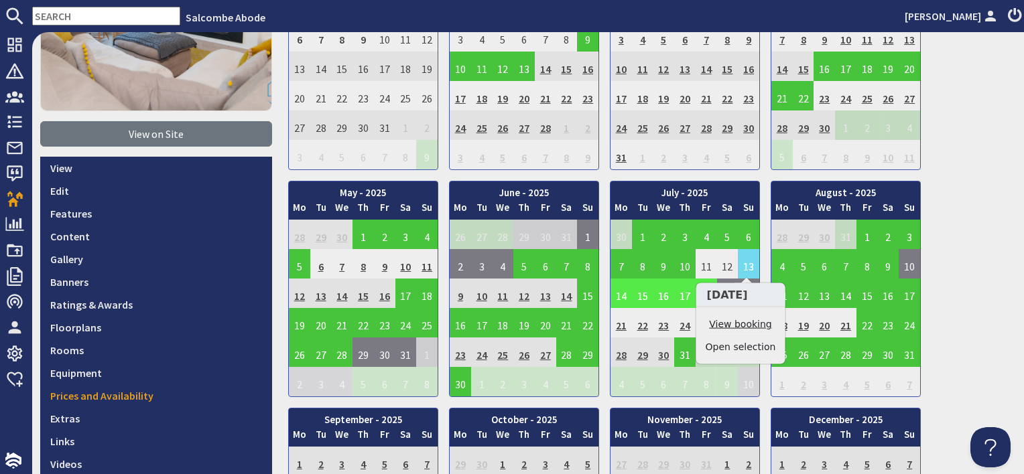
click at [752, 324] on link "View booking" at bounding box center [741, 325] width 70 height 14
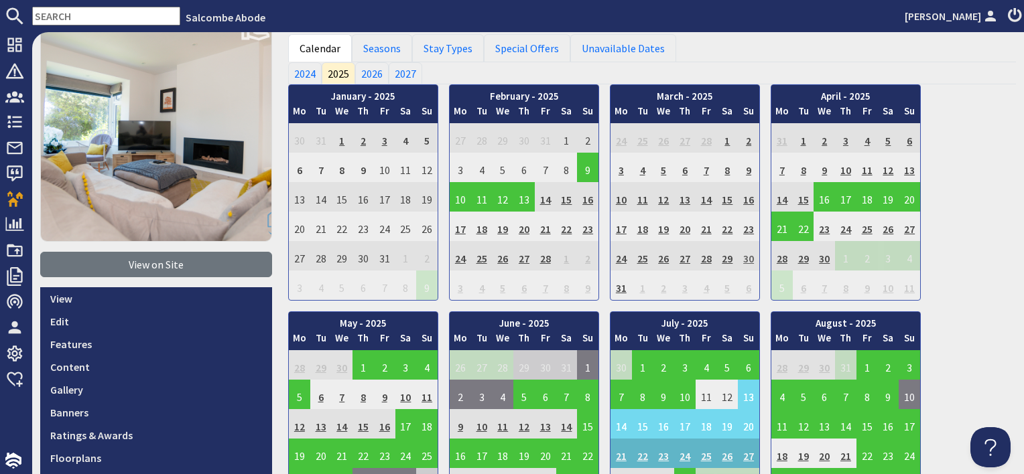
scroll to position [134, 0]
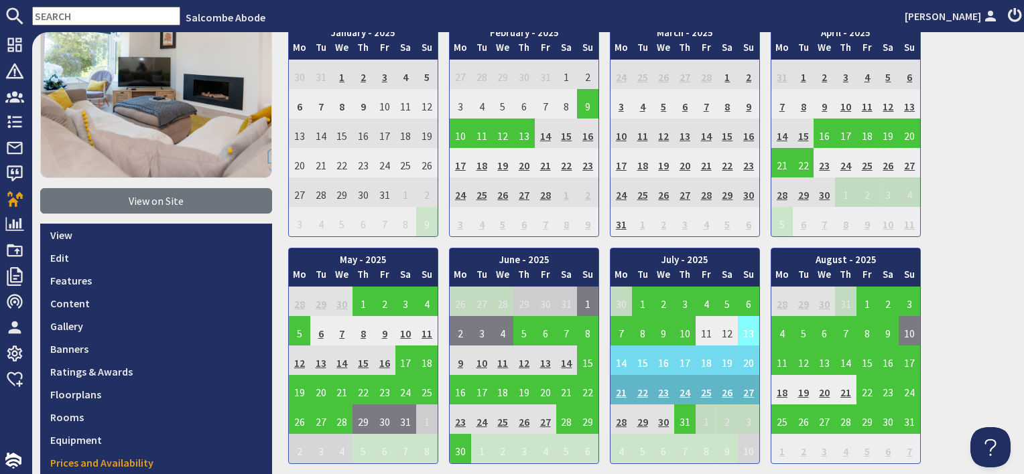
click at [742, 331] on td "13" at bounding box center [748, 330] width 21 height 29
click at [687, 417] on td "31" at bounding box center [684, 419] width 21 height 29
click at [685, 456] on link "Clear selection" at bounding box center [687, 456] width 70 height 14
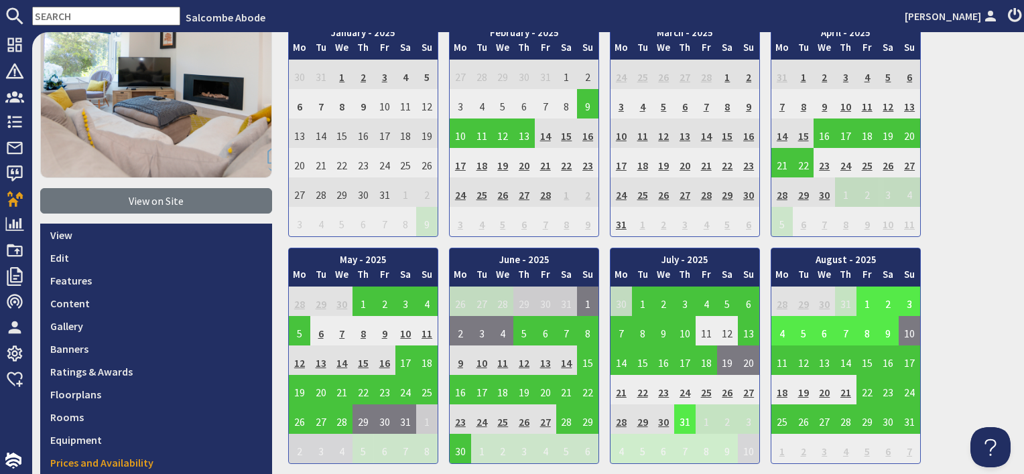
click at [681, 416] on td "31" at bounding box center [684, 419] width 21 height 29
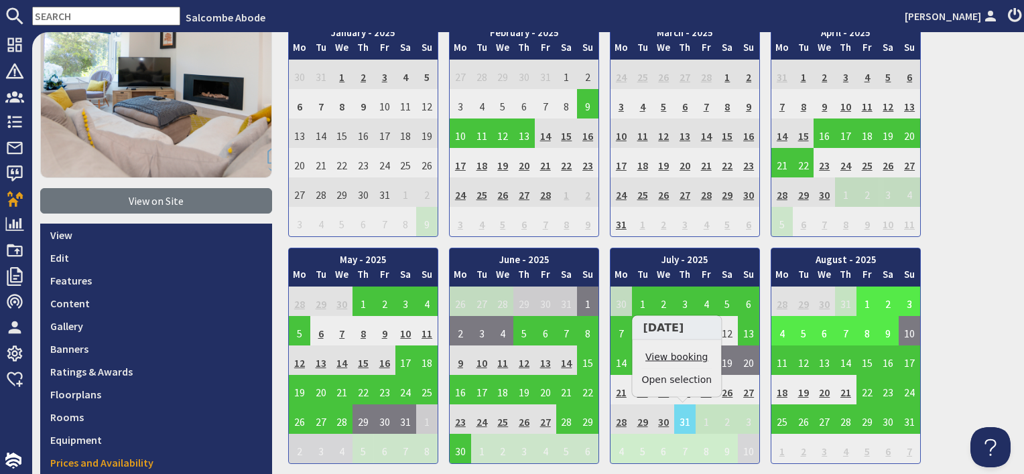
click at [670, 361] on link "View booking" at bounding box center [676, 357] width 70 height 14
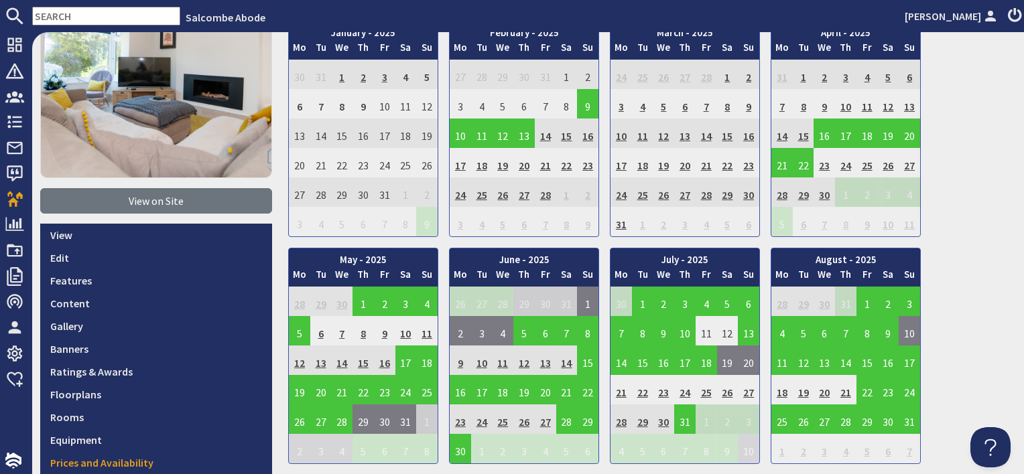
scroll to position [201, 0]
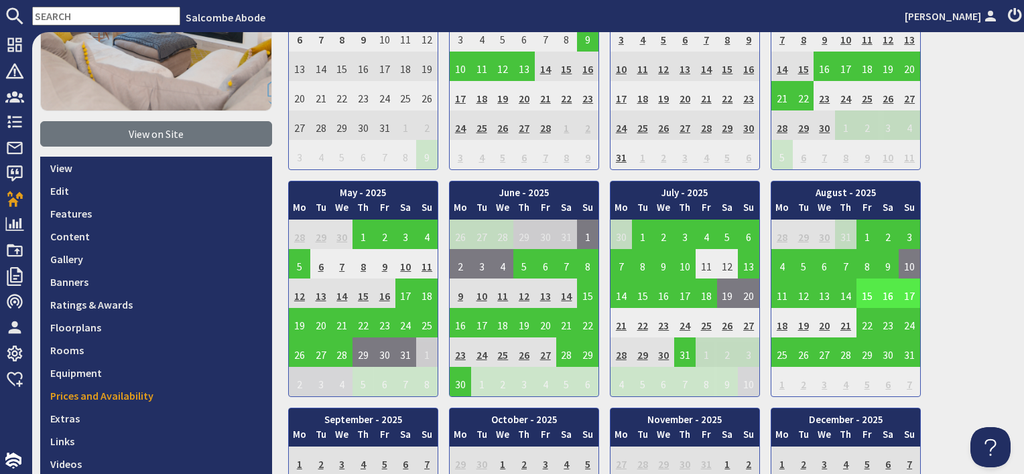
click at [860, 294] on td "15" at bounding box center [866, 293] width 21 height 29
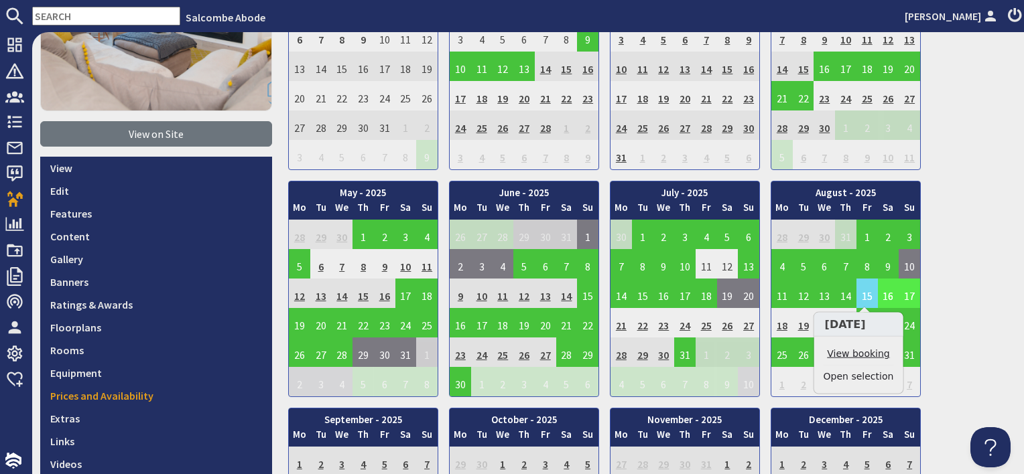
click at [862, 347] on link "View booking" at bounding box center [858, 354] width 70 height 14
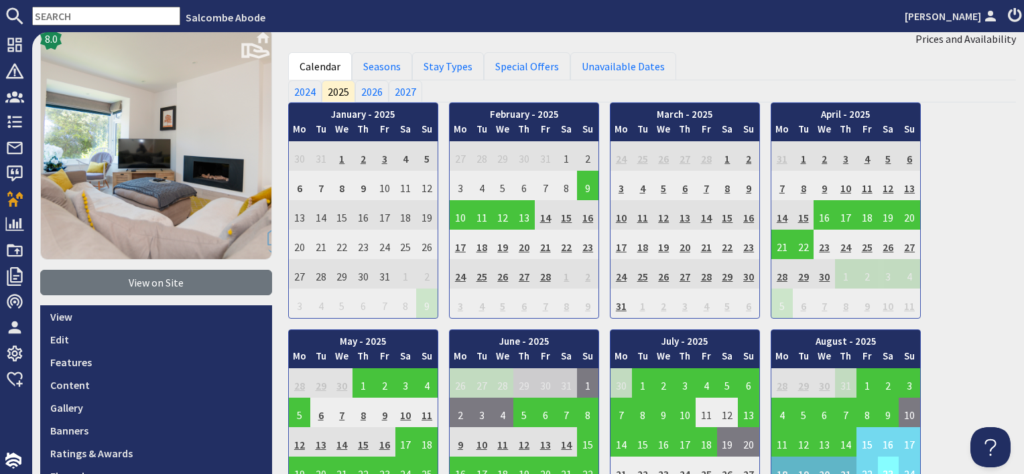
scroll to position [201, 0]
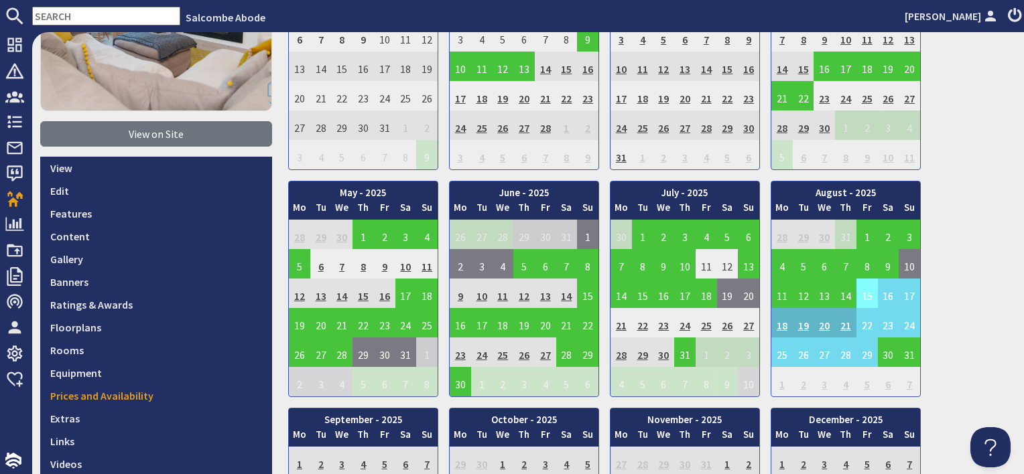
click at [868, 294] on td "15" at bounding box center [866, 293] width 21 height 29
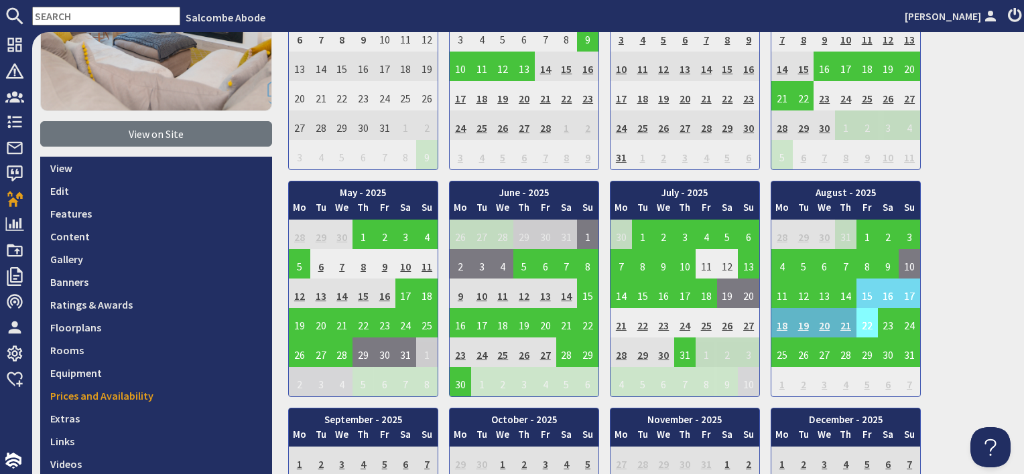
click at [866, 330] on td "22" at bounding box center [866, 322] width 21 height 29
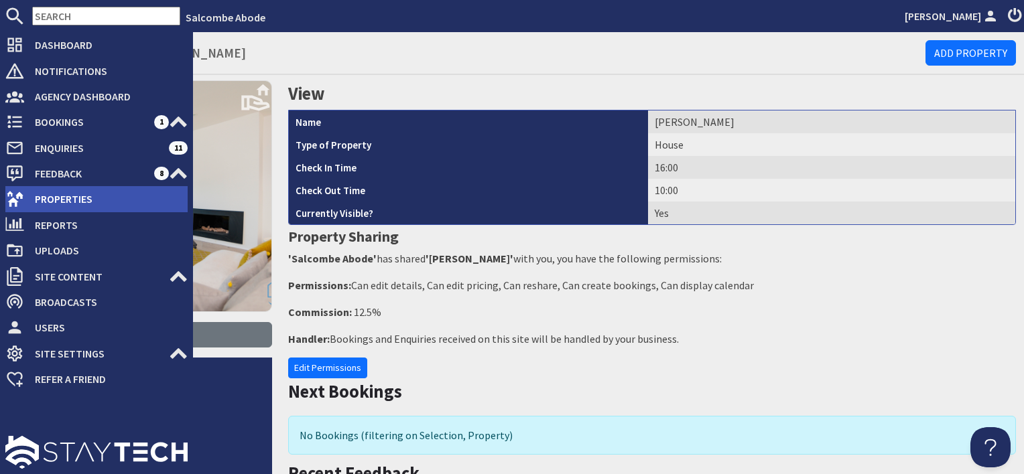
click at [35, 199] on span "Properties" at bounding box center [105, 198] width 163 height 21
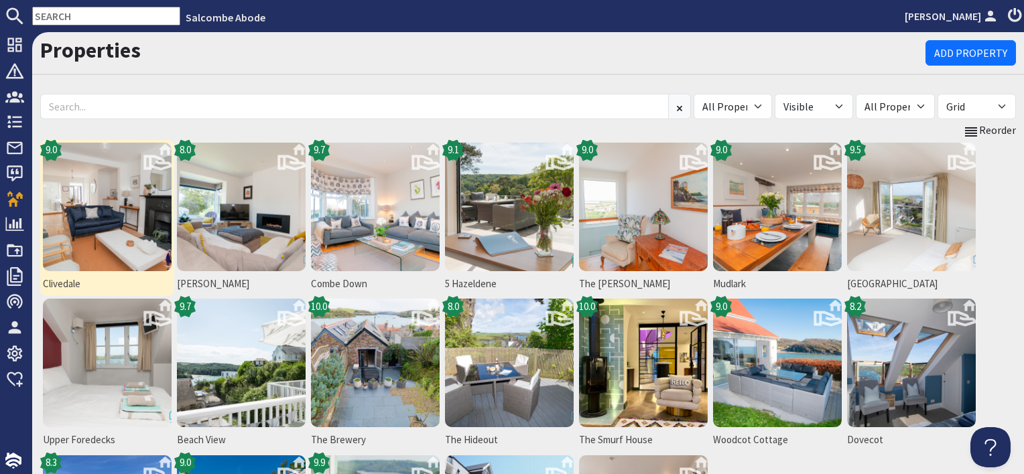
click at [155, 226] on img at bounding box center [107, 207] width 129 height 129
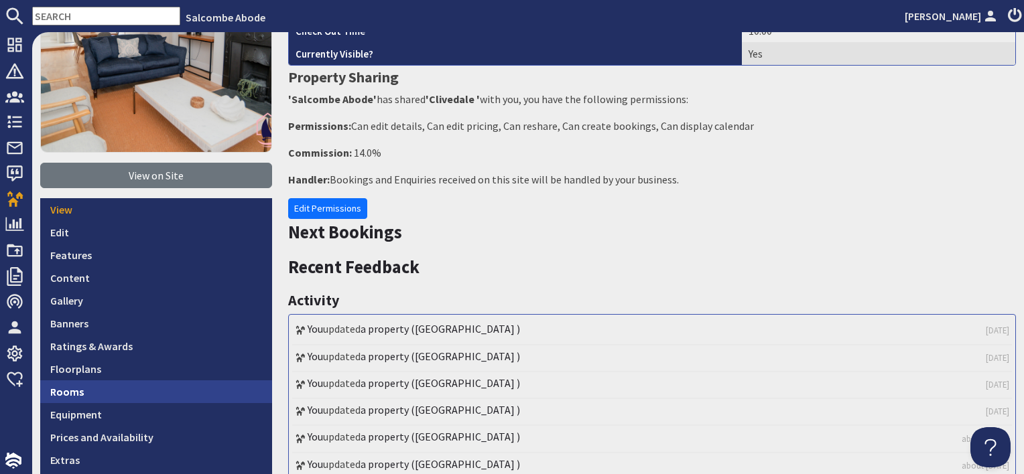
scroll to position [268, 0]
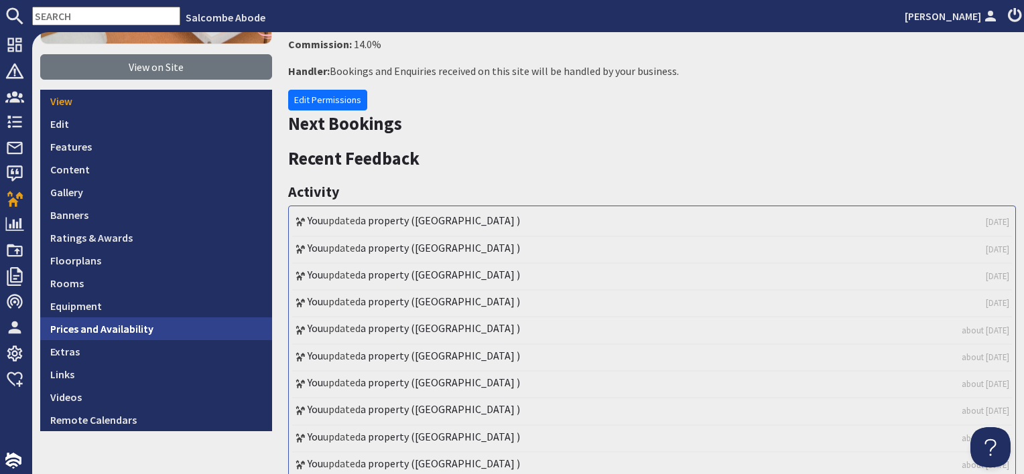
click at [159, 322] on link "Prices and Availability" at bounding box center [156, 329] width 232 height 23
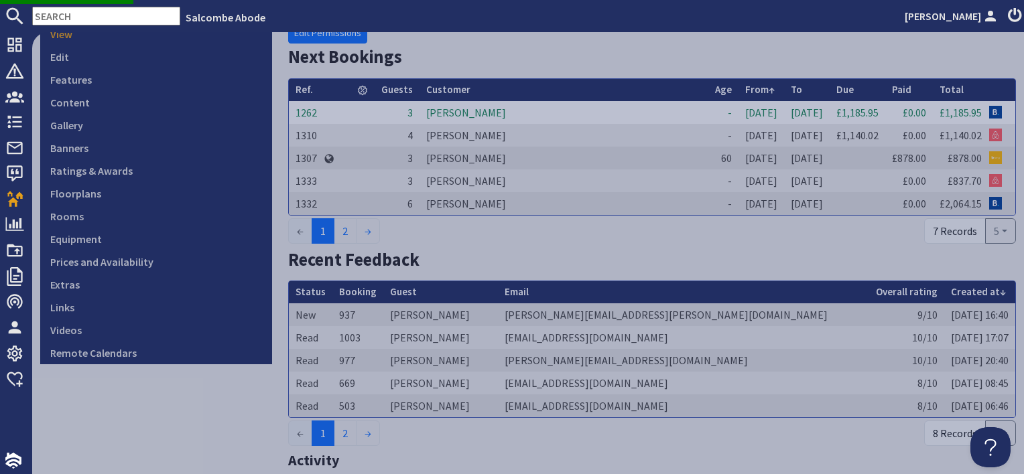
scroll to position [402, 0]
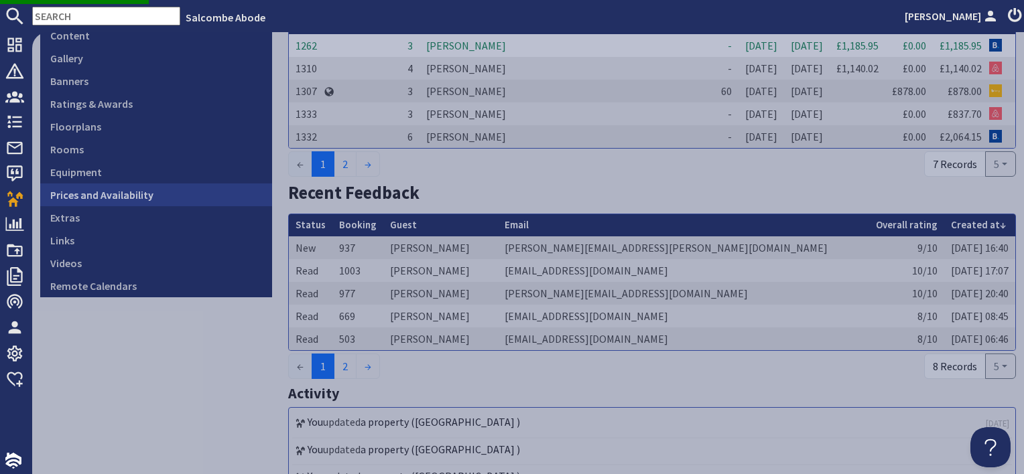
click at [145, 198] on link "Prices and Availability" at bounding box center [156, 195] width 232 height 23
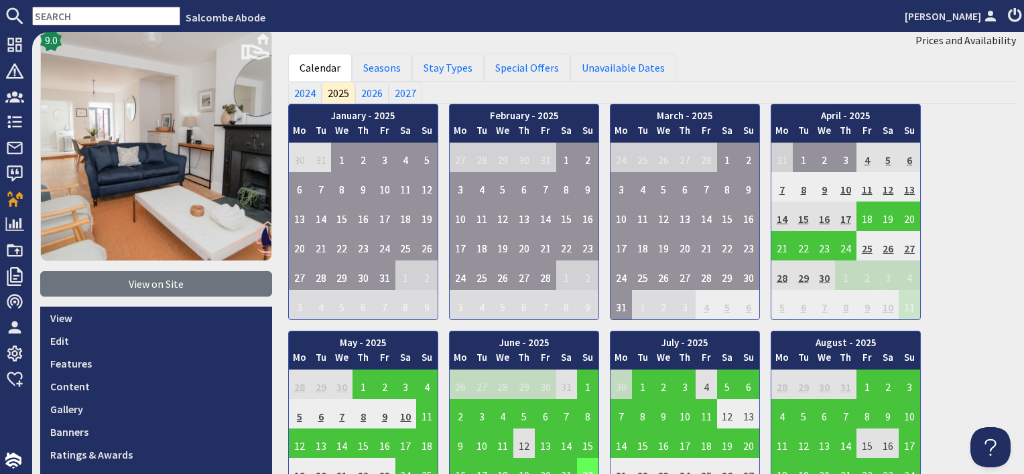
scroll to position [201, 0]
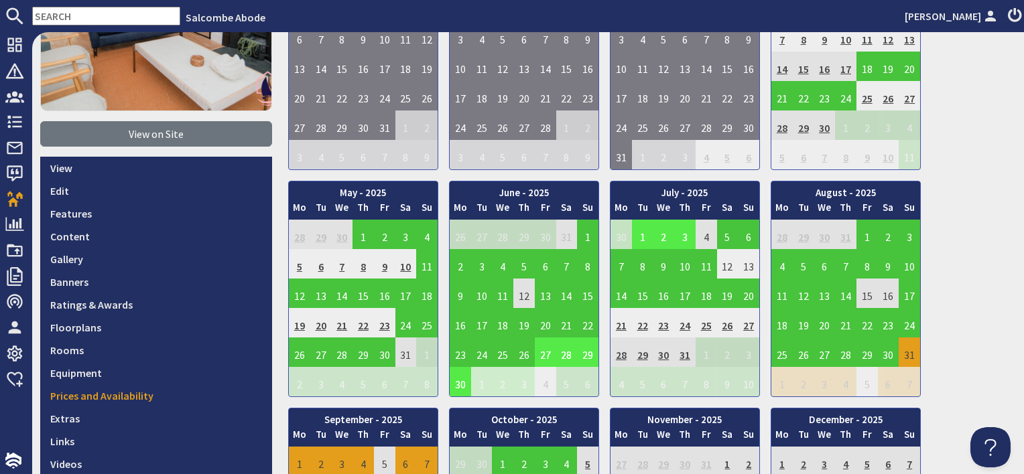
click at [539, 350] on td "27" at bounding box center [545, 352] width 21 height 29
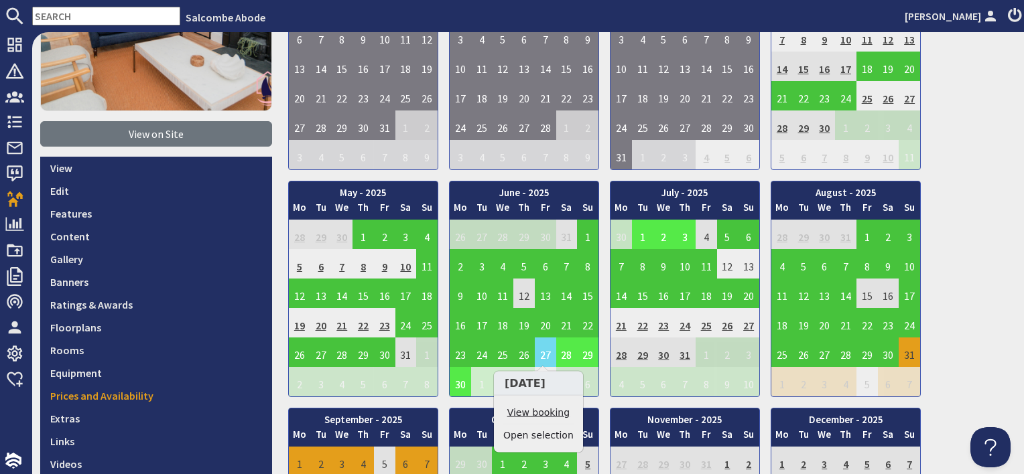
click at [543, 417] on link "View booking" at bounding box center [538, 413] width 70 height 14
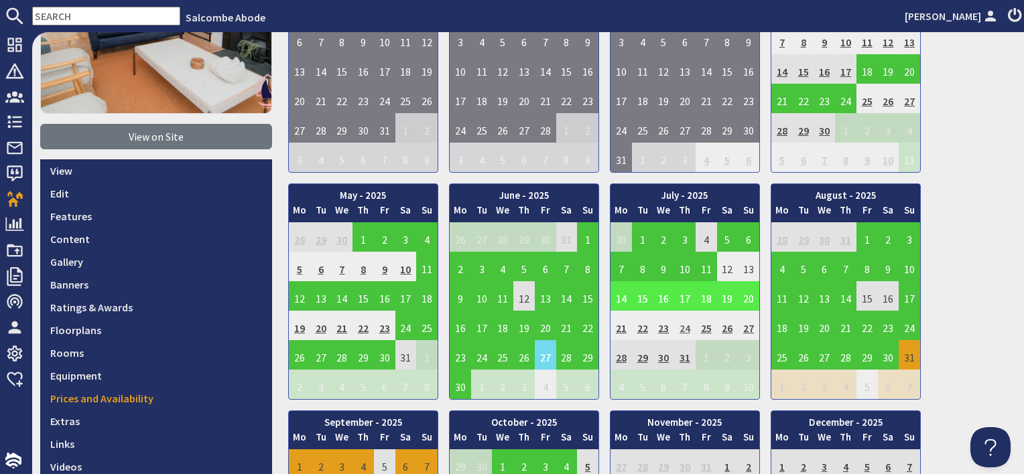
scroll to position [201, 0]
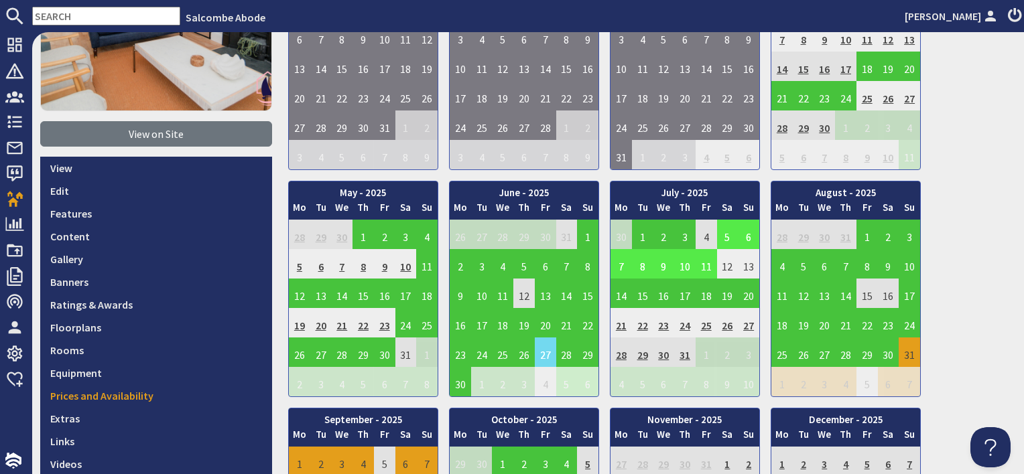
click at [729, 233] on td "5" at bounding box center [727, 234] width 21 height 29
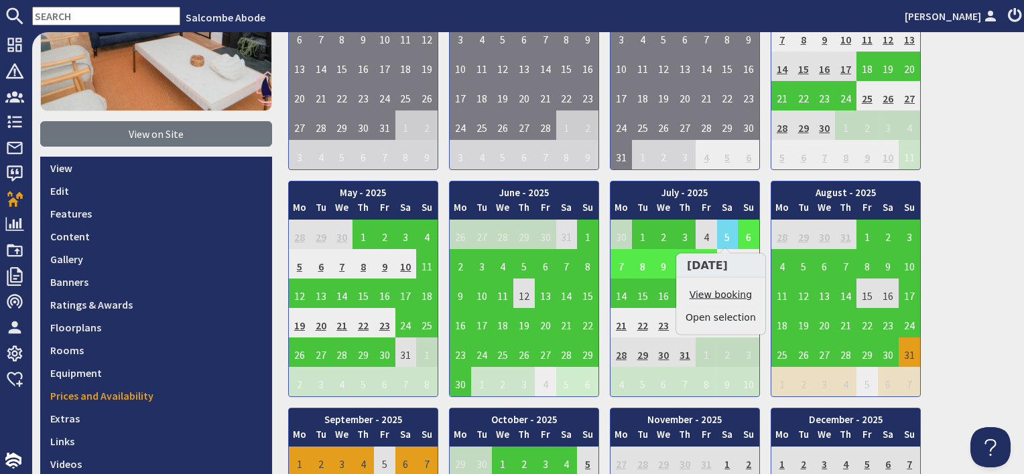
click at [723, 295] on link "View booking" at bounding box center [720, 295] width 70 height 14
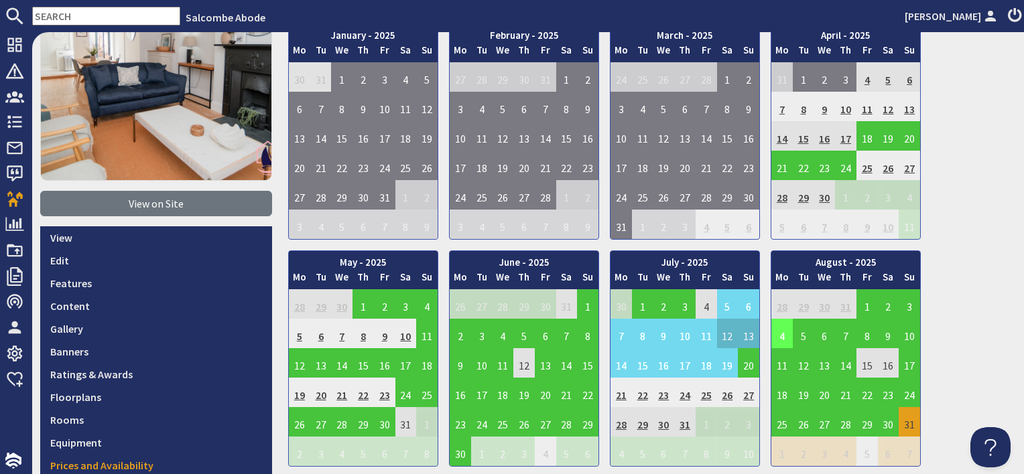
scroll to position [134, 0]
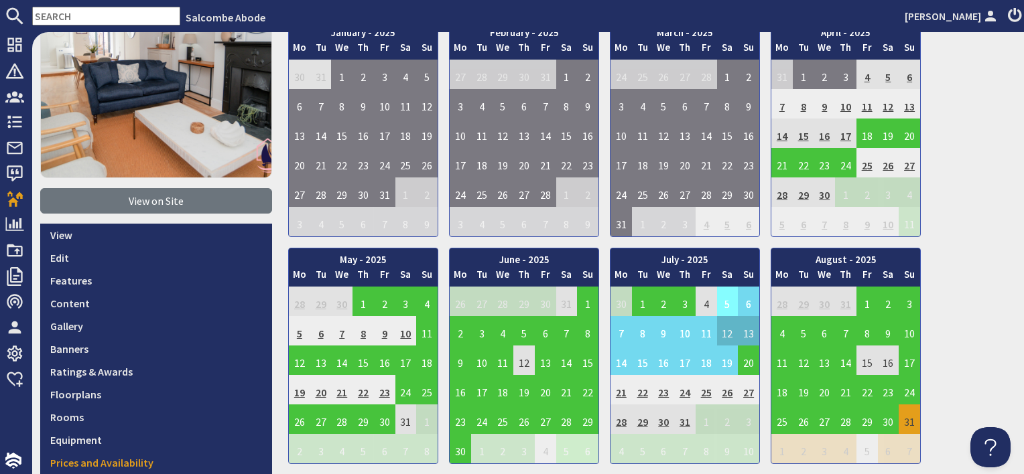
click at [722, 306] on td "5" at bounding box center [727, 301] width 21 height 29
click at [725, 363] on td "19" at bounding box center [727, 360] width 21 height 29
click at [726, 397] on link "Clear selection" at bounding box center [730, 397] width 70 height 14
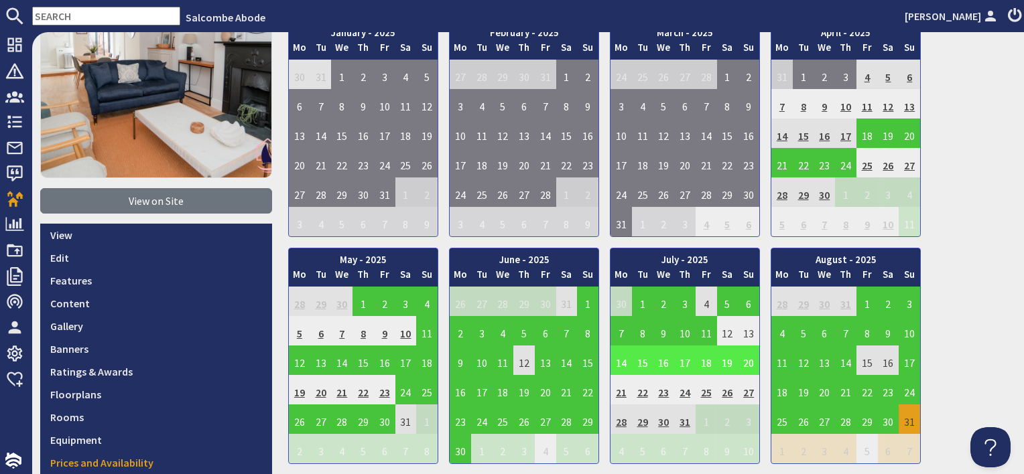
click at [623, 363] on td "14" at bounding box center [620, 360] width 21 height 29
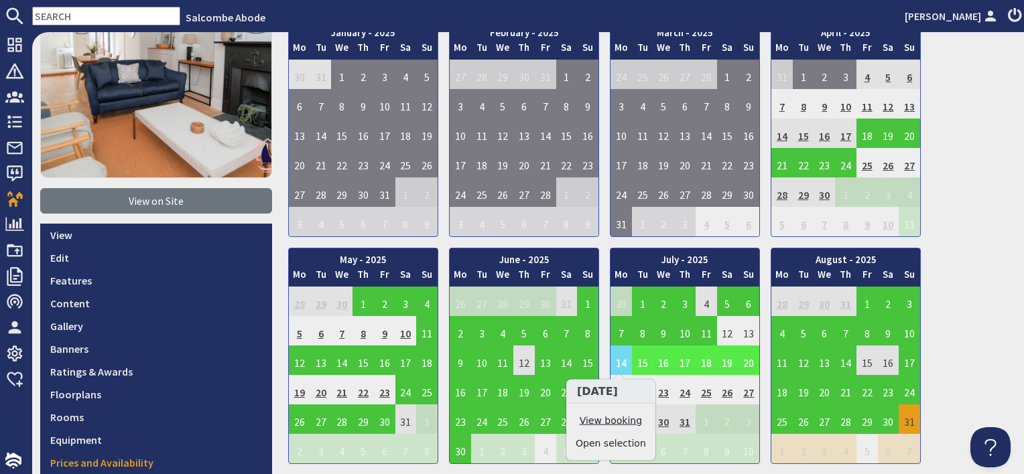
click at [623, 415] on link "View booking" at bounding box center [611, 421] width 70 height 14
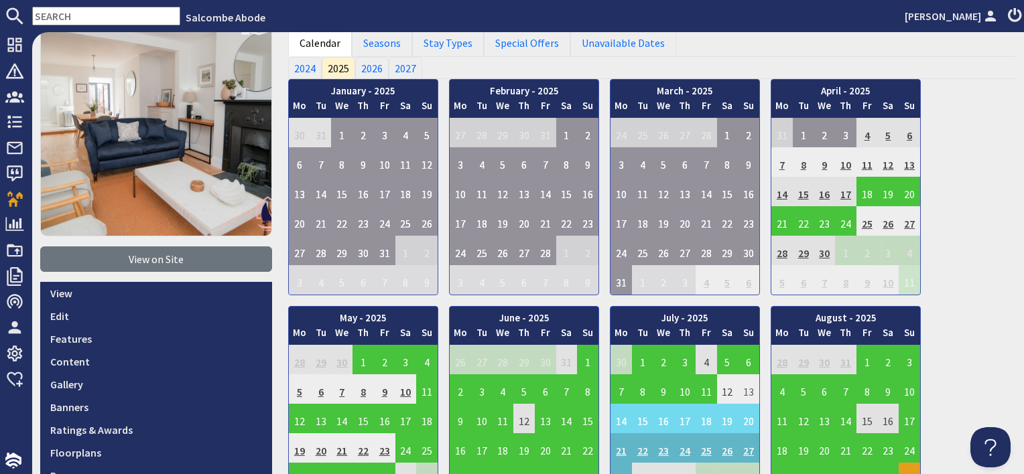
scroll to position [134, 0]
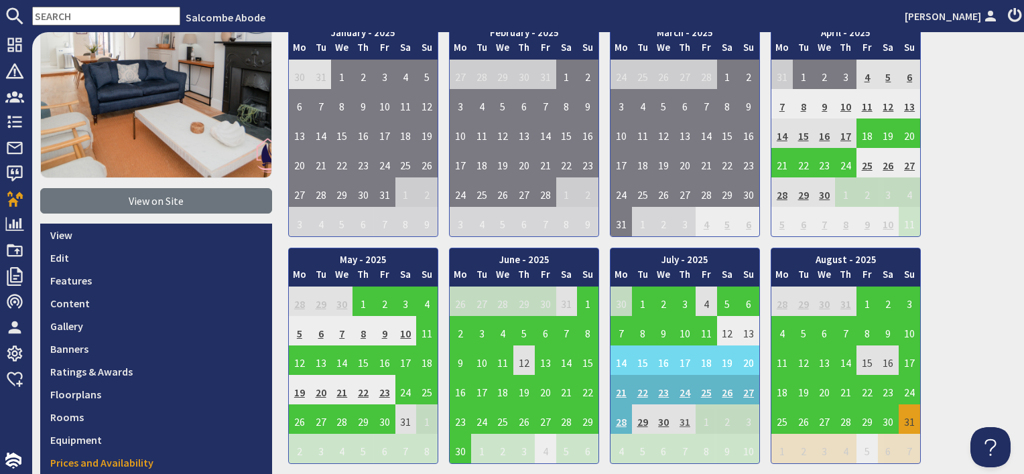
click at [684, 421] on td "31" at bounding box center [684, 419] width 21 height 29
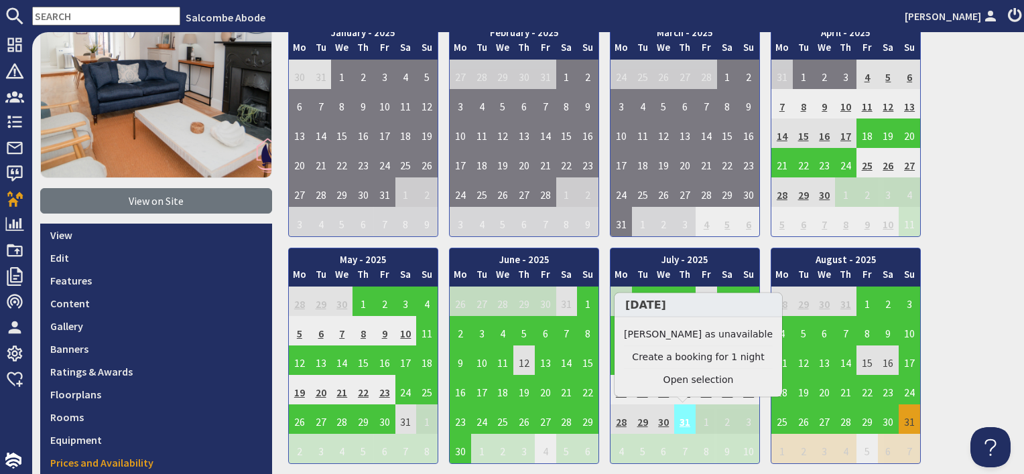
click at [677, 425] on td "31" at bounding box center [684, 419] width 21 height 29
click at [679, 415] on td "31" at bounding box center [684, 419] width 21 height 29
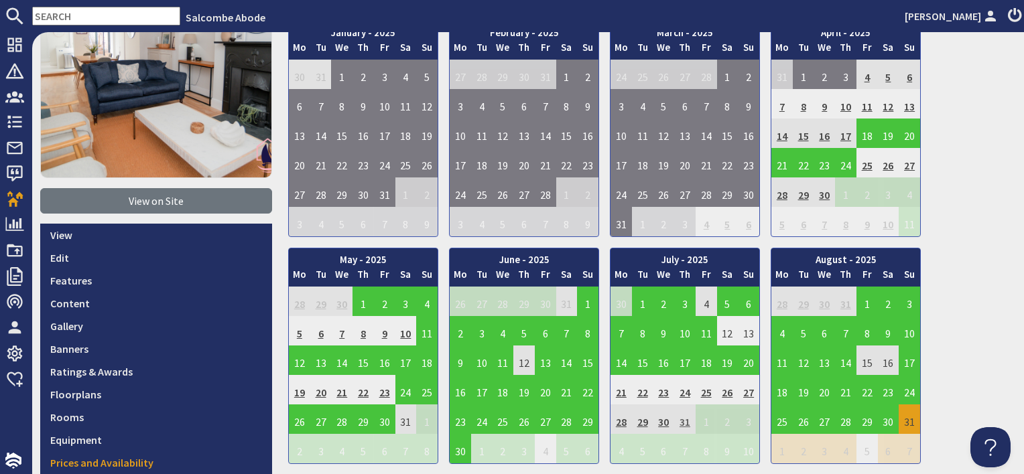
click at [681, 420] on td "31" at bounding box center [684, 419] width 21 height 29
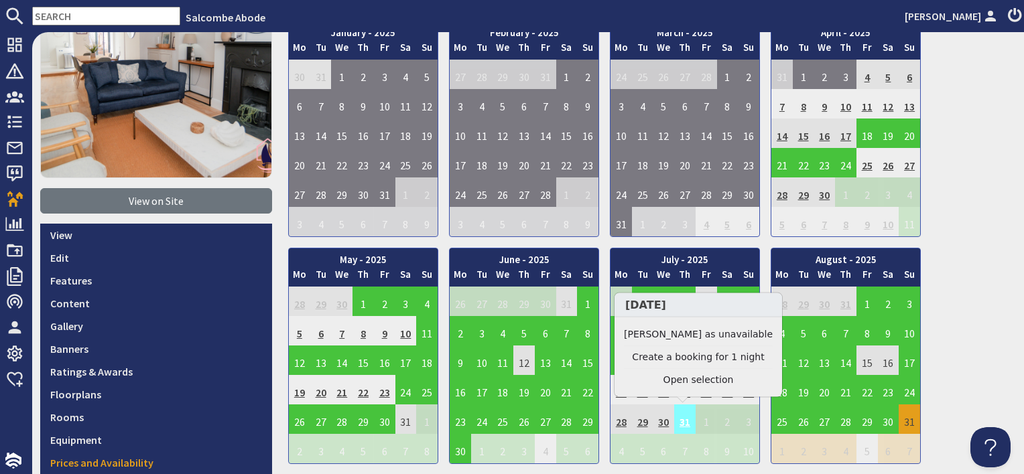
click at [680, 418] on td "31" at bounding box center [684, 419] width 21 height 29
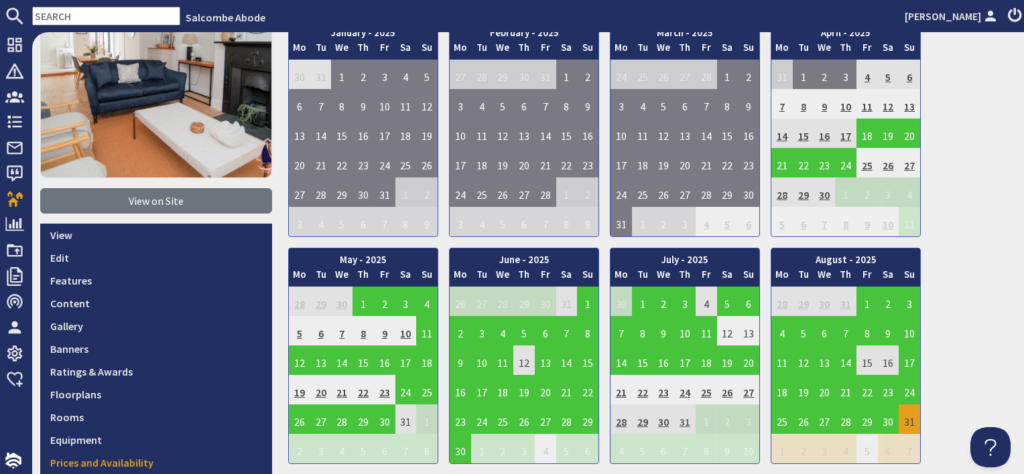
click at [680, 423] on td "31" at bounding box center [684, 419] width 21 height 29
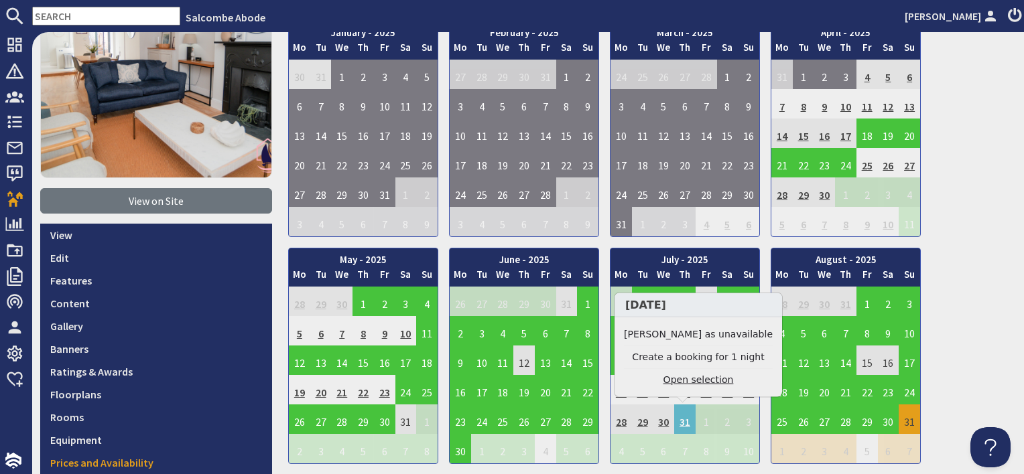
click at [680, 380] on link "Open selection" at bounding box center [698, 380] width 149 height 14
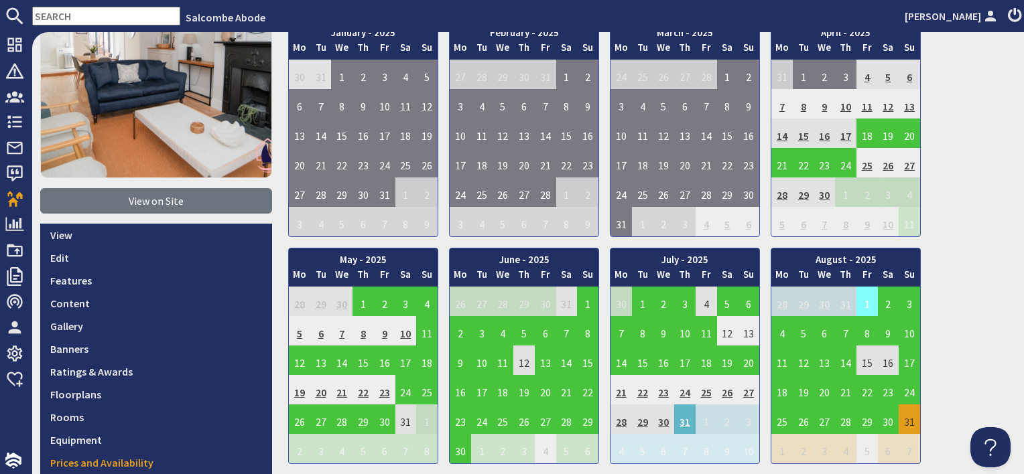
click at [863, 303] on td "1" at bounding box center [866, 301] width 21 height 29
click at [864, 339] on link "Clear selection" at bounding box center [869, 338] width 70 height 14
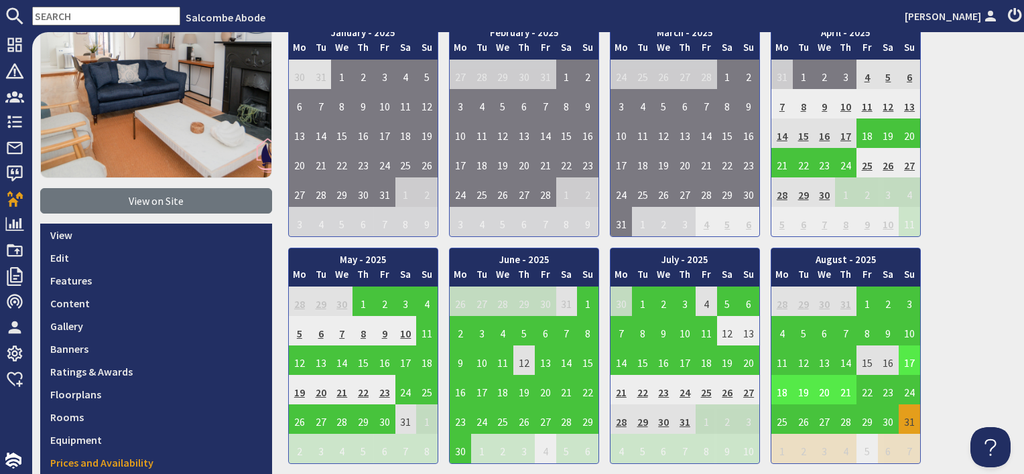
click at [907, 357] on td "17" at bounding box center [908, 360] width 21 height 29
click at [868, 390] on td "22" at bounding box center [866, 389] width 21 height 29
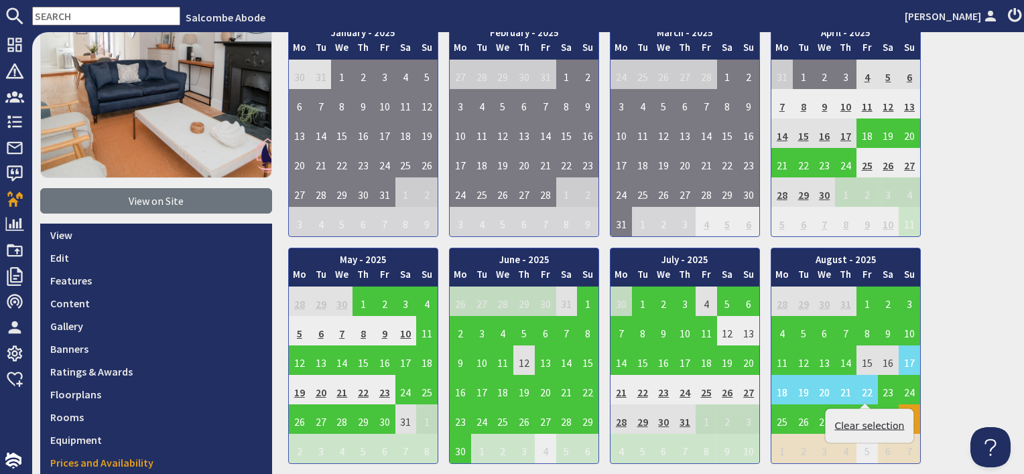
click at [867, 423] on link "Clear selection" at bounding box center [869, 426] width 70 height 14
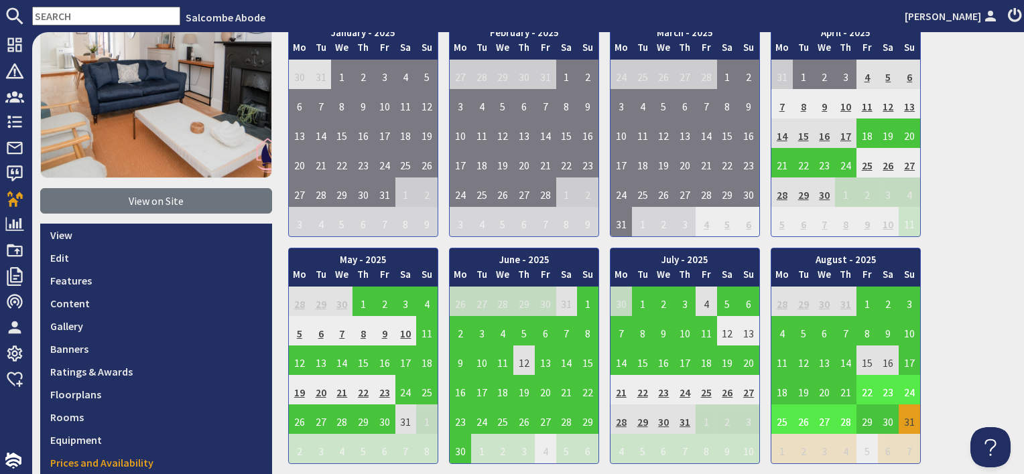
click at [868, 393] on td "22" at bounding box center [866, 389] width 21 height 29
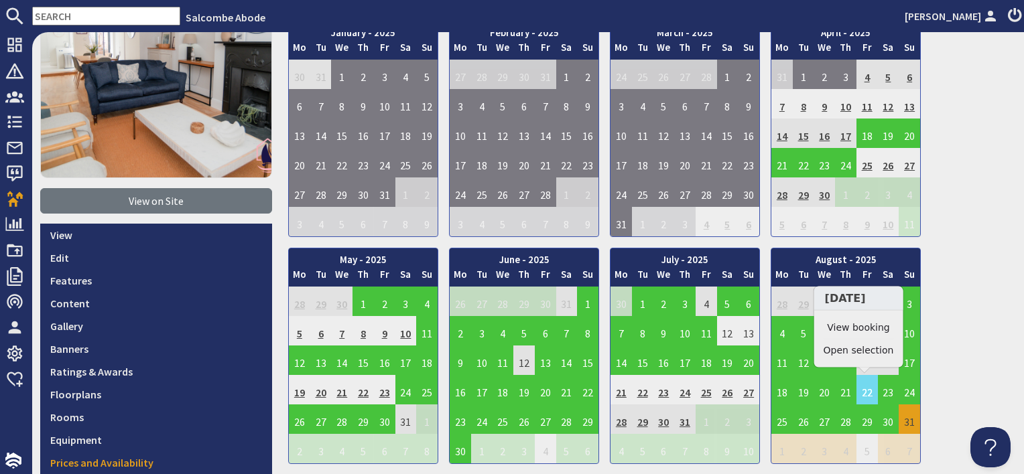
click at [858, 330] on link "View booking" at bounding box center [858, 328] width 70 height 14
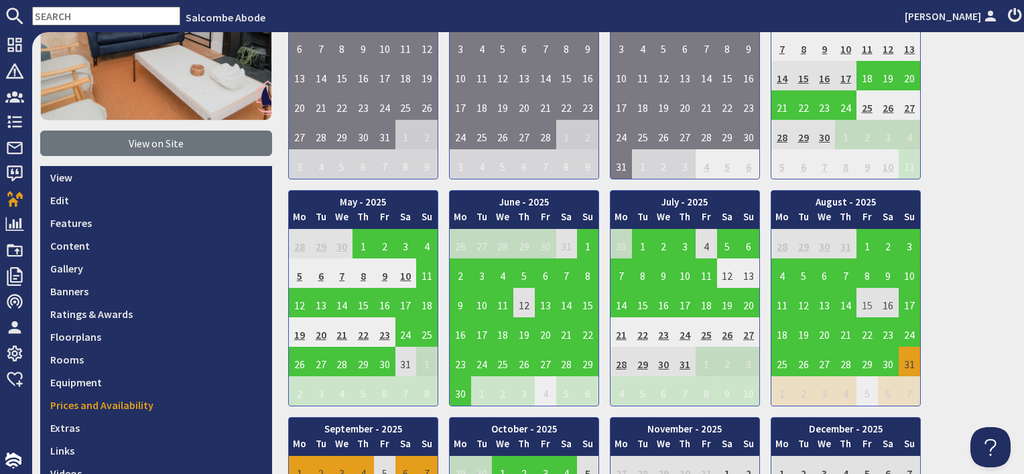
scroll to position [201, 0]
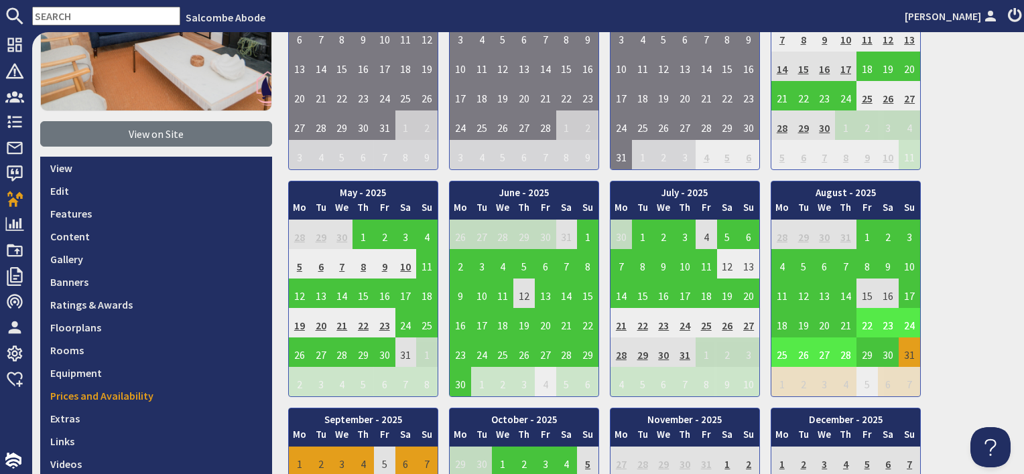
click at [867, 320] on td "22" at bounding box center [866, 322] width 21 height 29
click at [914, 294] on td "17" at bounding box center [908, 293] width 21 height 29
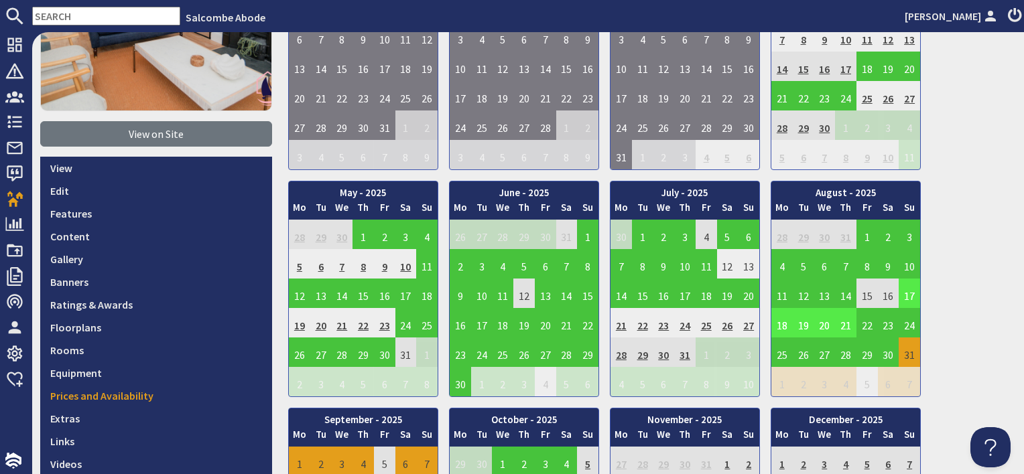
click at [907, 288] on td "17" at bounding box center [908, 293] width 21 height 29
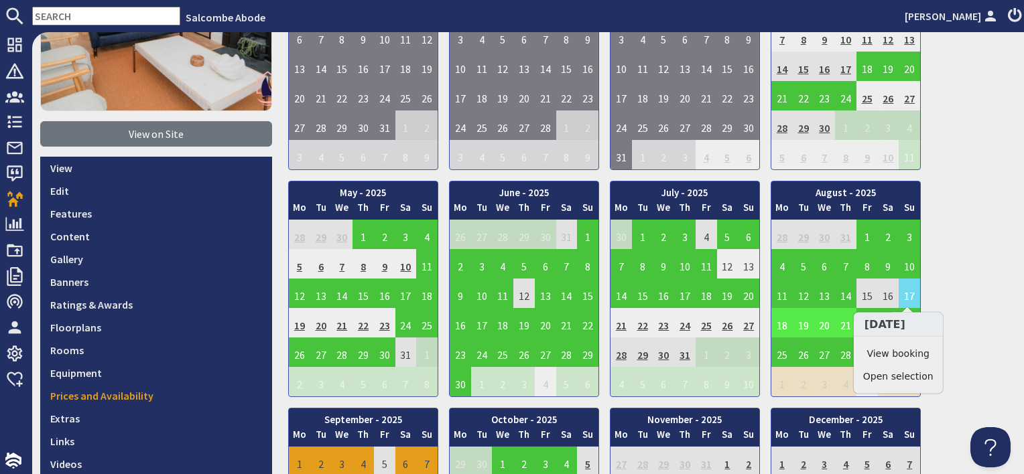
click at [904, 349] on link "View booking" at bounding box center [898, 354] width 70 height 14
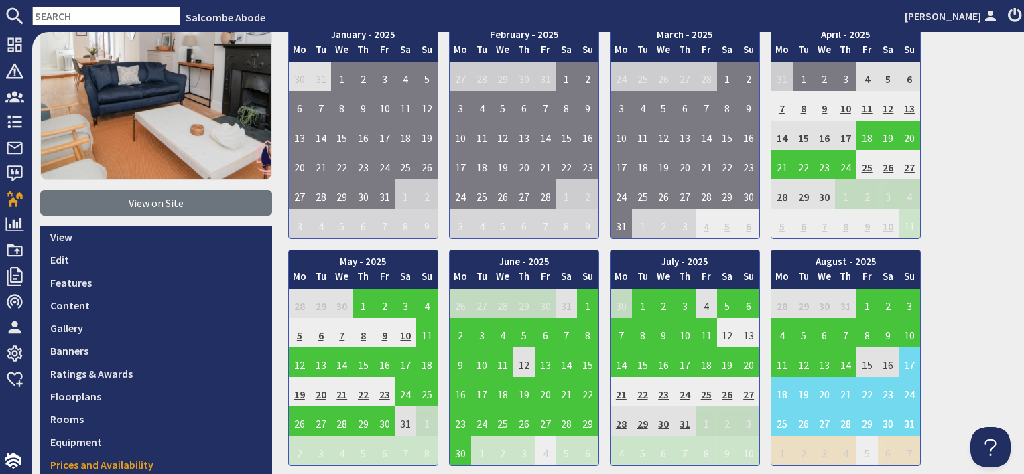
scroll to position [134, 0]
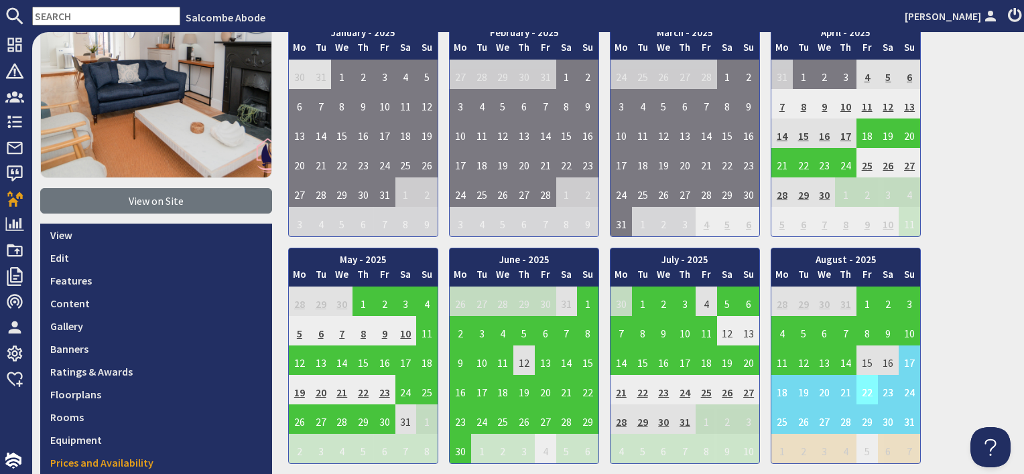
click at [867, 394] on td "22" at bounding box center [866, 389] width 21 height 29
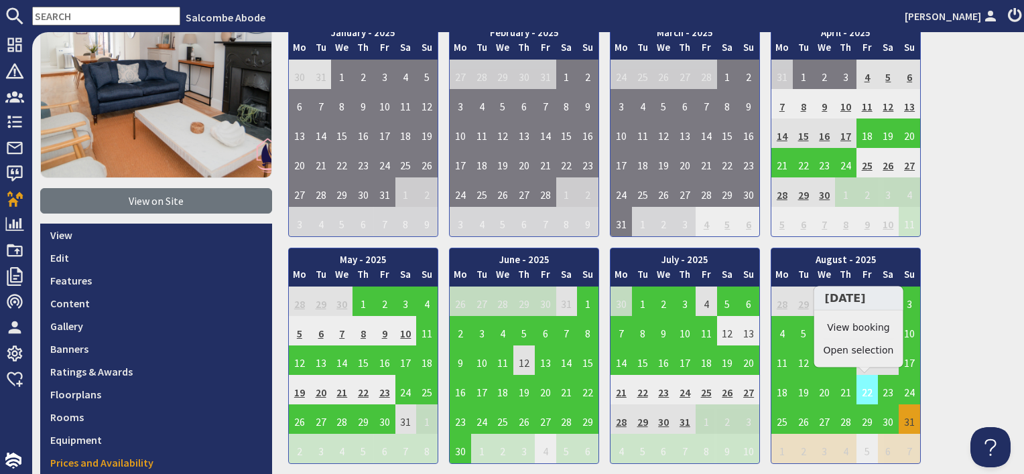
click at [862, 389] on td "22" at bounding box center [866, 389] width 21 height 29
click at [866, 390] on td "22" at bounding box center [866, 389] width 21 height 29
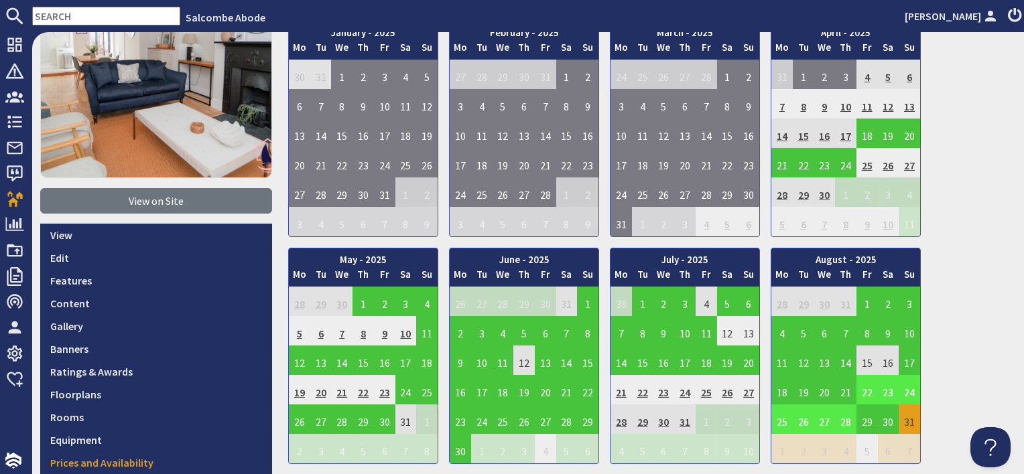
click at [874, 389] on td "22" at bounding box center [866, 389] width 21 height 29
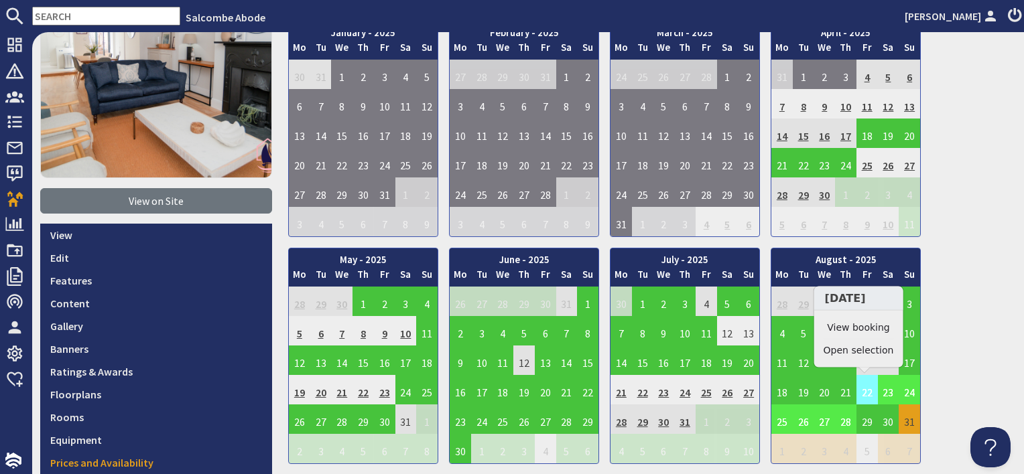
click at [863, 392] on td "22" at bounding box center [866, 389] width 21 height 29
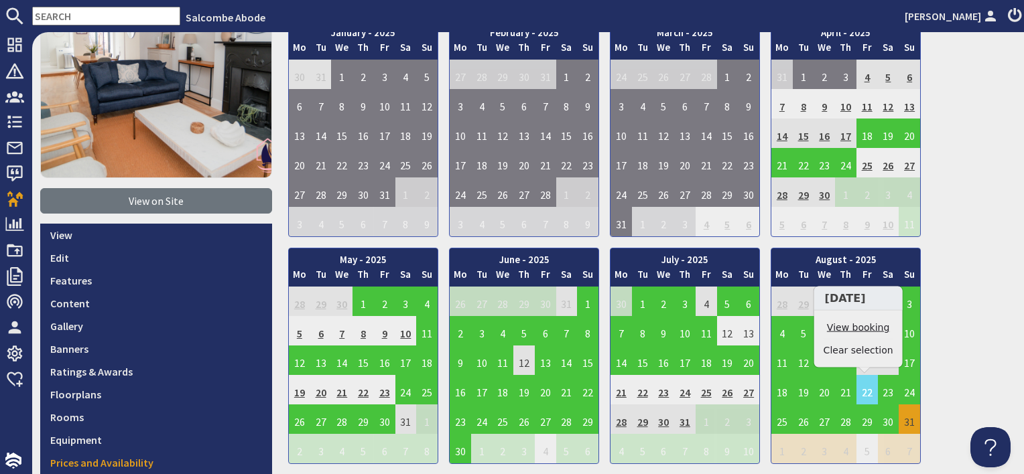
click at [849, 326] on link "View booking" at bounding box center [858, 328] width 70 height 14
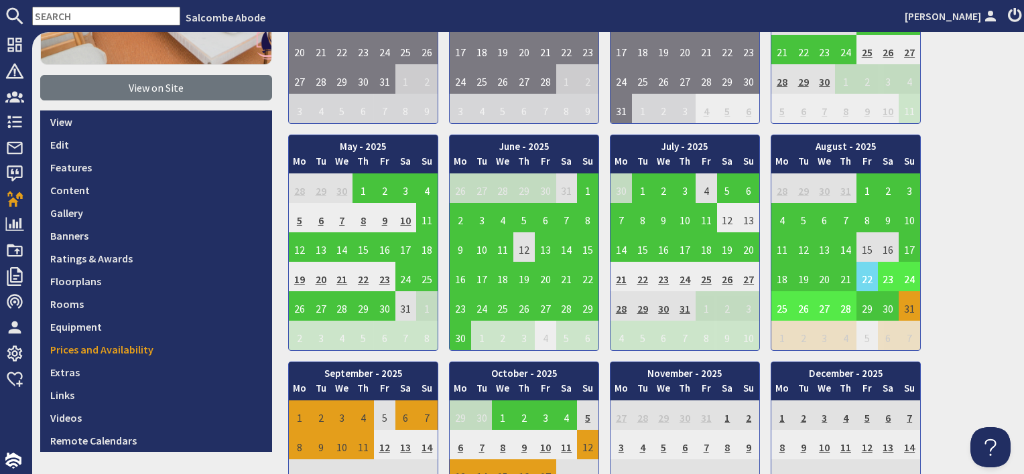
scroll to position [402, 0]
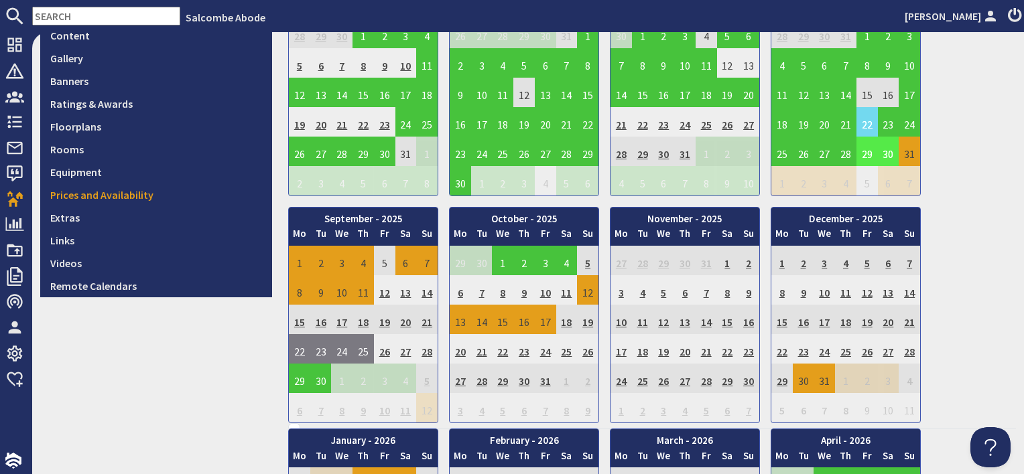
click at [880, 151] on td "30" at bounding box center [888, 151] width 21 height 29
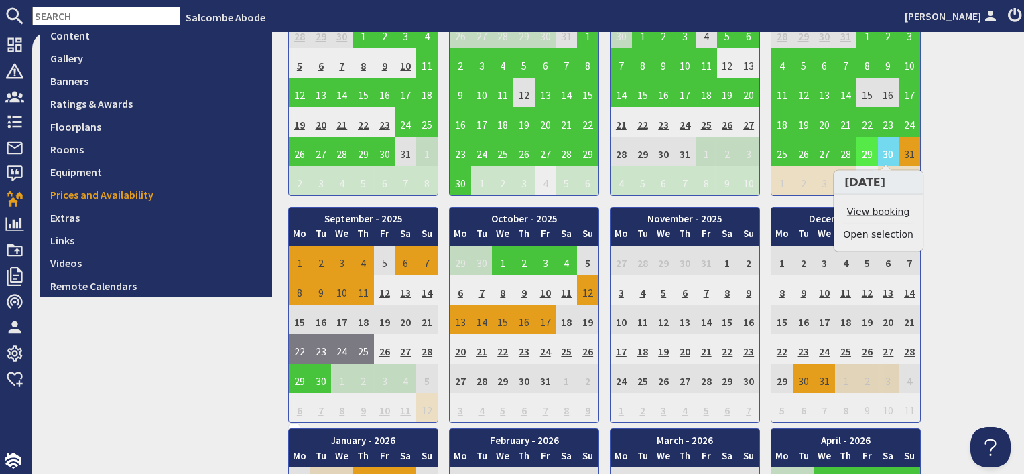
click at [875, 207] on link "View booking" at bounding box center [878, 212] width 70 height 14
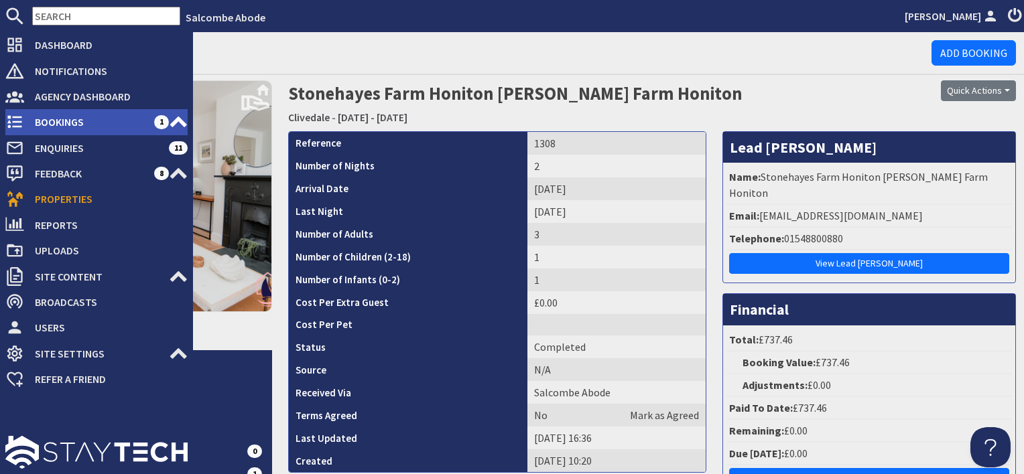
click at [72, 125] on span "Bookings" at bounding box center [89, 121] width 130 height 21
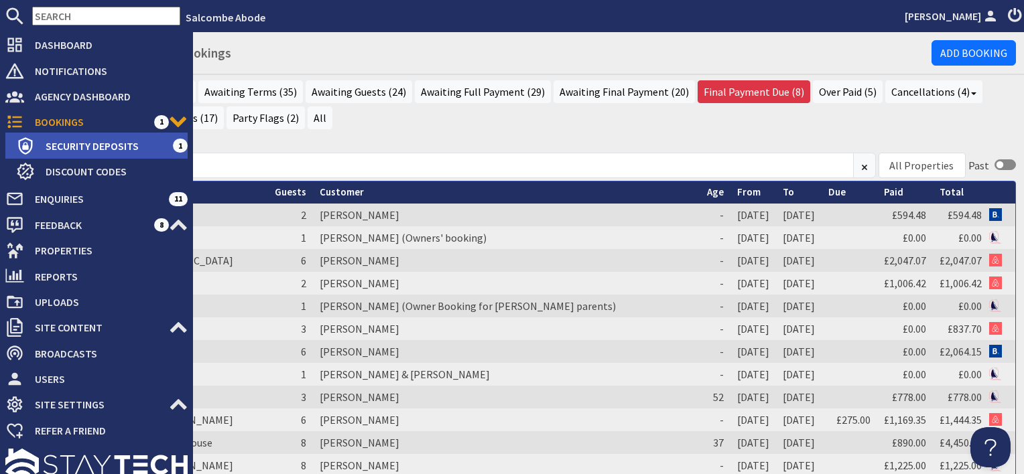
click at [79, 139] on span "Security Deposits" at bounding box center [104, 145] width 138 height 21
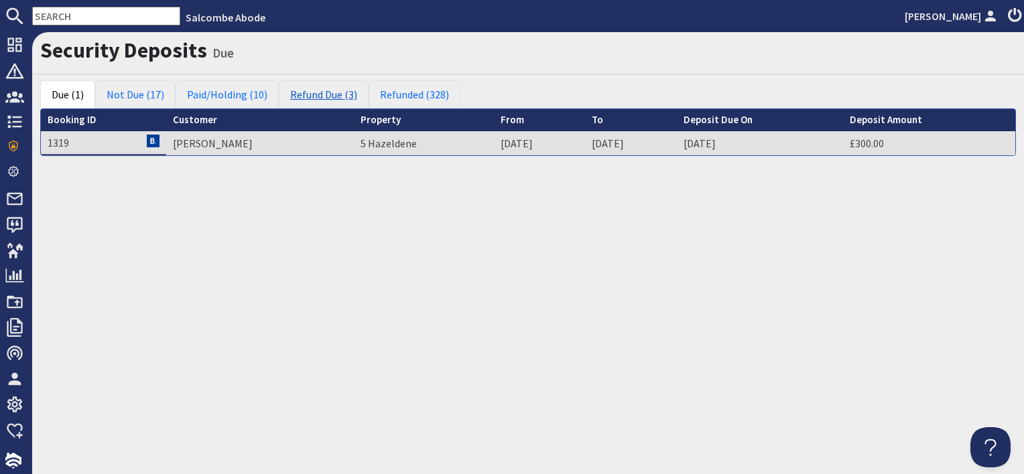
click at [316, 102] on link "Refund Due (3)" at bounding box center [324, 94] width 90 height 28
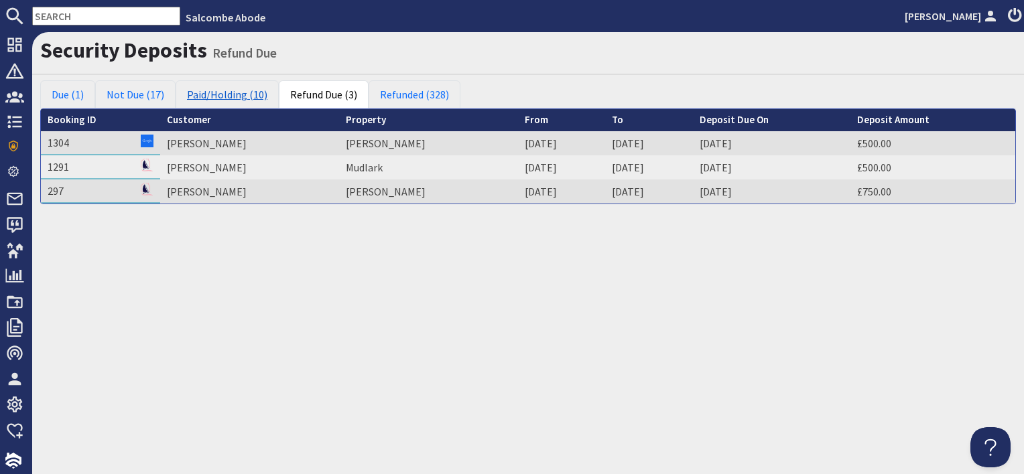
click at [209, 104] on link "Paid/Holding (10)" at bounding box center [227, 94] width 103 height 28
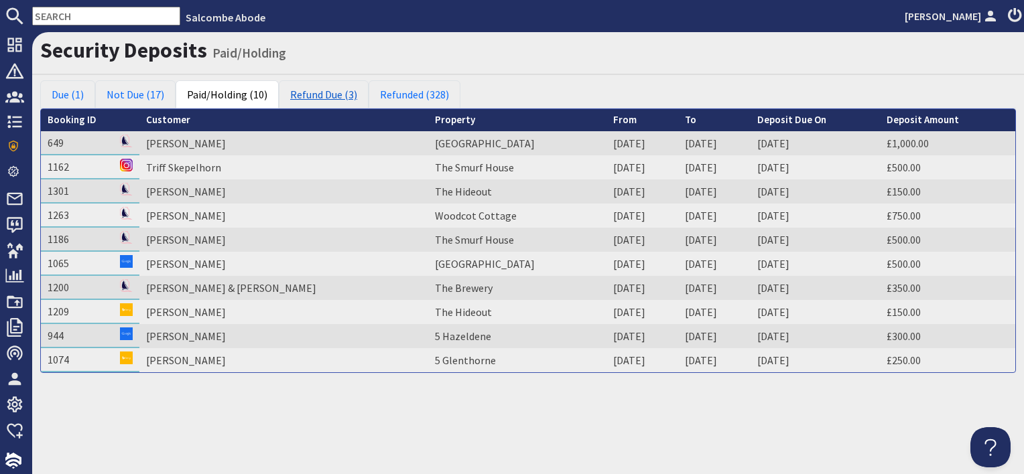
click at [322, 94] on link "Refund Due (3)" at bounding box center [324, 94] width 90 height 28
